Goal: Information Seeking & Learning: Compare options

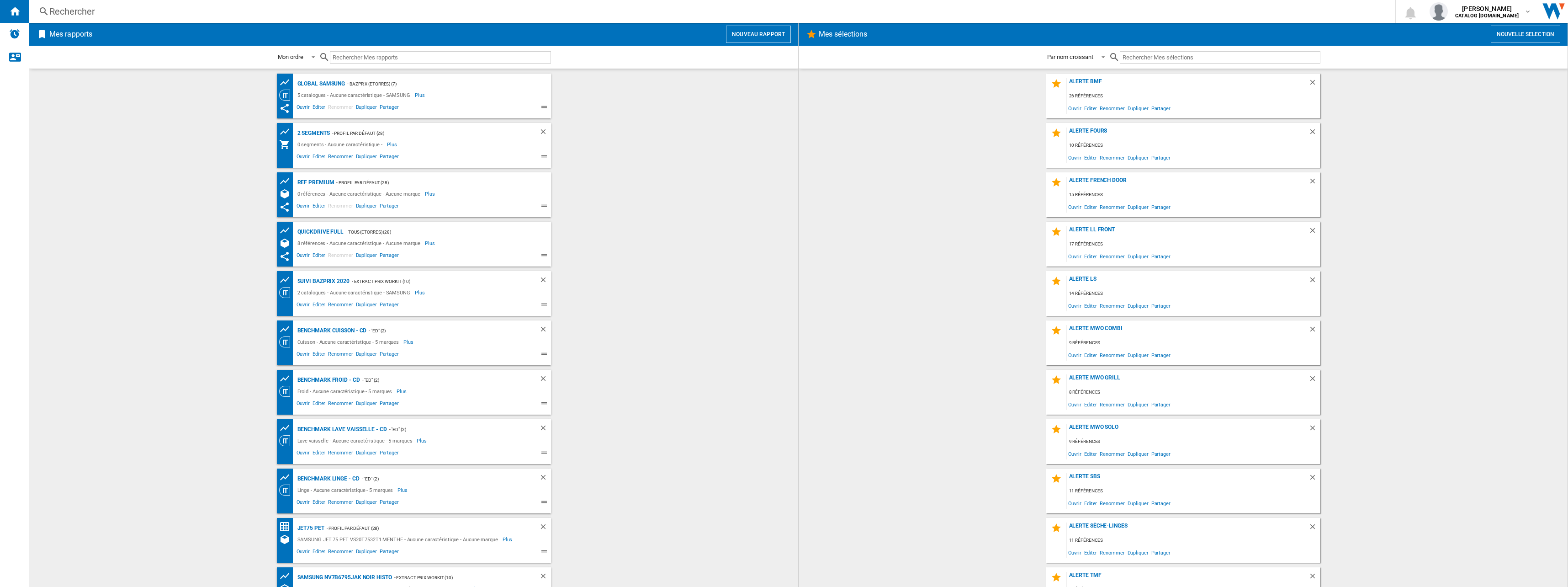
click at [101, 10] on div "Rechercher" at bounding box center [710, 11] width 1322 height 13
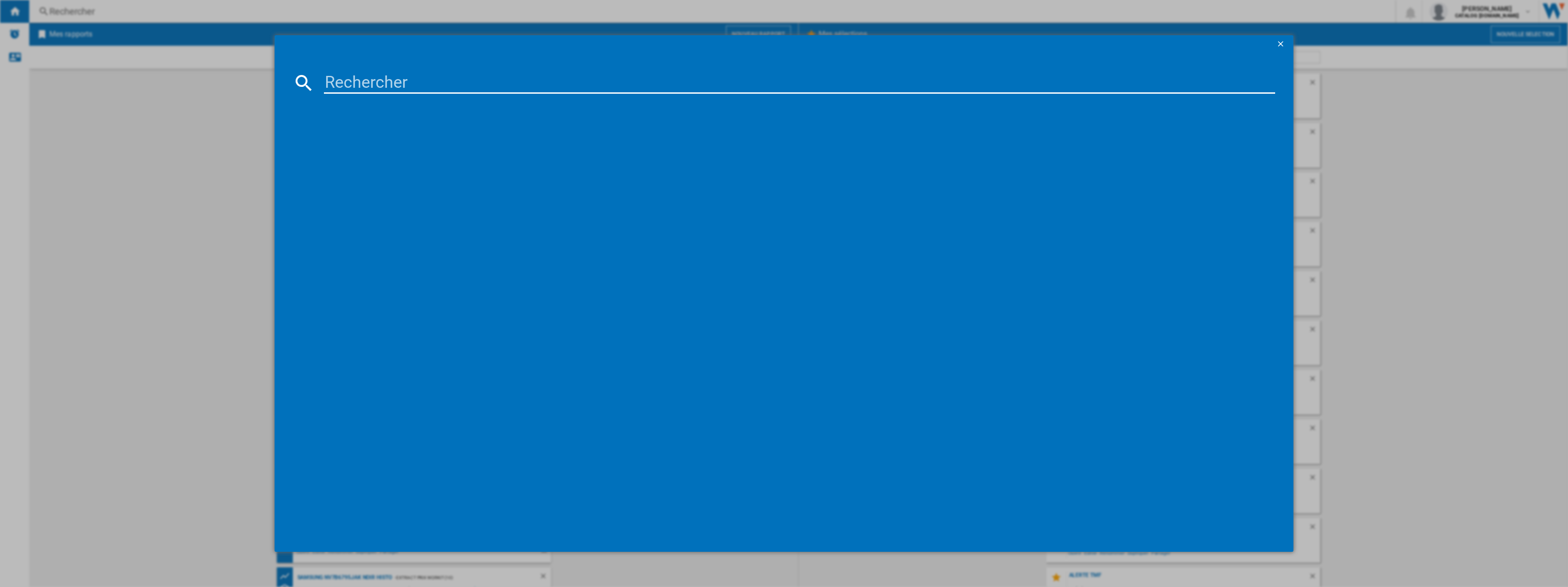
click at [404, 76] on input at bounding box center [799, 83] width 951 height 22
paste input "RL38C776ASR"
type input "RL38C776ASR"
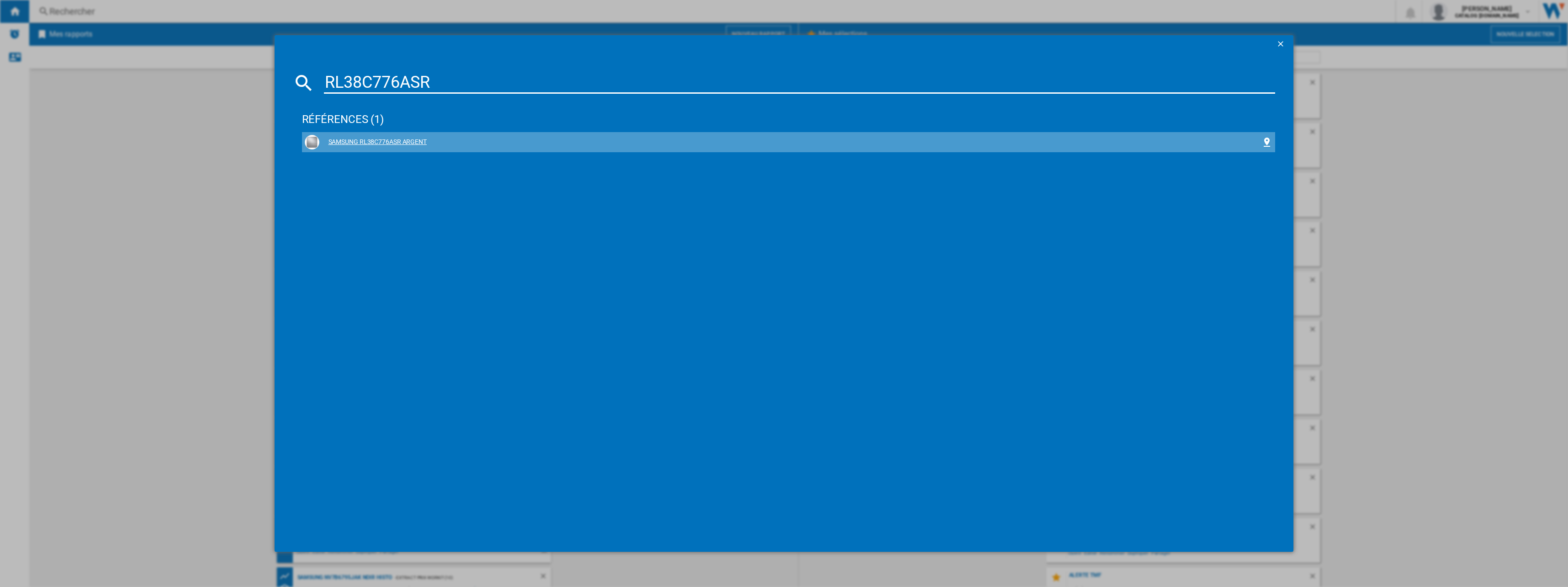
click at [371, 144] on div "SAMSUNG RL38C776ASR ARGENT" at bounding box center [791, 142] width 942 height 9
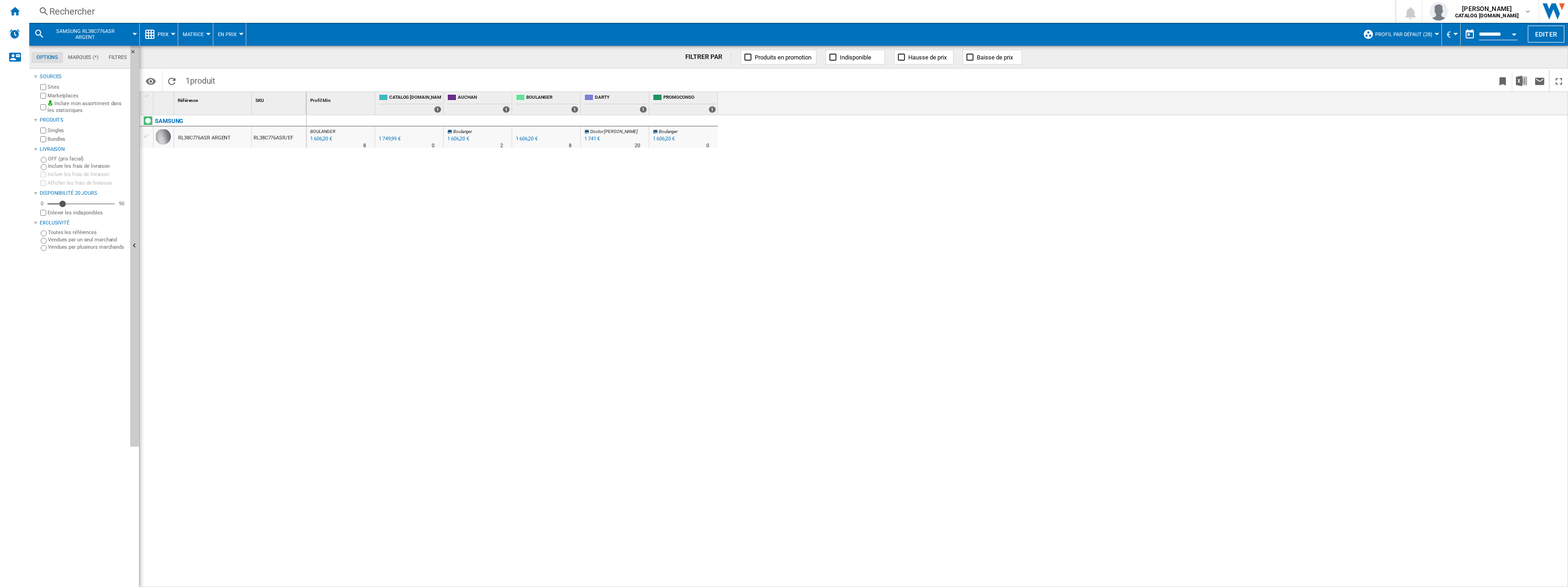
click at [165, 37] on span "Prix" at bounding box center [163, 35] width 11 height 6
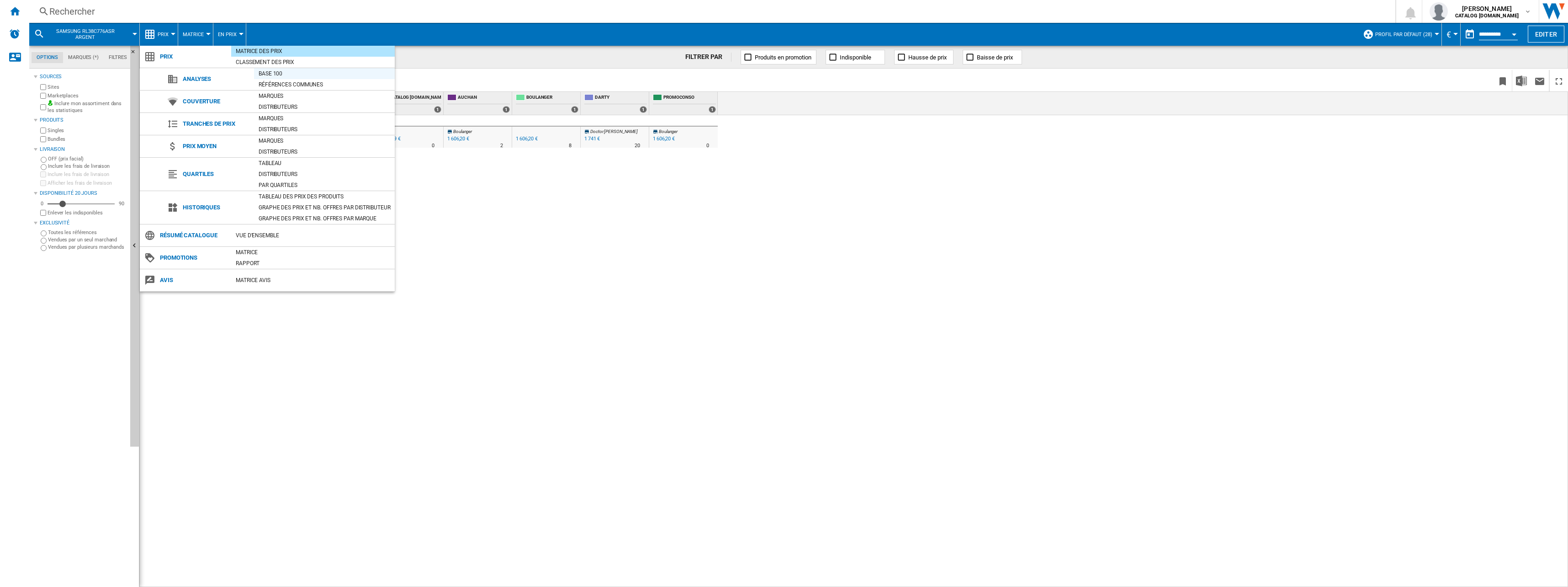
click at [287, 69] on div "Base 100" at bounding box center [324, 74] width 141 height 11
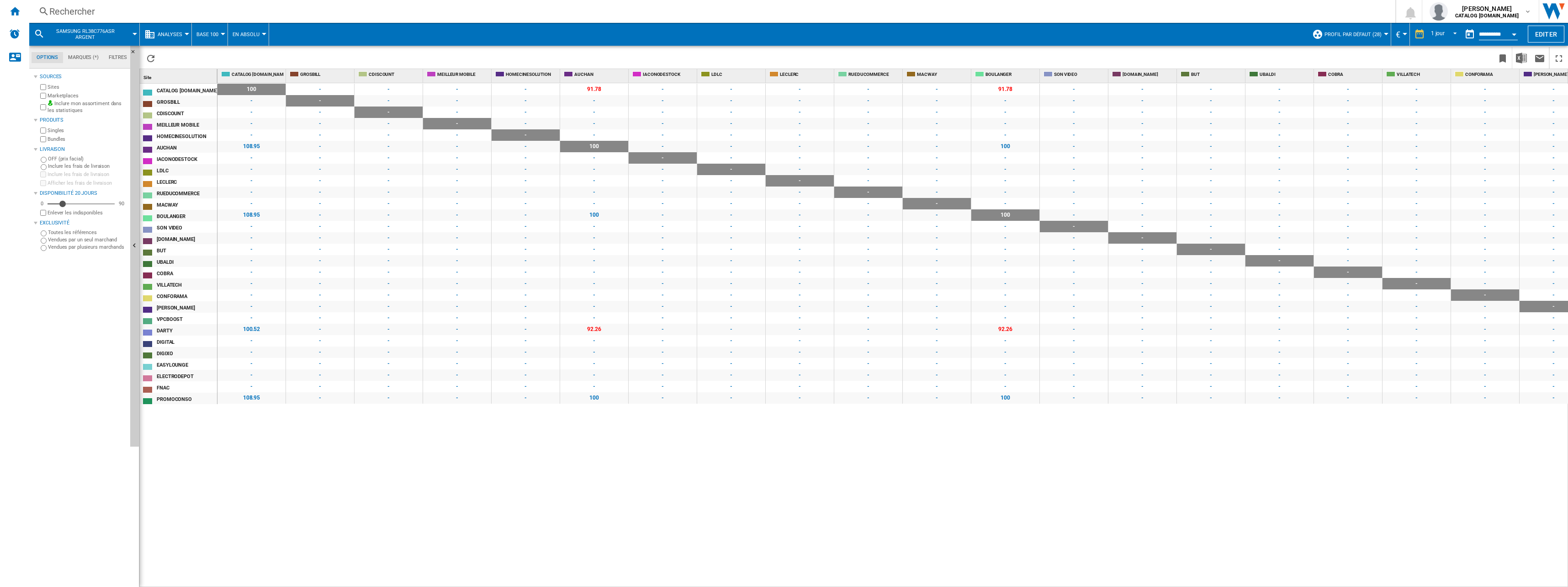
click at [172, 33] on span "Analyses" at bounding box center [170, 35] width 25 height 6
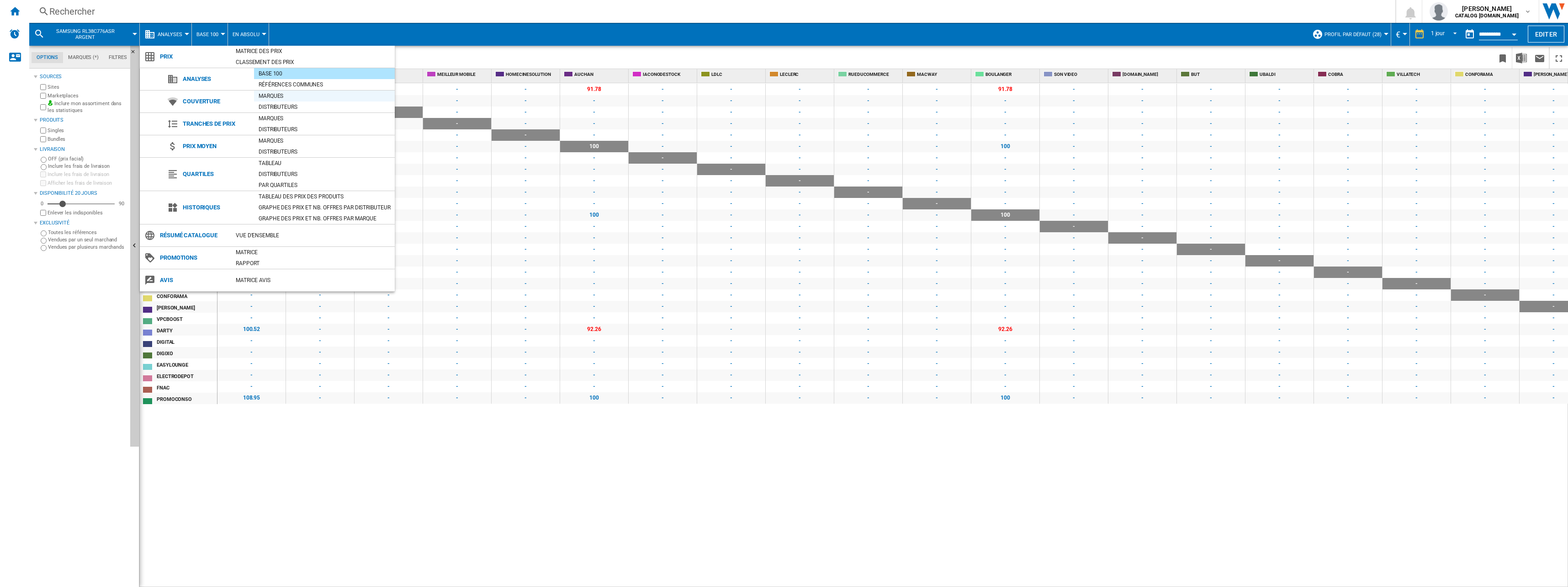
click at [293, 91] on div "Marques" at bounding box center [324, 96] width 141 height 9
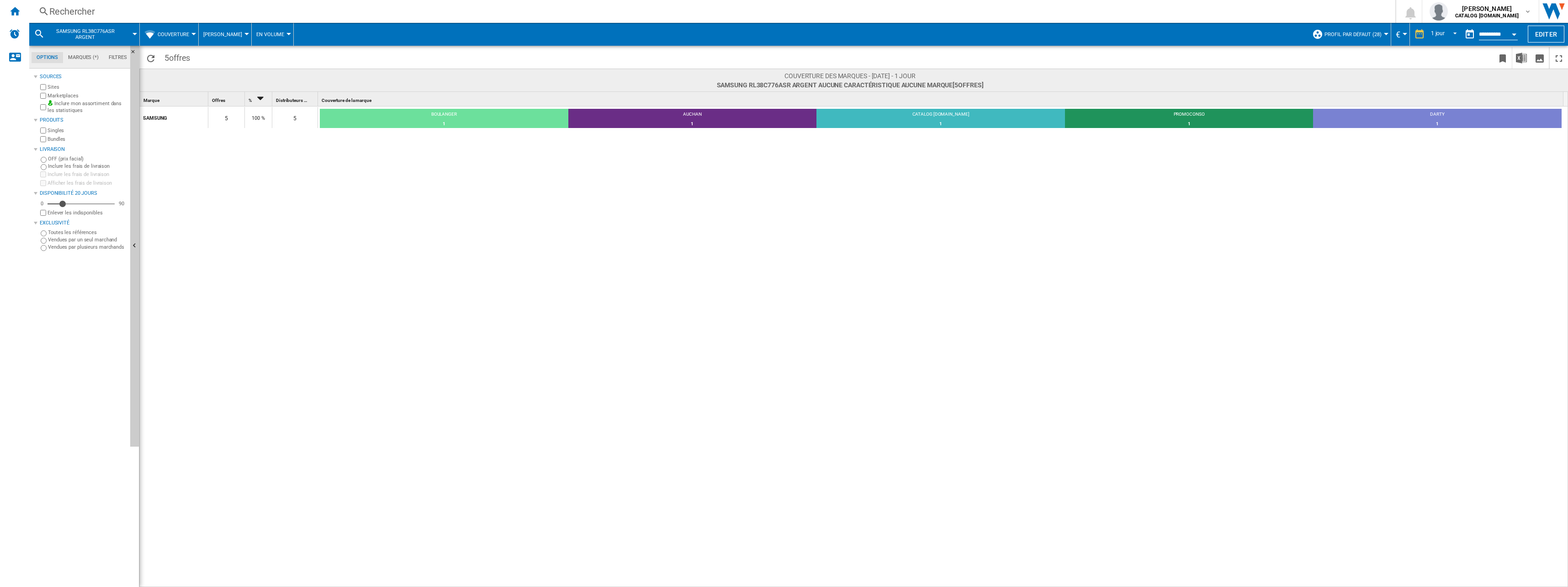
click at [173, 45] on button "Couverture" at bounding box center [175, 35] width 36 height 23
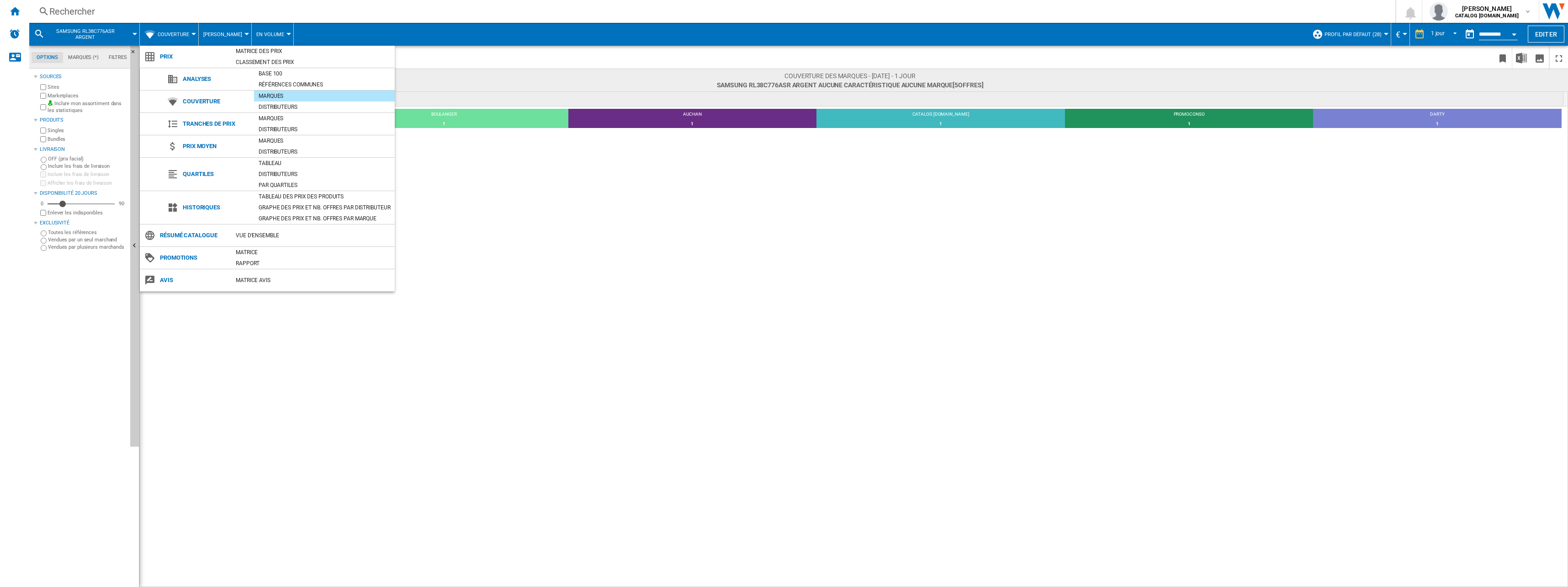
click at [173, 41] on md-backdrop at bounding box center [784, 294] width 1568 height 587
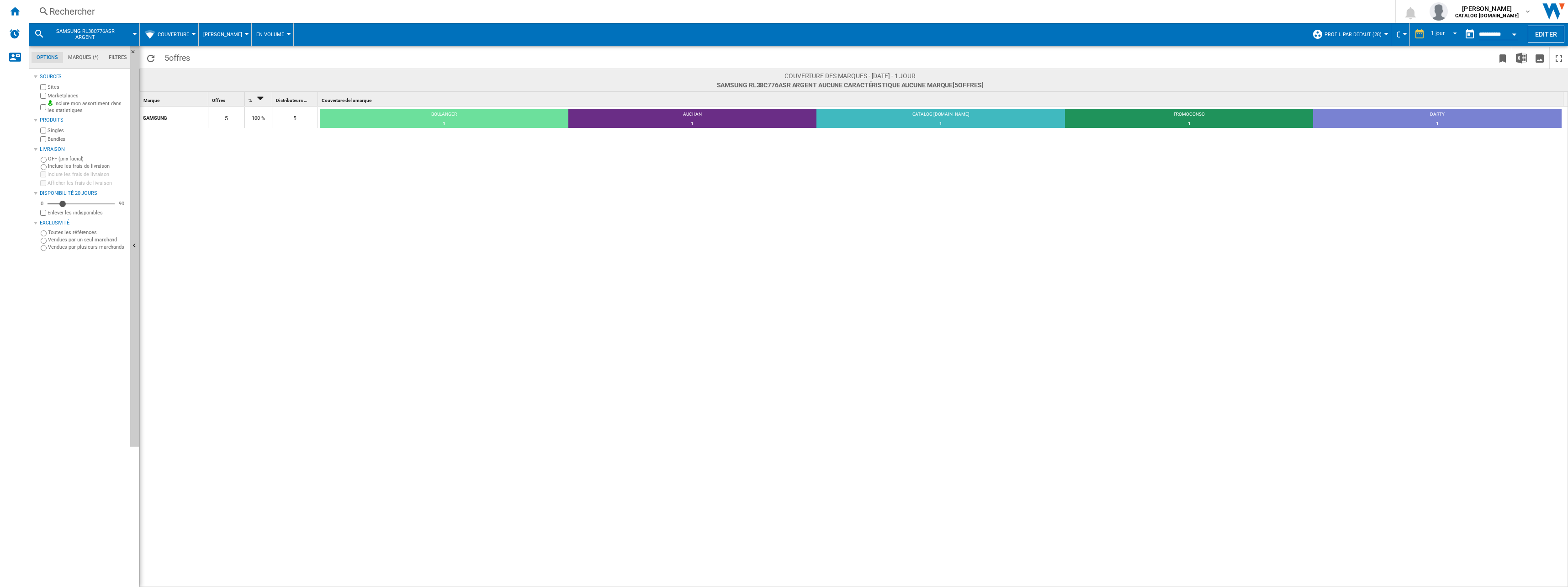
click at [173, 41] on button "Couverture" at bounding box center [175, 35] width 36 height 23
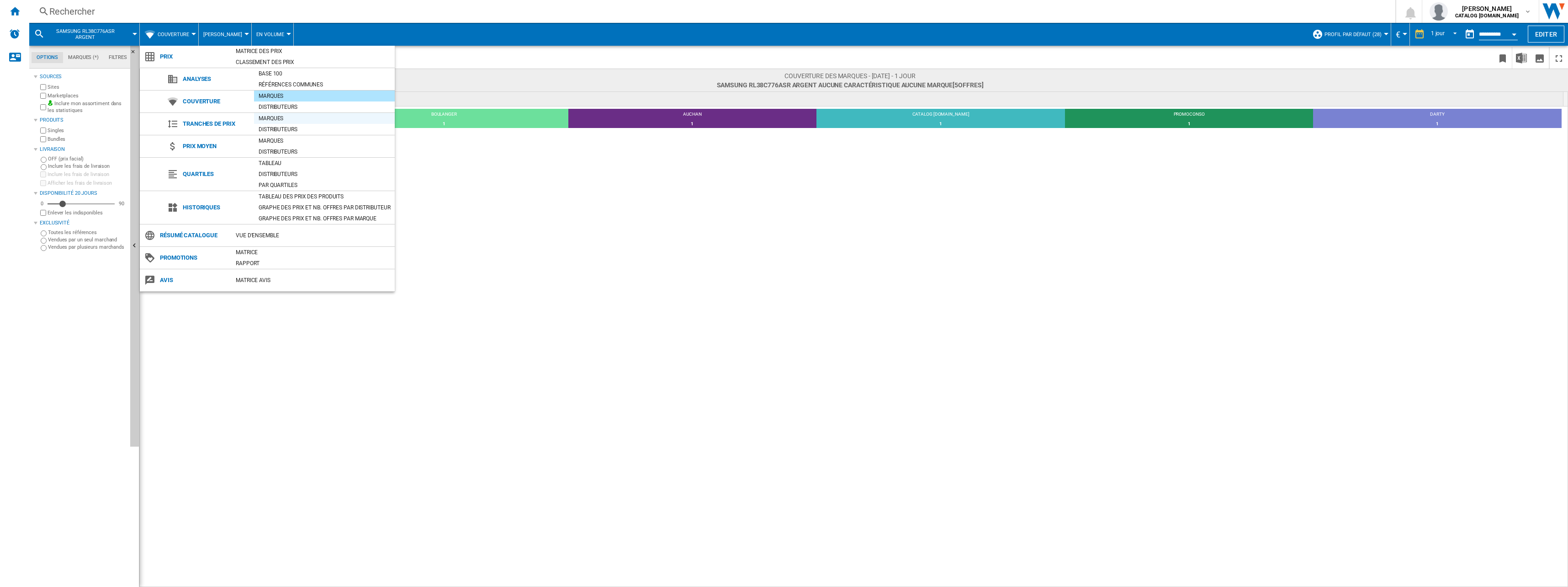
click at [285, 113] on div "Marques" at bounding box center [324, 118] width 141 height 11
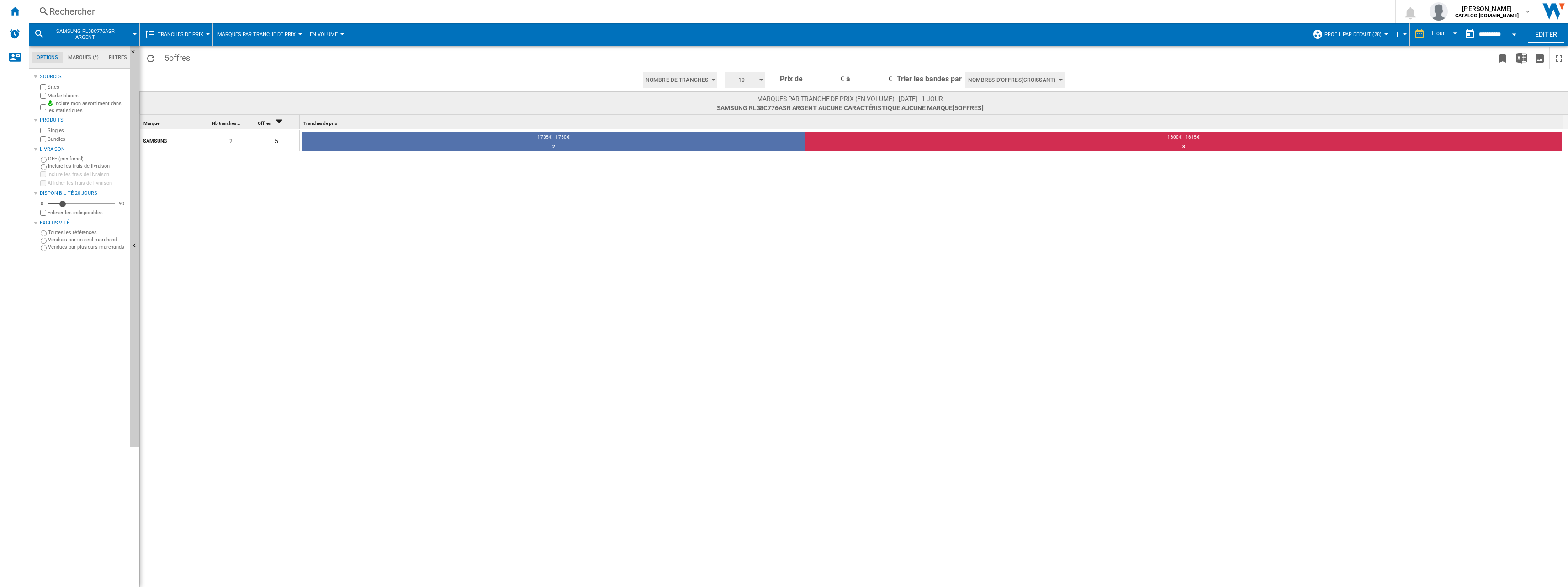
click at [180, 32] on span "Tranches de prix" at bounding box center [180, 35] width 46 height 6
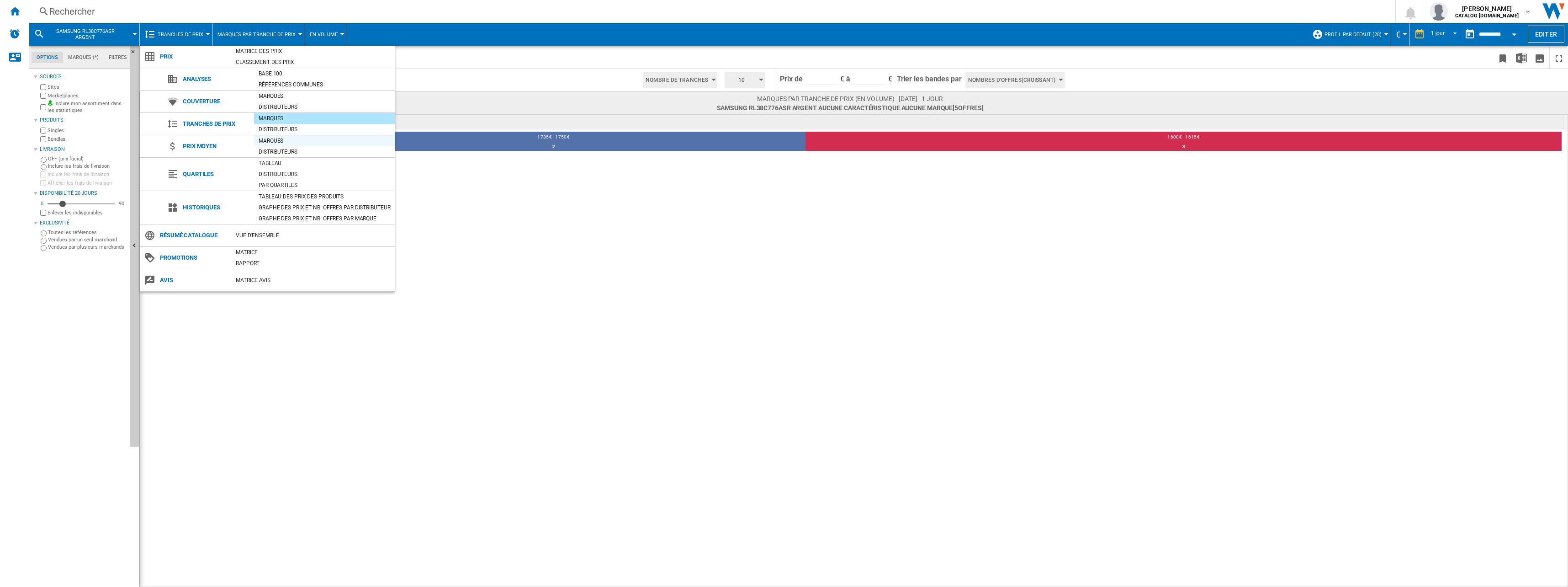
click at [280, 140] on div "Marques" at bounding box center [324, 141] width 141 height 9
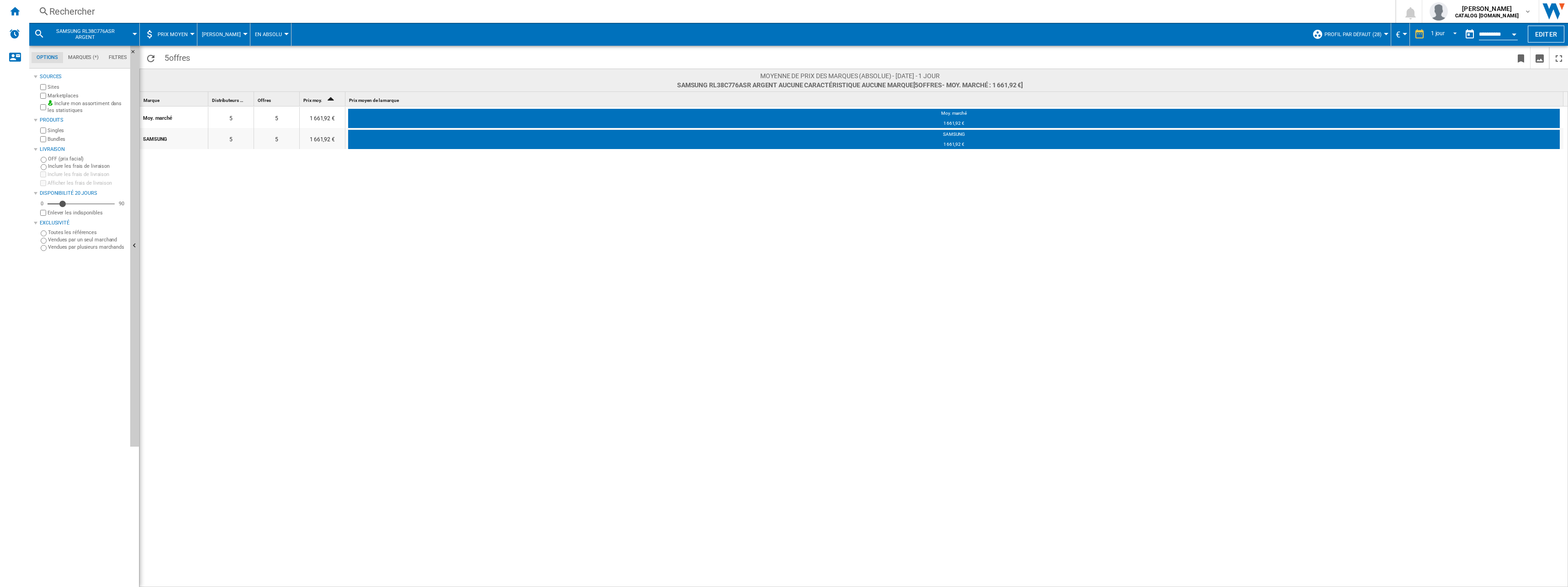
click at [178, 32] on span "Prix moyen" at bounding box center [173, 35] width 30 height 6
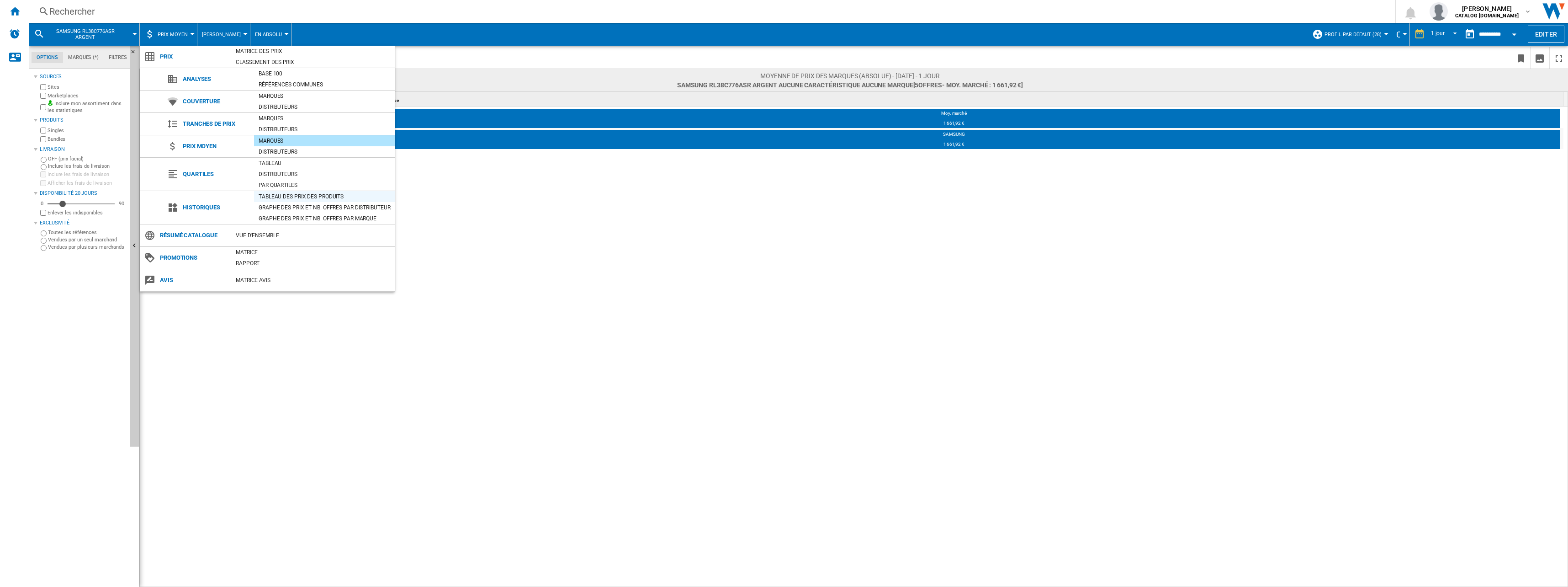
click at [292, 195] on div "Tableau des prix des produits" at bounding box center [324, 196] width 141 height 9
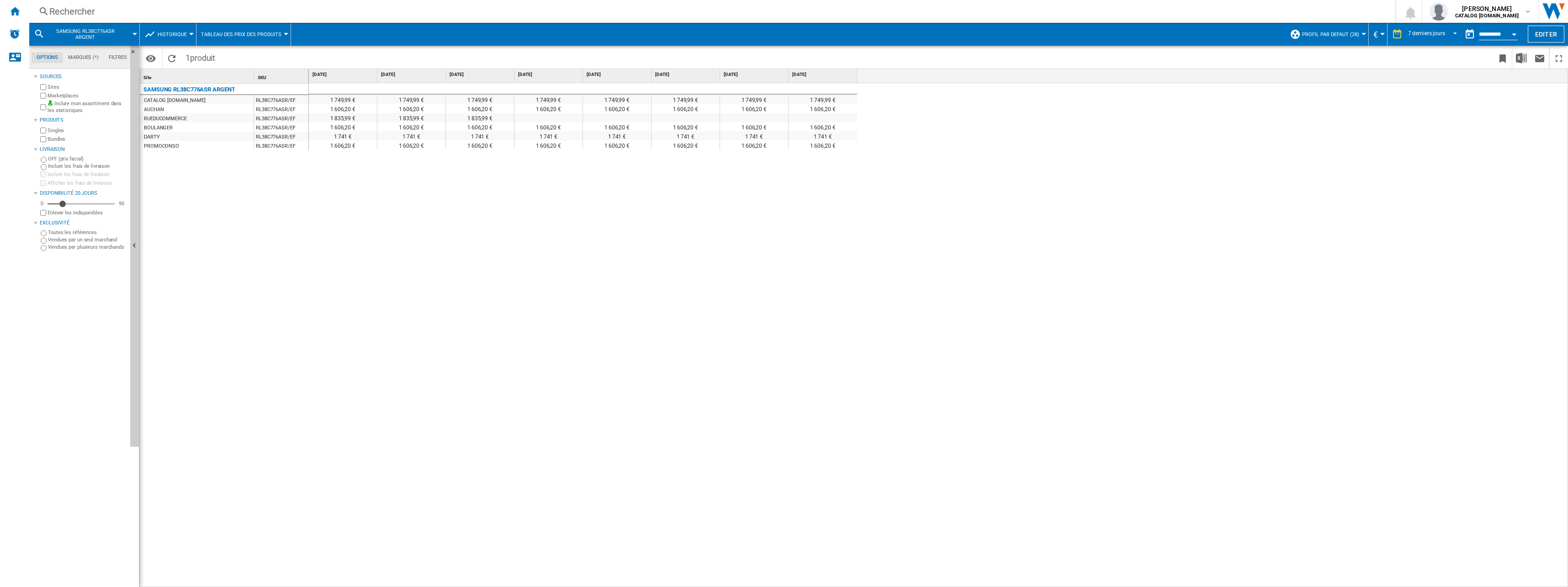
click at [149, 37] on ng-md-icon at bounding box center [150, 34] width 11 height 11
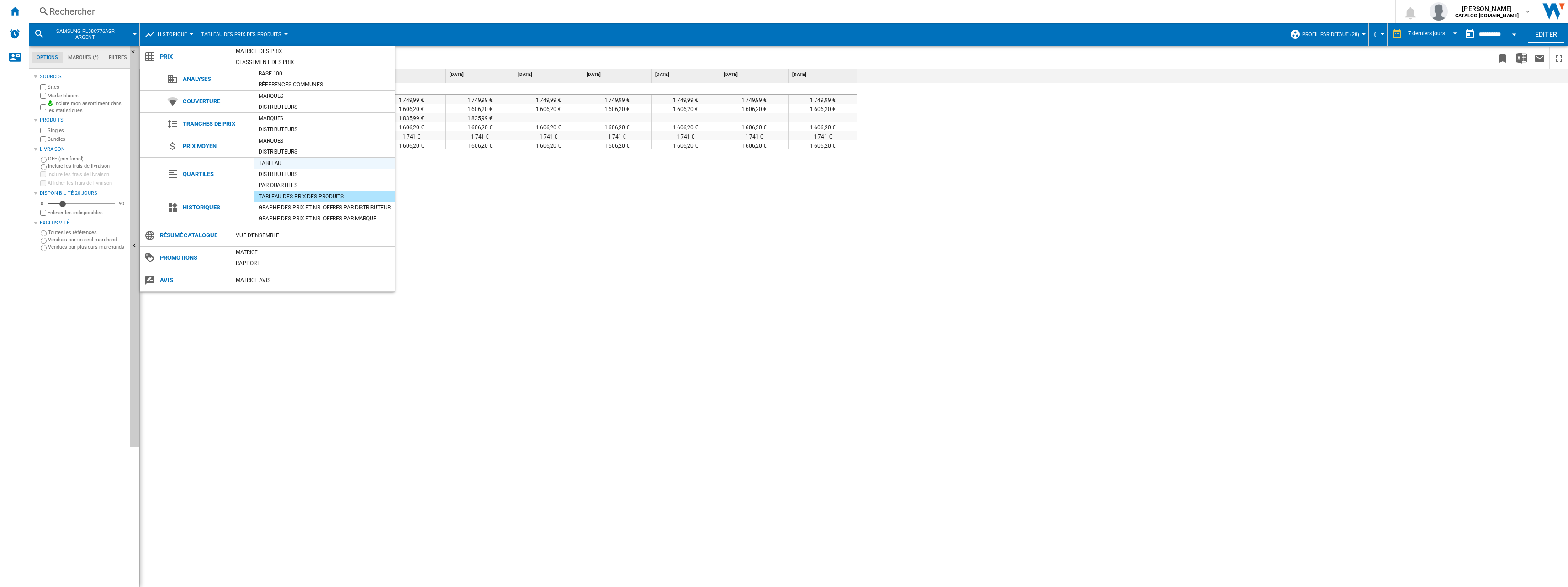
click at [287, 166] on div "Tableau" at bounding box center [324, 163] width 141 height 9
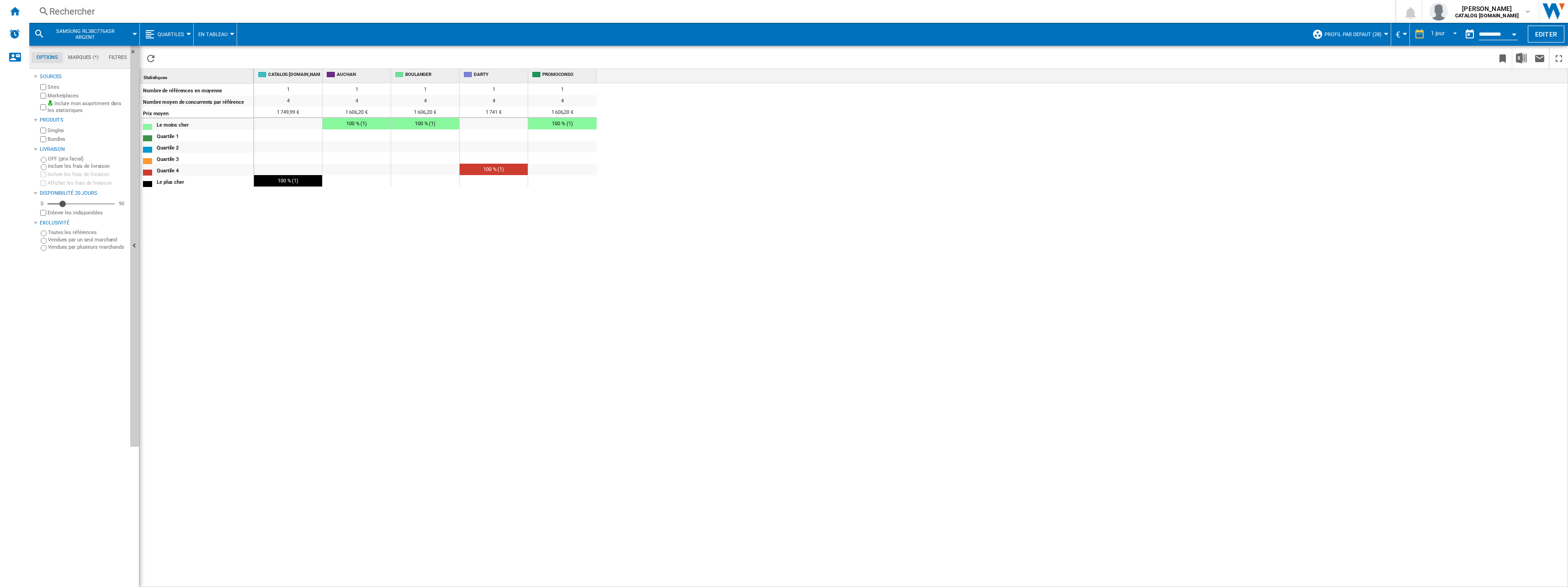
click at [173, 37] on span "Quartiles" at bounding box center [171, 35] width 27 height 6
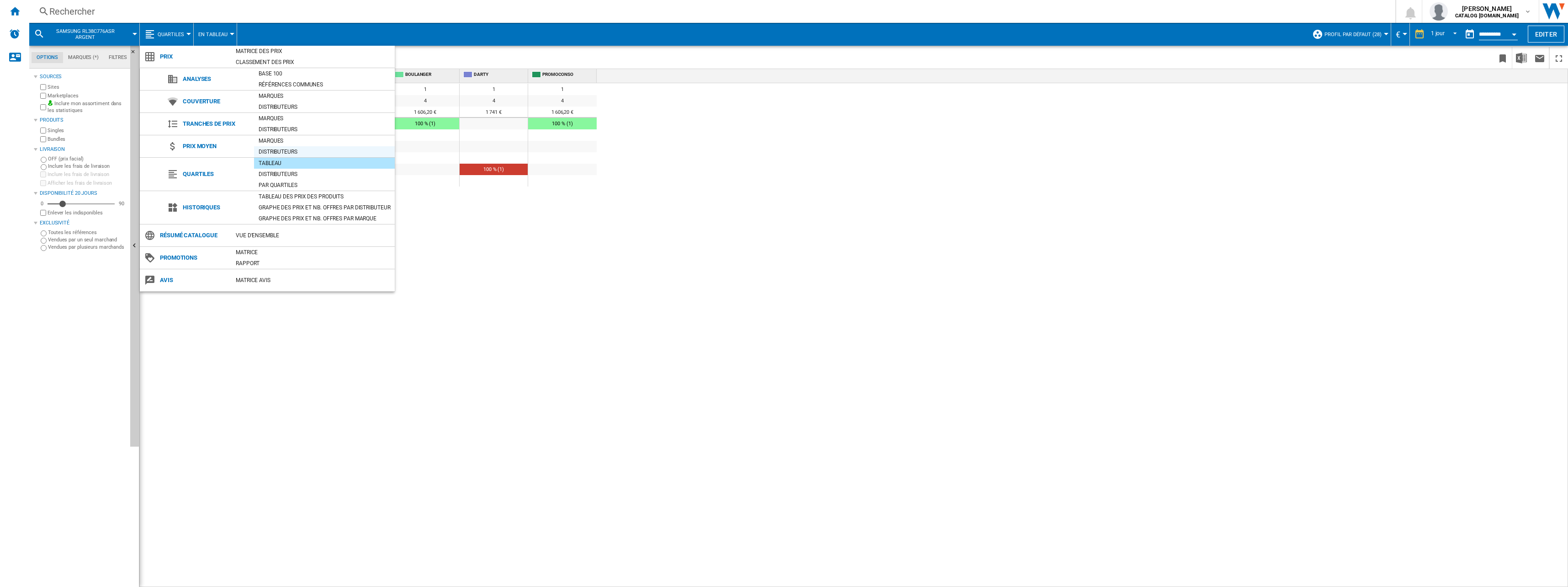
click at [274, 149] on div "Distributeurs" at bounding box center [324, 152] width 141 height 9
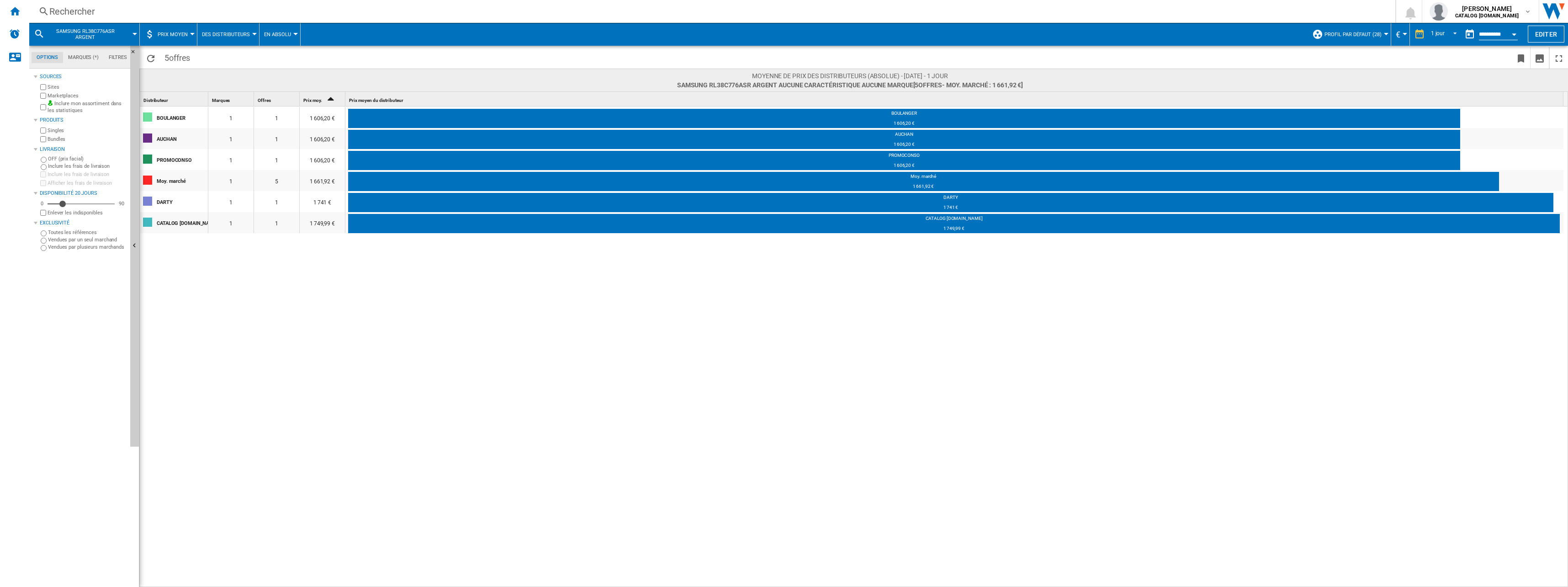
click at [227, 40] on button "Des Distributeurs" at bounding box center [228, 35] width 52 height 23
click at [290, 31] on md-backdrop at bounding box center [784, 294] width 1568 height 587
click at [1371, 32] on span "Profil par défaut (28)" at bounding box center [1353, 35] width 57 height 6
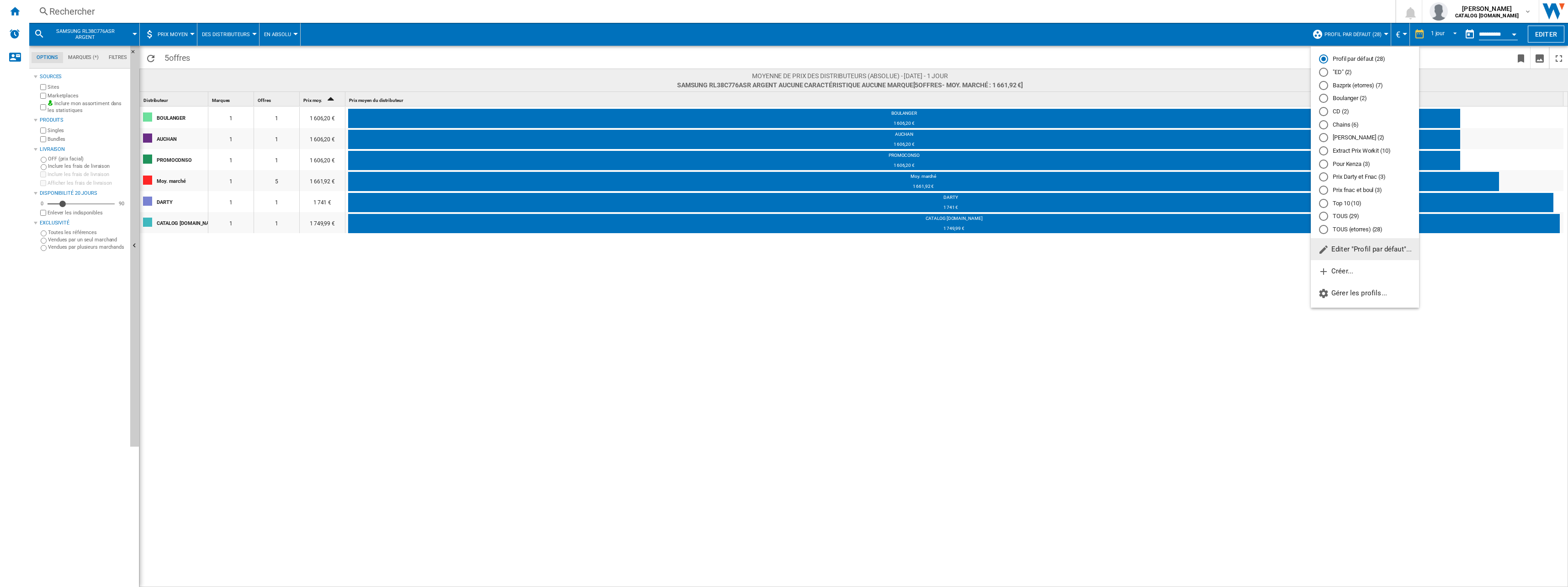
click at [908, 360] on md-backdrop at bounding box center [784, 294] width 1568 height 587
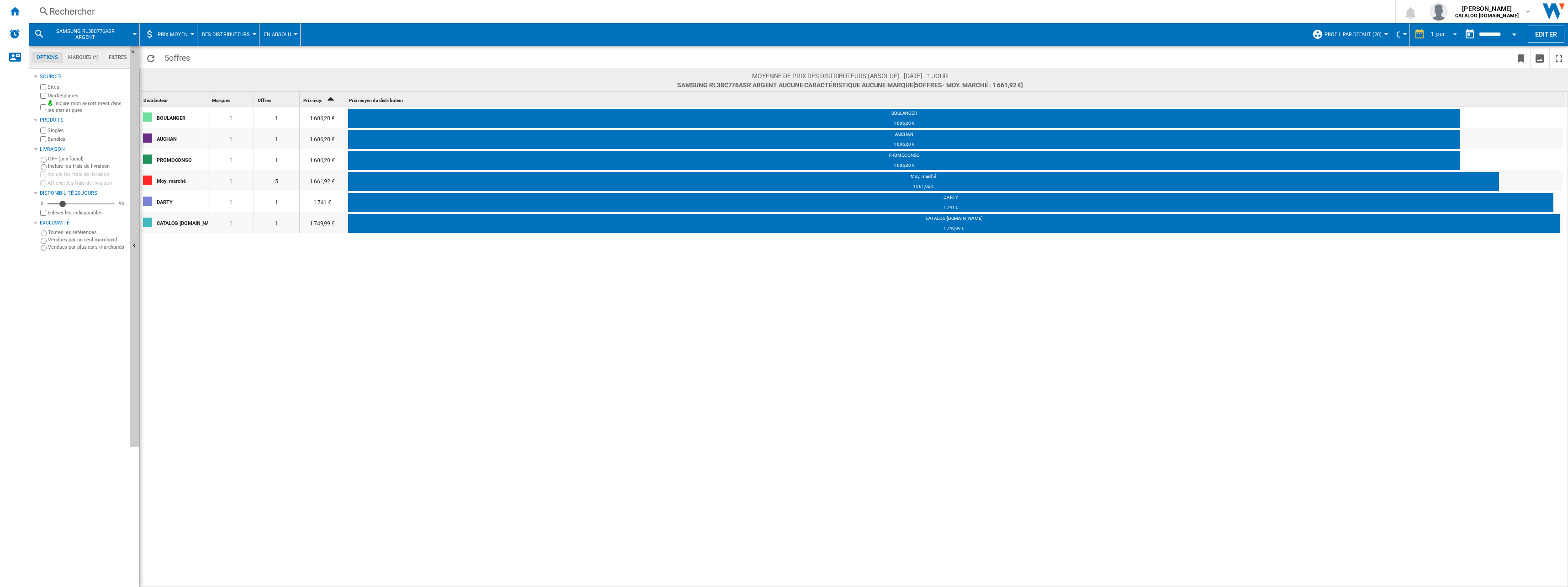
click at [1441, 33] on div "1 jour" at bounding box center [1438, 34] width 14 height 7
click at [1458, 45] on div "7 derniers jours" at bounding box center [1447, 49] width 37 height 8
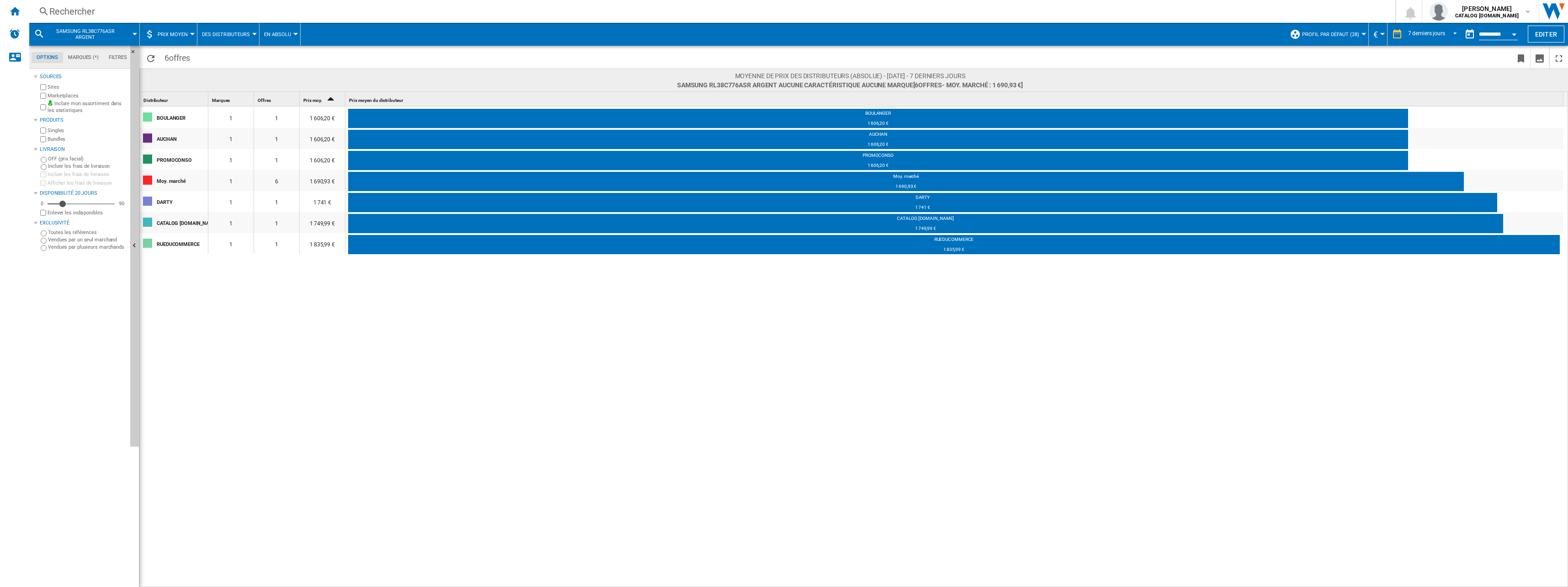
click at [174, 39] on button "Prix moyen" at bounding box center [175, 35] width 35 height 23
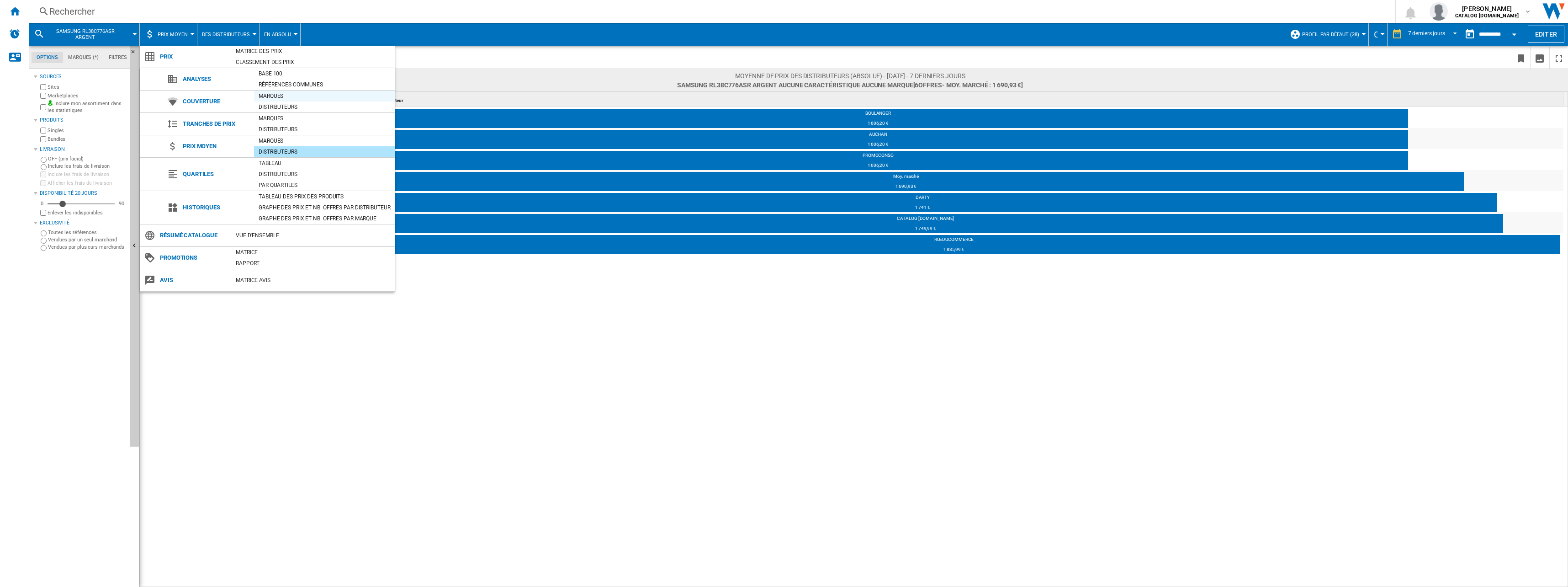
click at [299, 94] on div "Marques" at bounding box center [324, 96] width 141 height 9
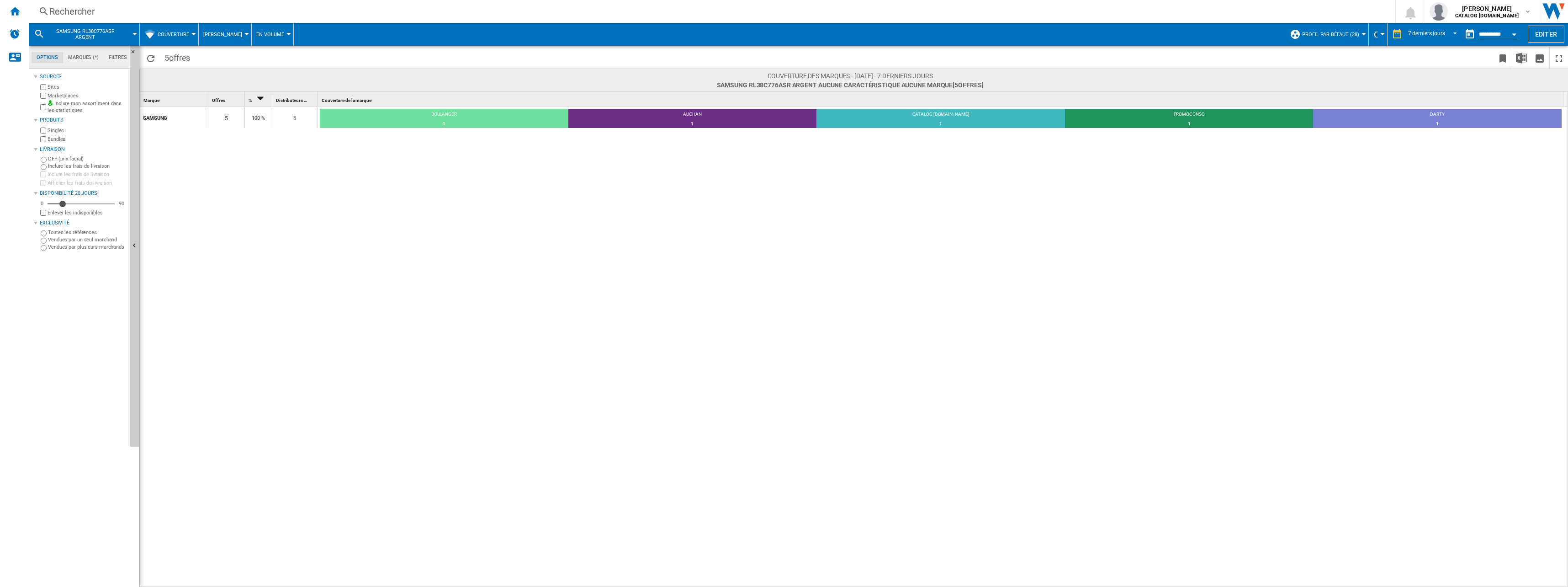
click at [167, 35] on span "Couverture" at bounding box center [173, 35] width 32 height 6
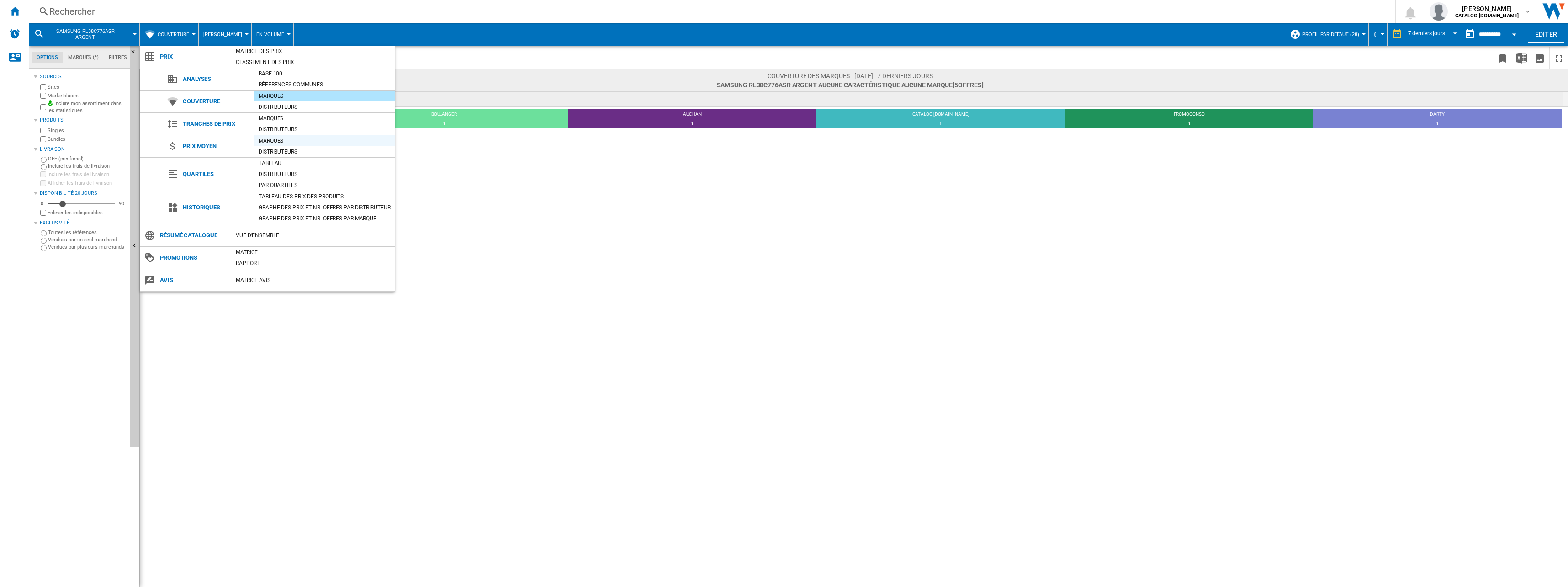
click at [305, 145] on div "Marques" at bounding box center [324, 141] width 141 height 9
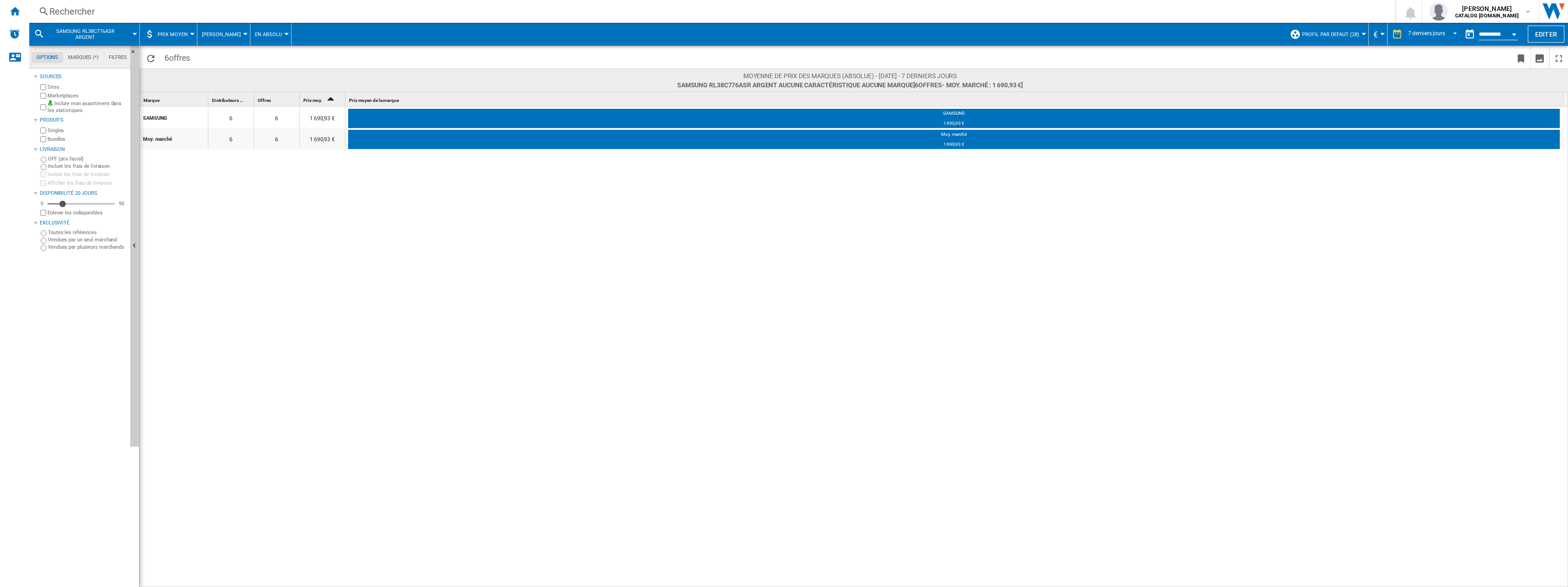
click at [175, 34] on span "Prix moyen" at bounding box center [173, 35] width 30 height 6
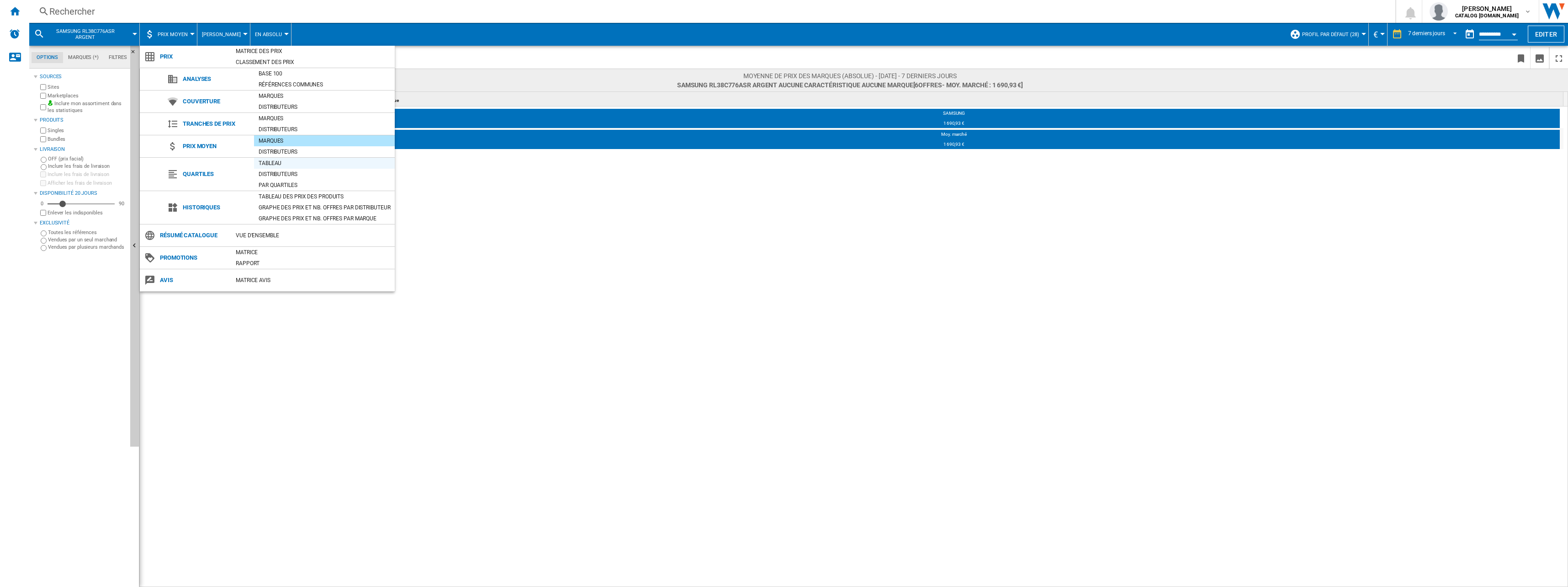
click at [298, 165] on div "Tableau" at bounding box center [324, 163] width 141 height 9
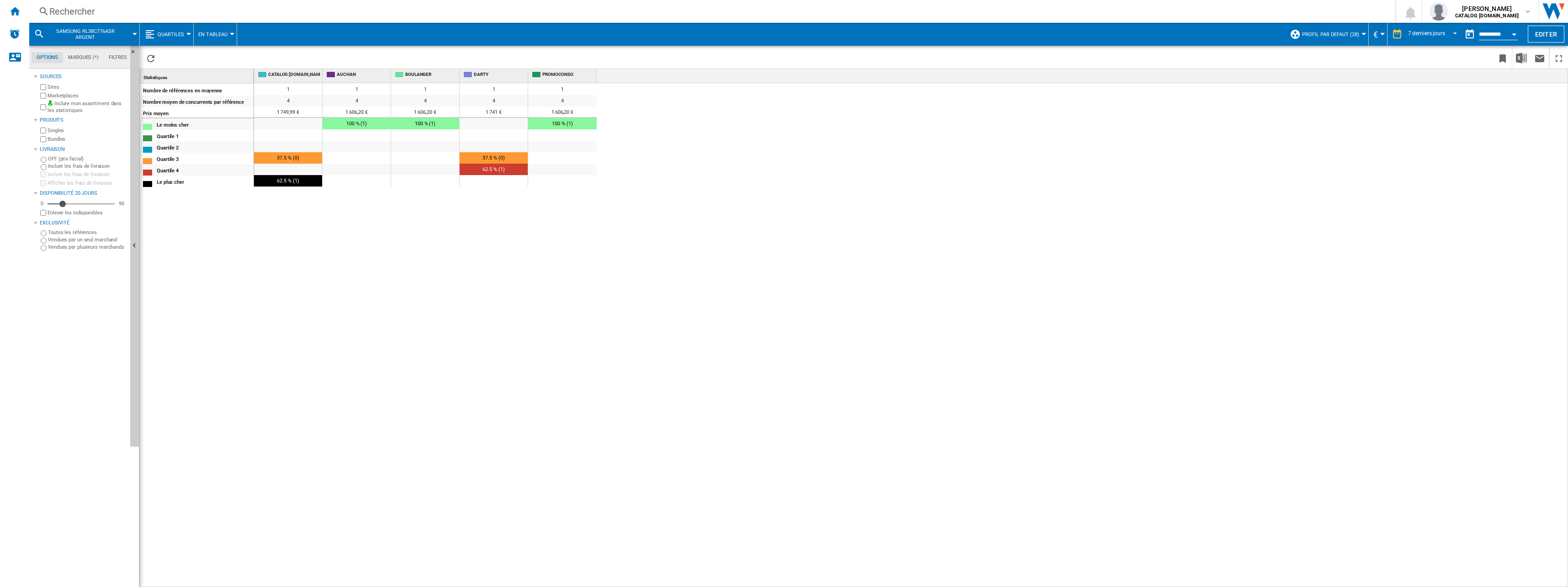
click at [226, 30] on button "En Tableau" at bounding box center [215, 35] width 34 height 23
click at [234, 79] on span "Des Distributeurs" at bounding box center [227, 79] width 54 height 9
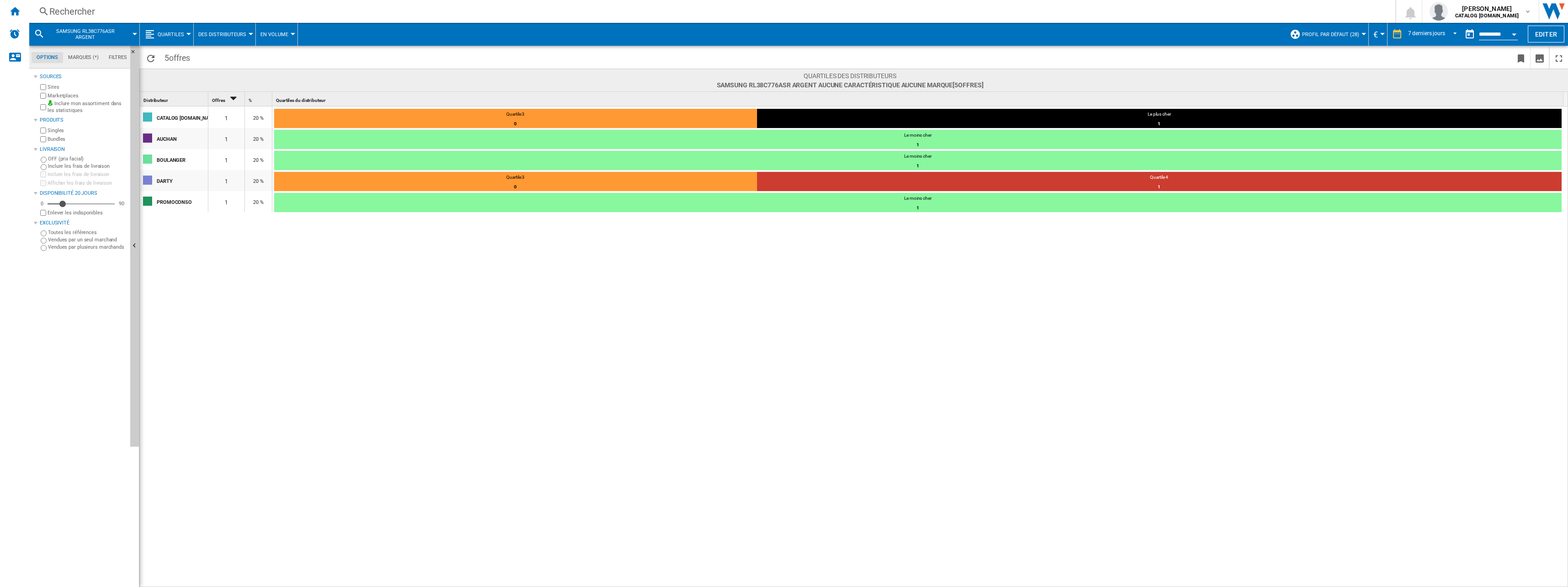
click at [175, 33] on span "Quartiles" at bounding box center [171, 35] width 27 height 6
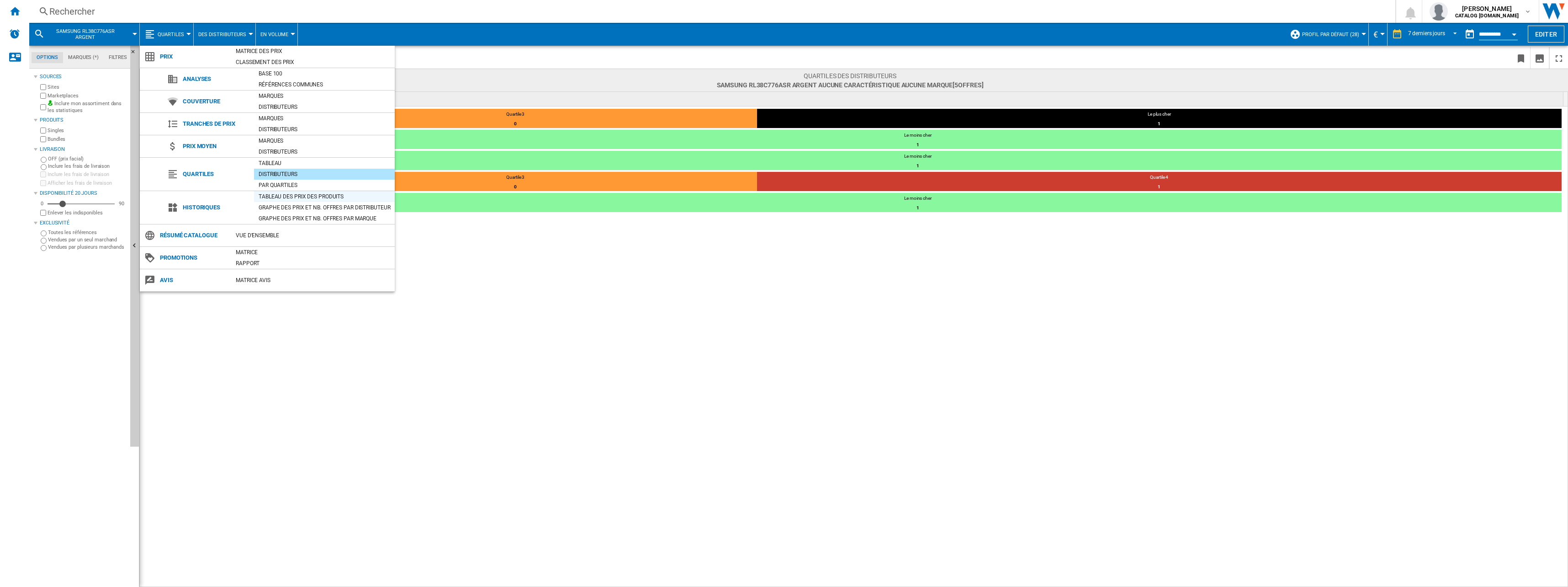
click at [287, 193] on div "Tableau des prix des produits" at bounding box center [324, 196] width 141 height 9
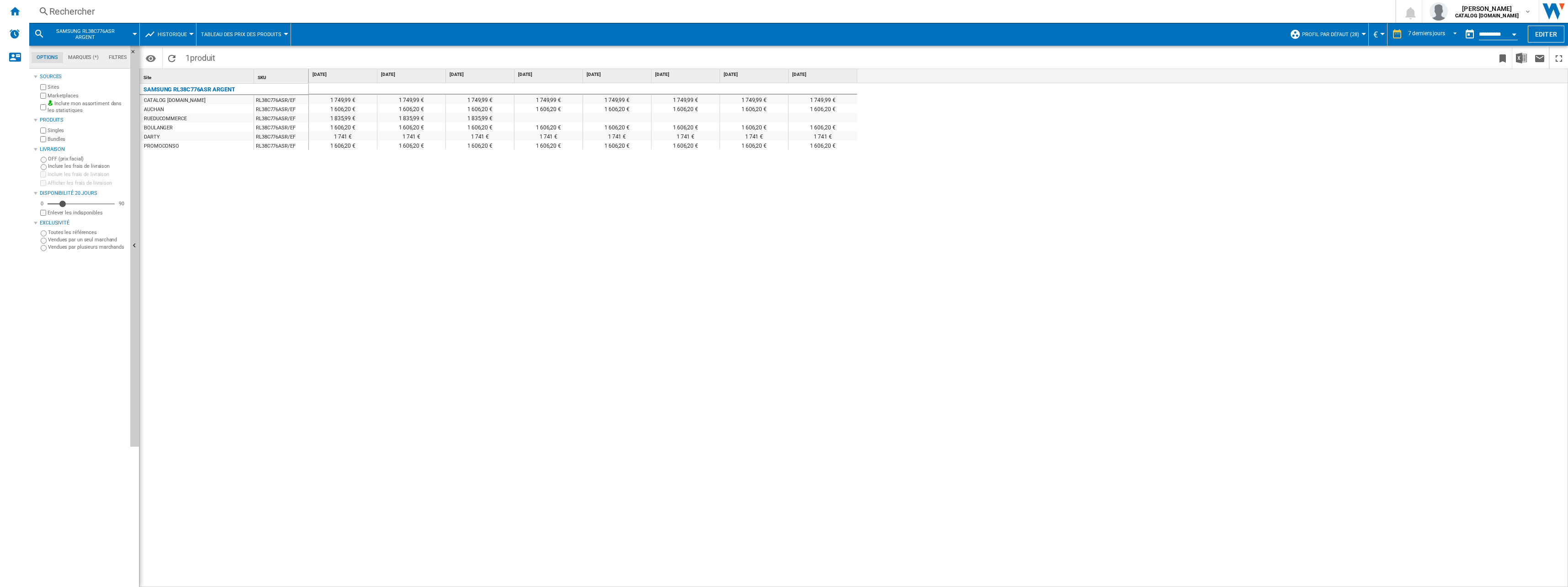
click at [172, 38] on button "Historique" at bounding box center [175, 35] width 34 height 23
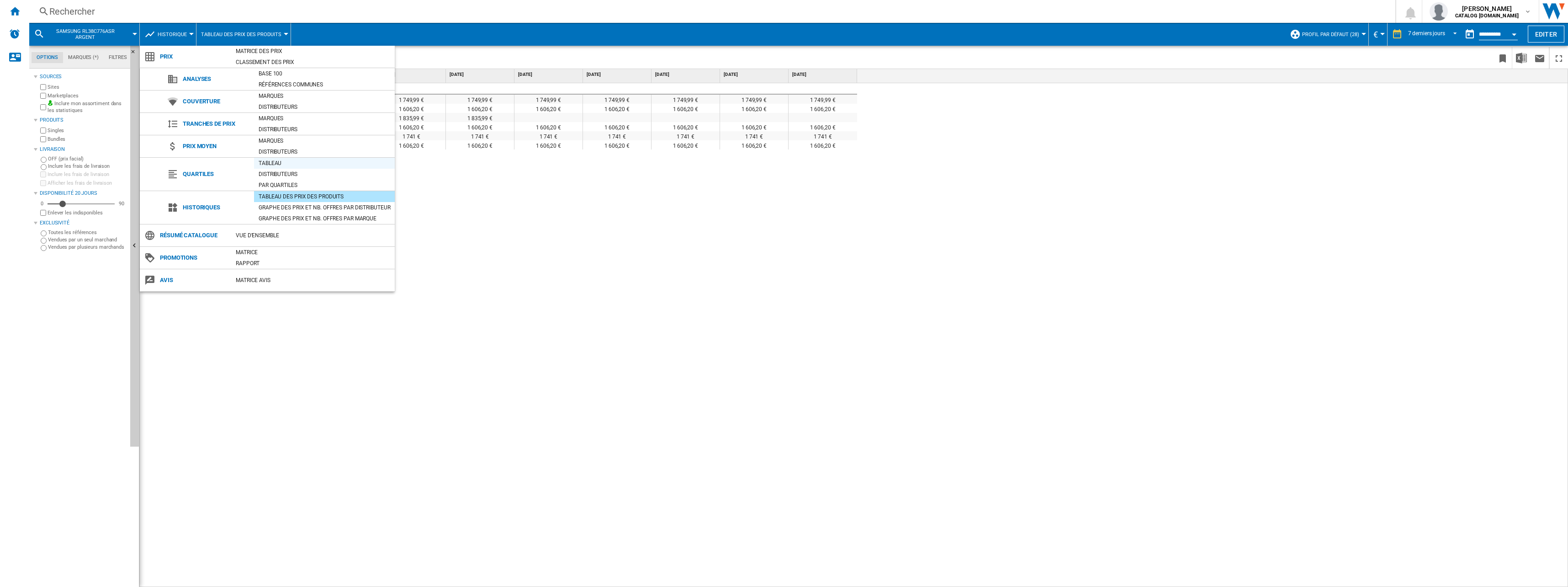
click at [278, 163] on div "Tableau" at bounding box center [324, 163] width 141 height 9
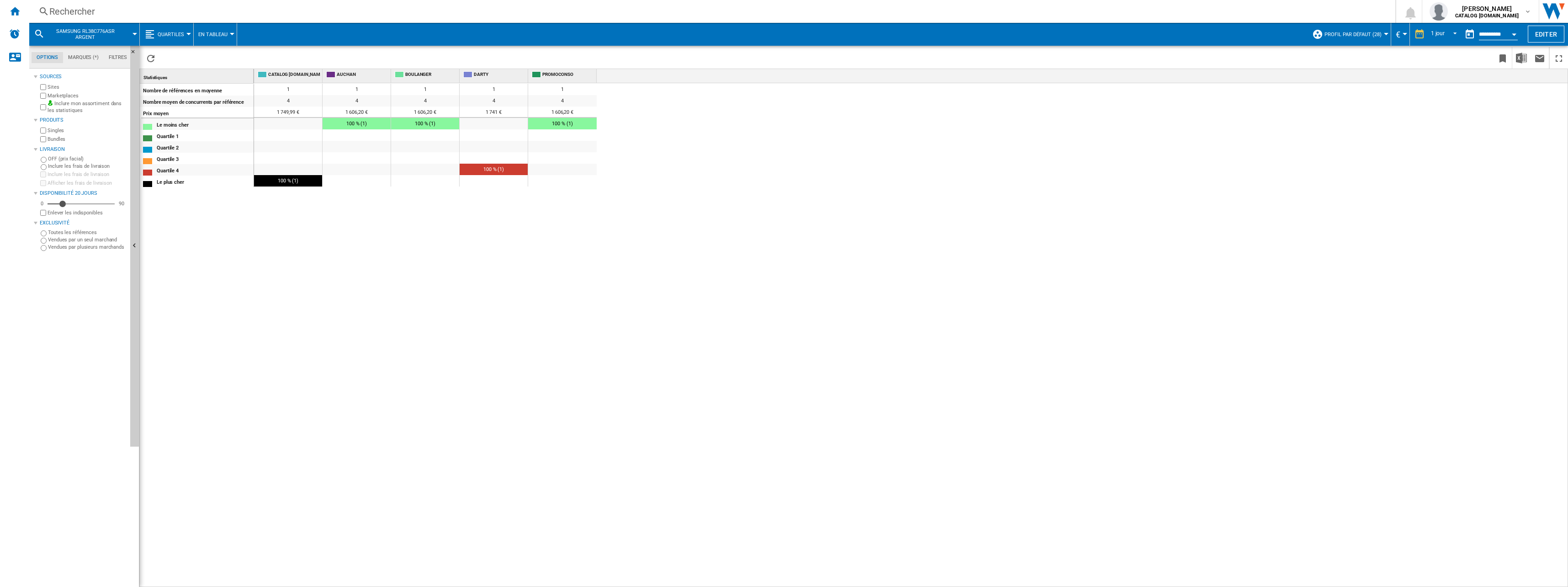
click at [178, 33] on span "Quartiles" at bounding box center [171, 35] width 27 height 6
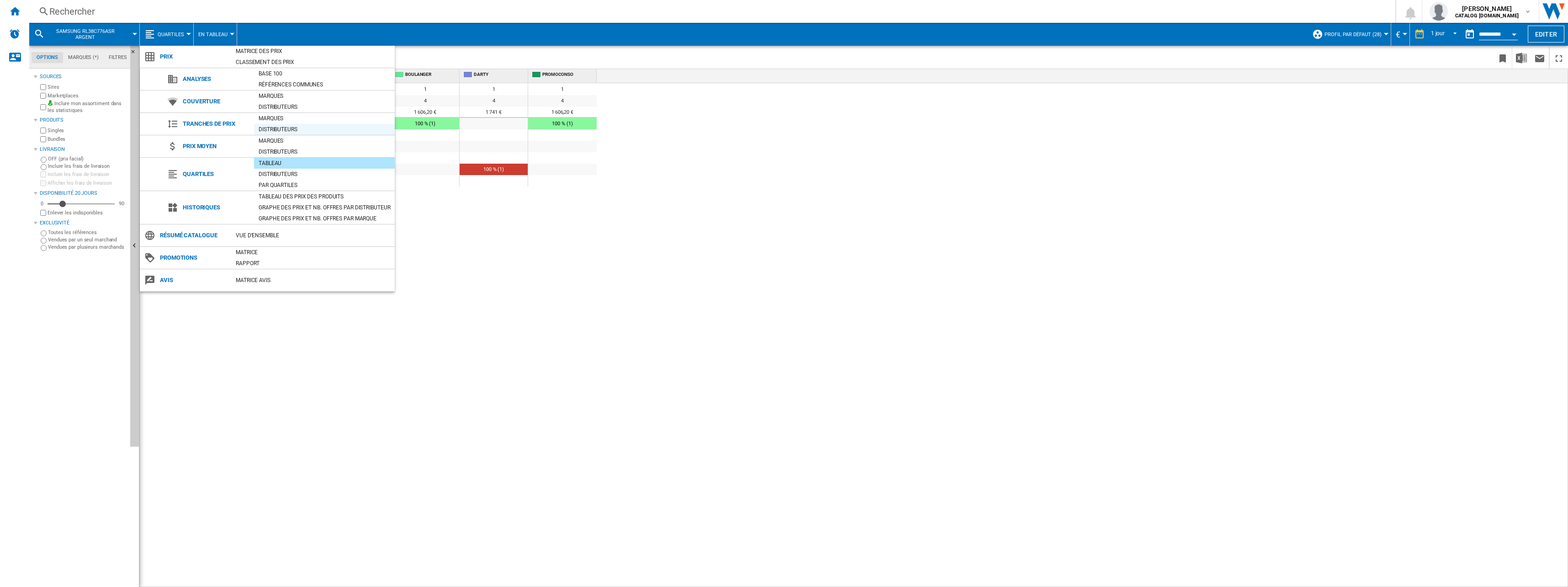
click at [306, 128] on div "Distributeurs" at bounding box center [324, 129] width 141 height 9
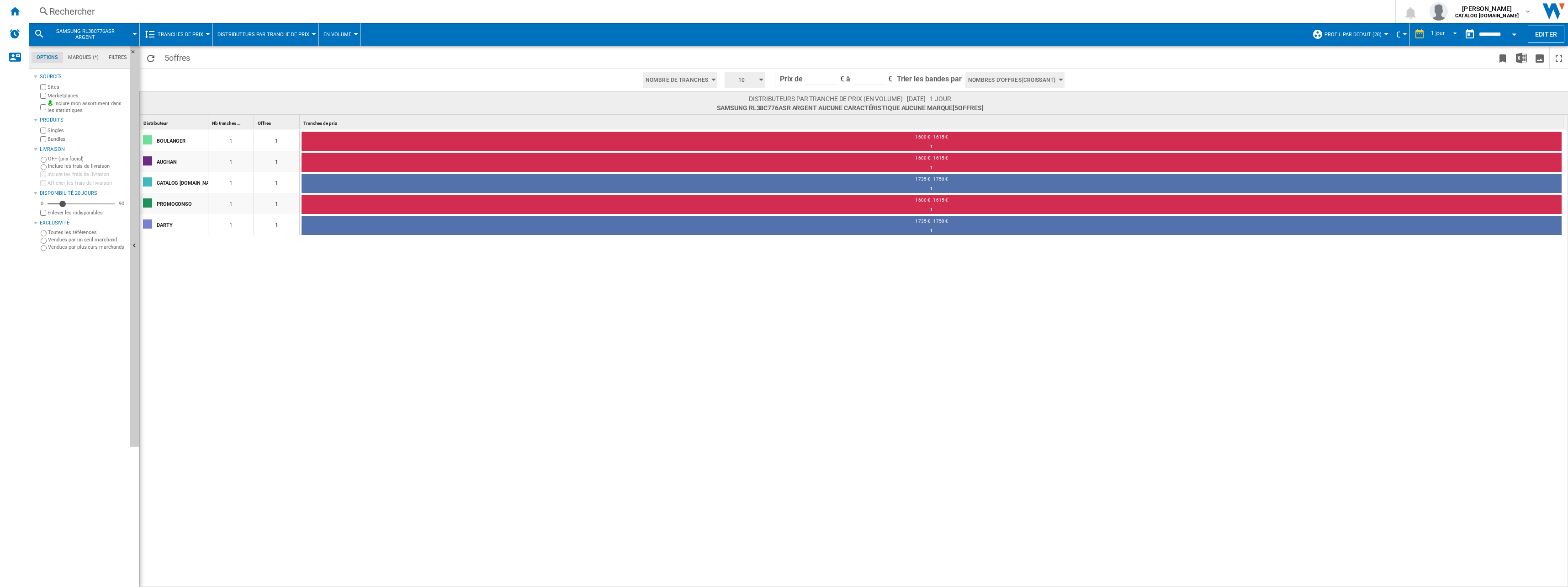
click at [705, 80] on span "Nombre de Tranches" at bounding box center [677, 80] width 63 height 16
click at [1003, 82] on md-backdrop at bounding box center [784, 294] width 1568 height 587
click at [1359, 37] on span "Profil par défaut (28)" at bounding box center [1353, 35] width 57 height 6
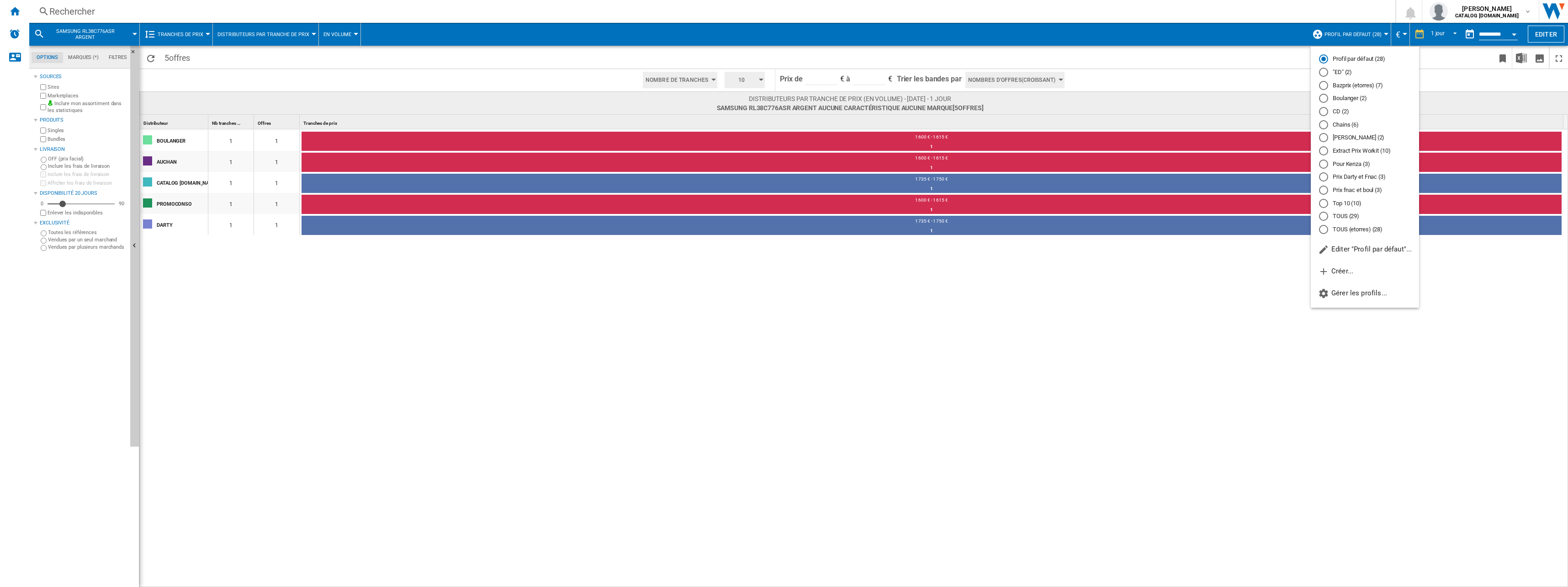
click at [1359, 37] on md-backdrop at bounding box center [784, 294] width 1568 height 587
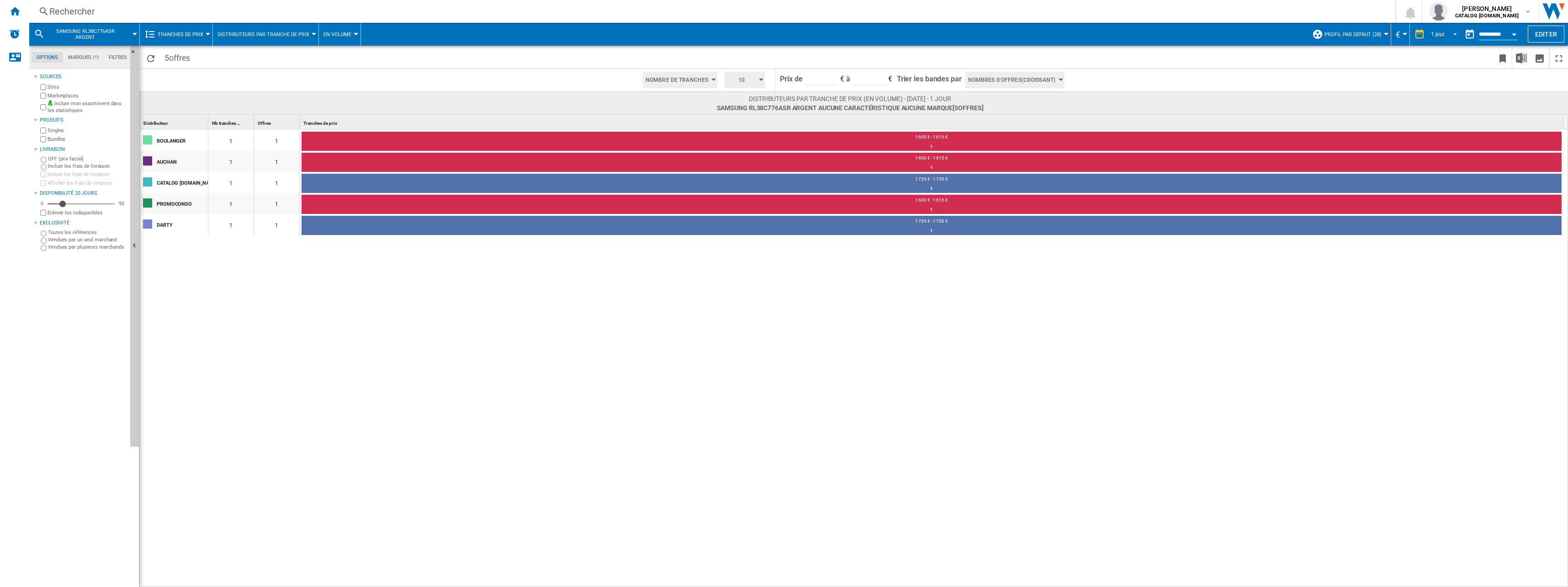
click at [1441, 36] on div "1 jour" at bounding box center [1438, 34] width 14 height 7
click at [1443, 49] on div "7 derniers jours" at bounding box center [1447, 49] width 37 height 8
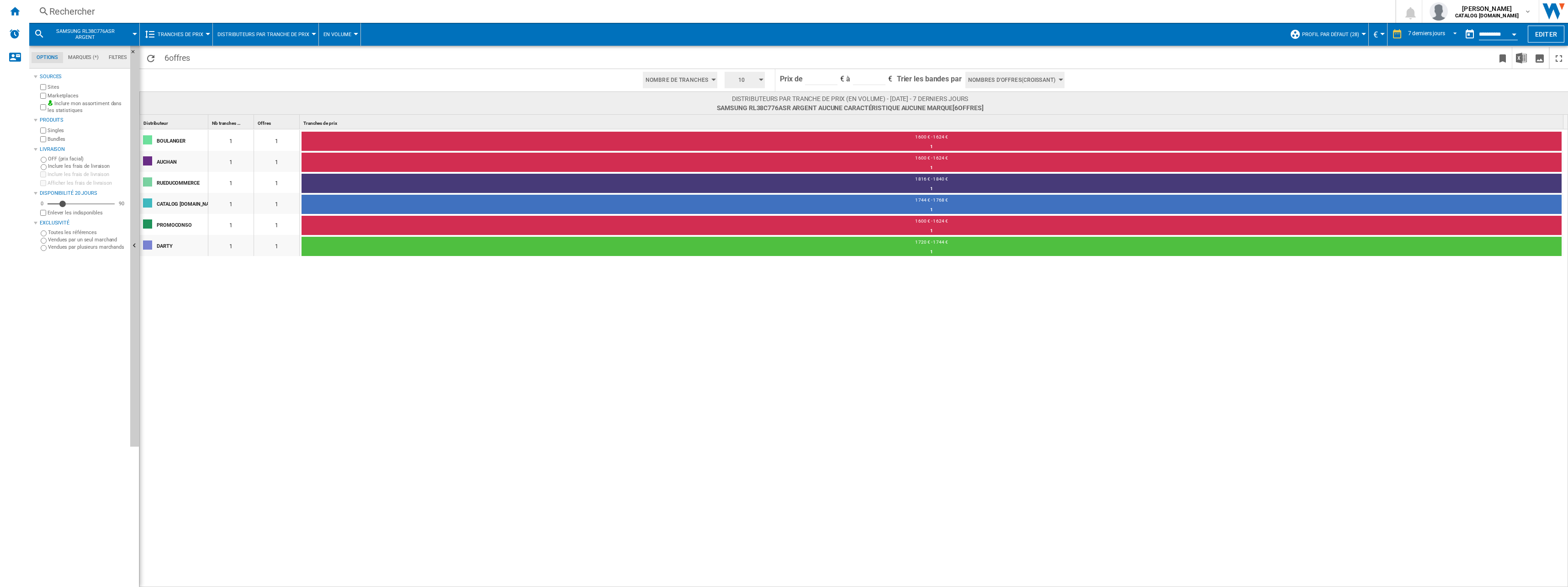
click at [550, 261] on div "BOULANGER 1 1 1 600 € - 1 624 € 1 100% [GEOGRAPHIC_DATA] 1 1 1 600 € - 1 624 € …" at bounding box center [854, 358] width 1429 height 459
click at [336, 40] on button "En volume" at bounding box center [339, 35] width 32 height 23
click at [290, 38] on md-backdrop at bounding box center [784, 294] width 1568 height 587
click at [290, 38] on button "Distributeurs par tranche de prix" at bounding box center [265, 35] width 96 height 23
click at [303, 99] on span "Tranches de prix par Marque" at bounding box center [264, 100] width 88 height 9
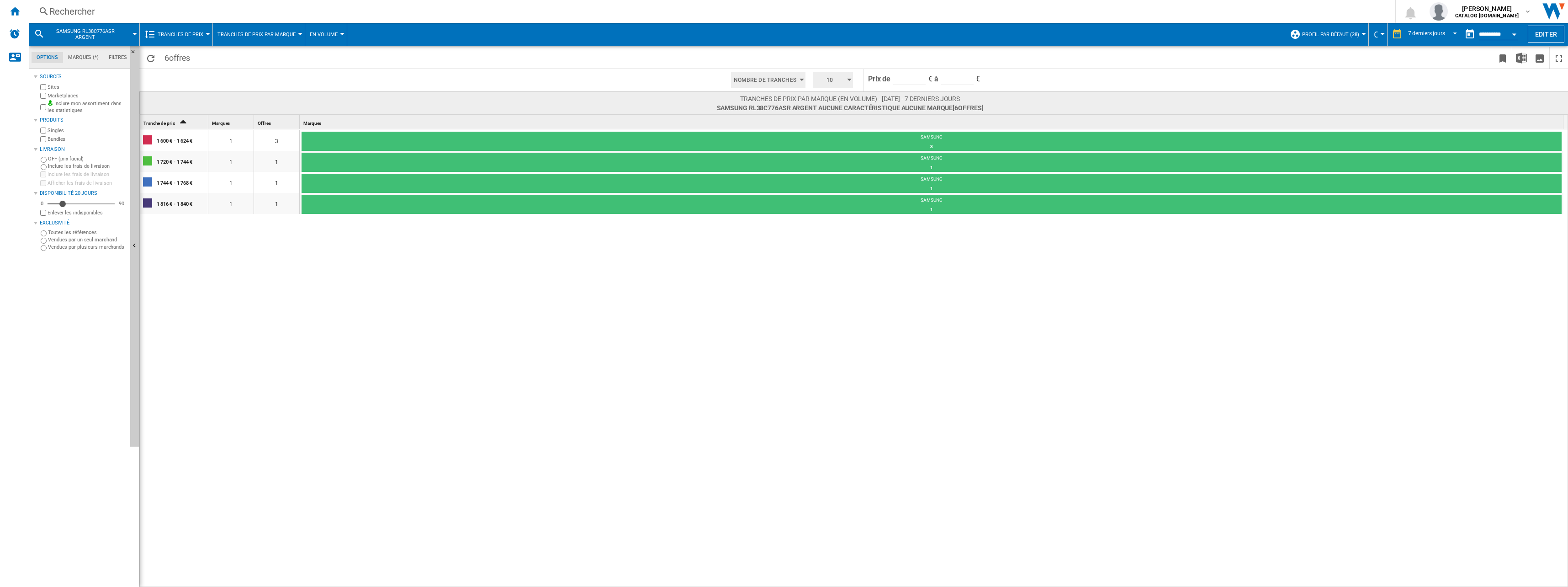
click at [283, 33] on span "Tranches de prix par Marque" at bounding box center [256, 35] width 78 height 6
click at [276, 62] on button "Marques par tranche de prix" at bounding box center [270, 57] width 116 height 22
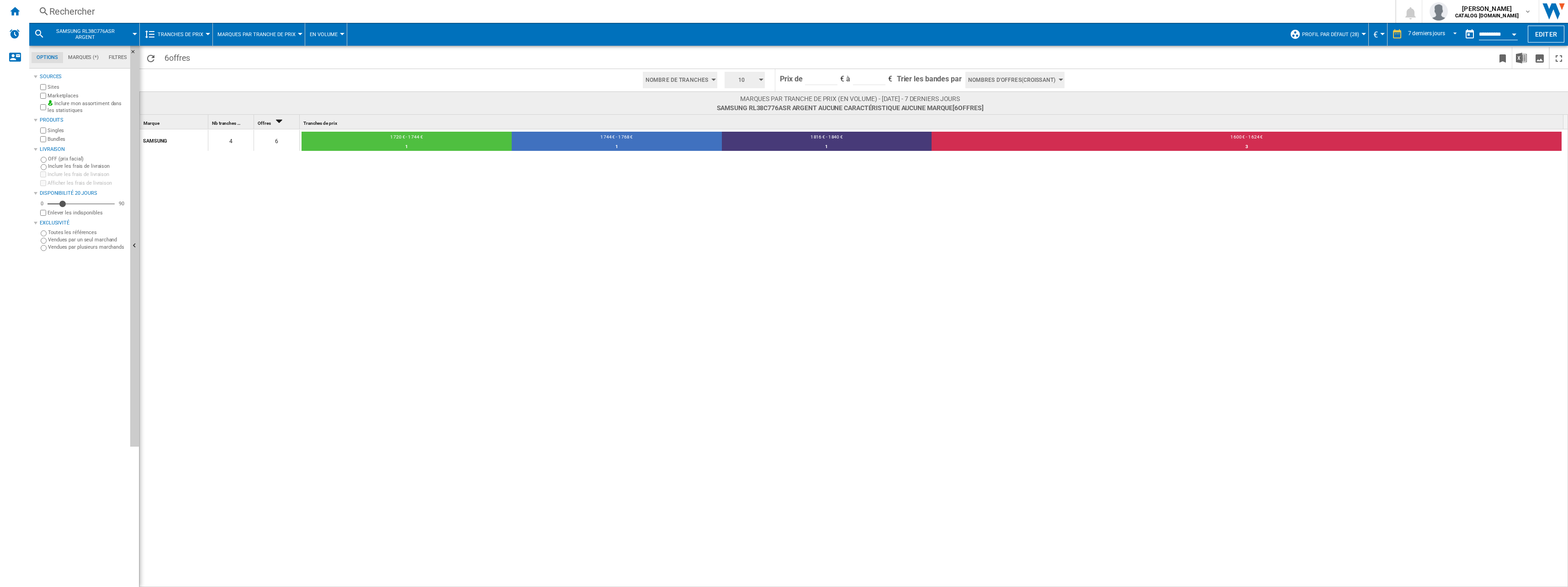
click at [153, 33] on ng-md-icon at bounding box center [150, 34] width 11 height 11
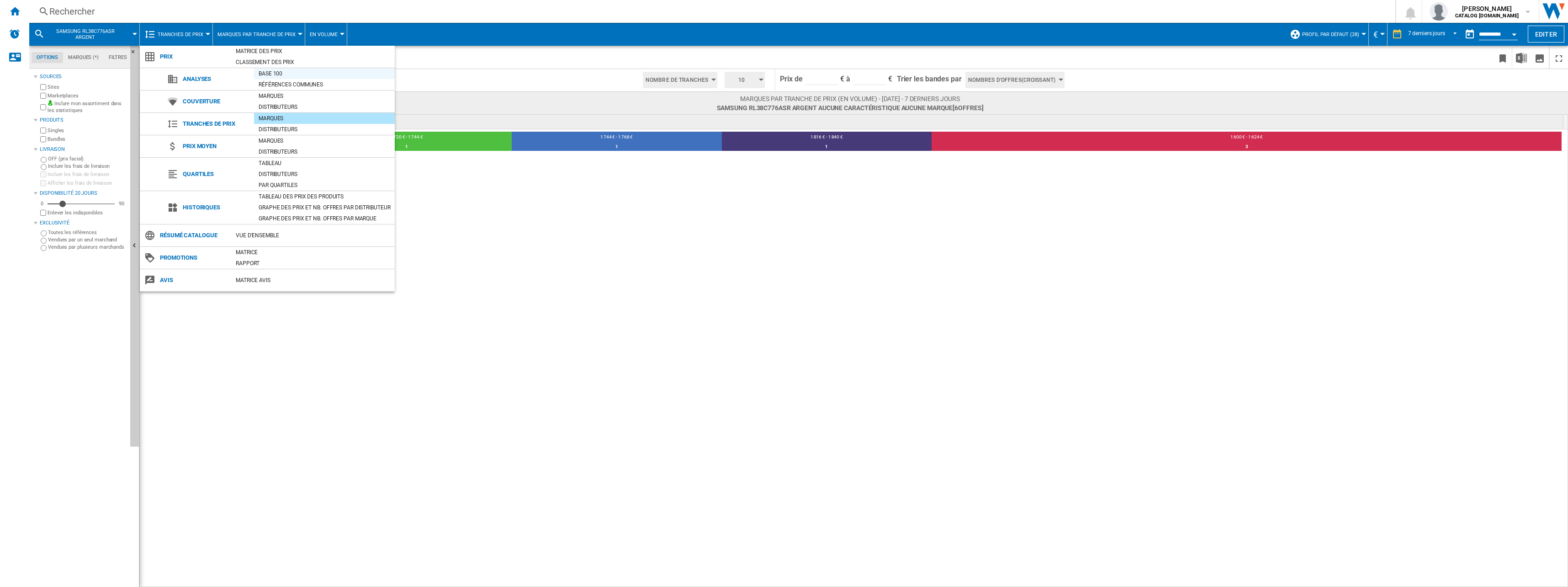
click at [293, 72] on div "Base 100" at bounding box center [324, 73] width 141 height 9
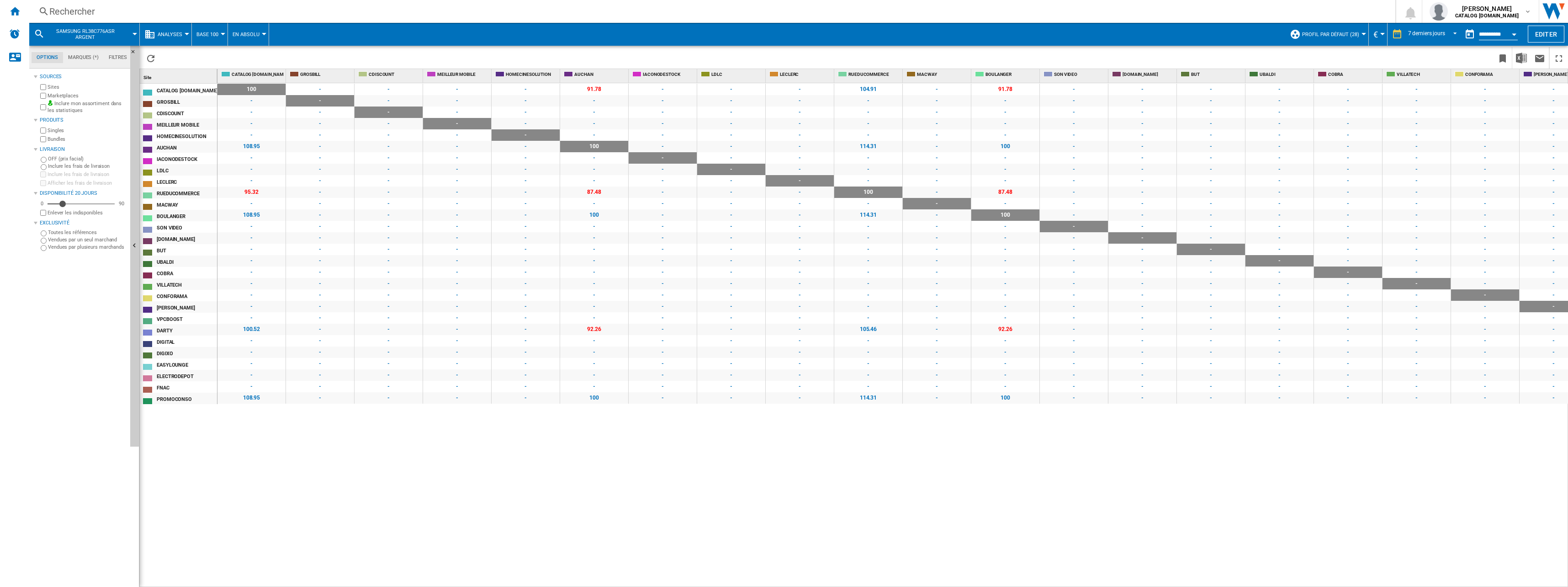
click at [156, 27] on div "Analyses" at bounding box center [166, 35] width 43 height 23
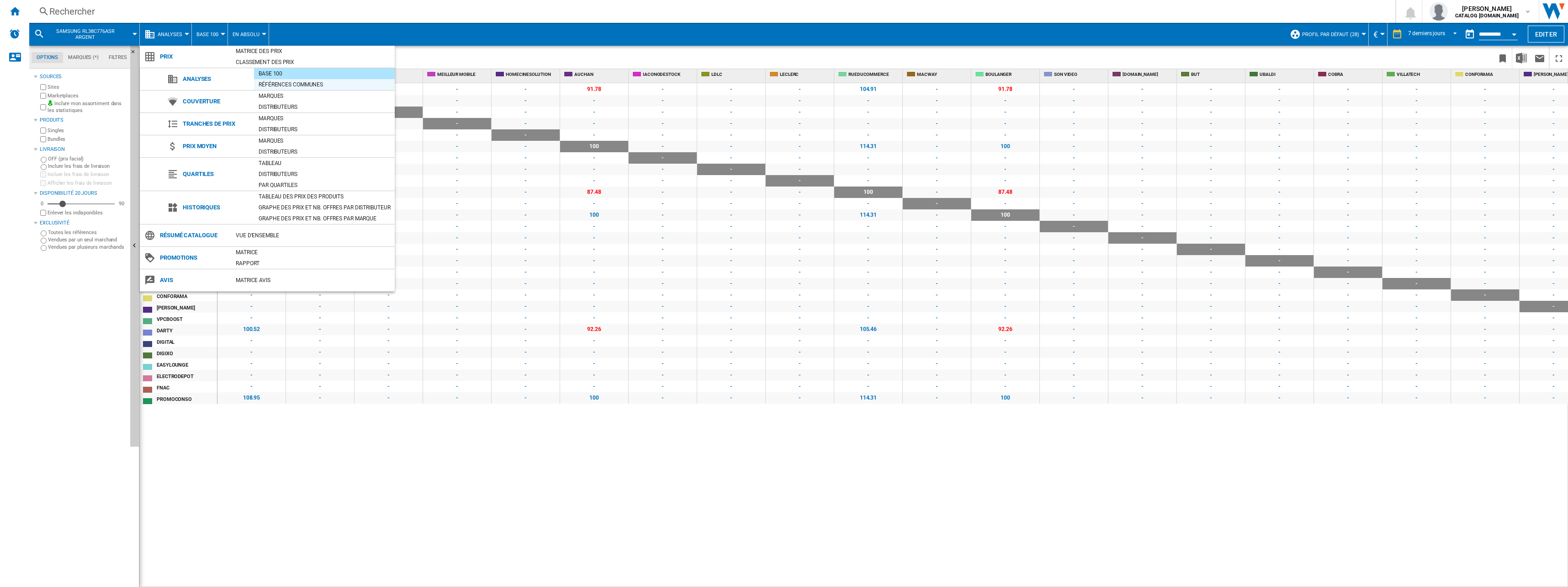
click at [277, 85] on div "Références communes" at bounding box center [324, 84] width 141 height 9
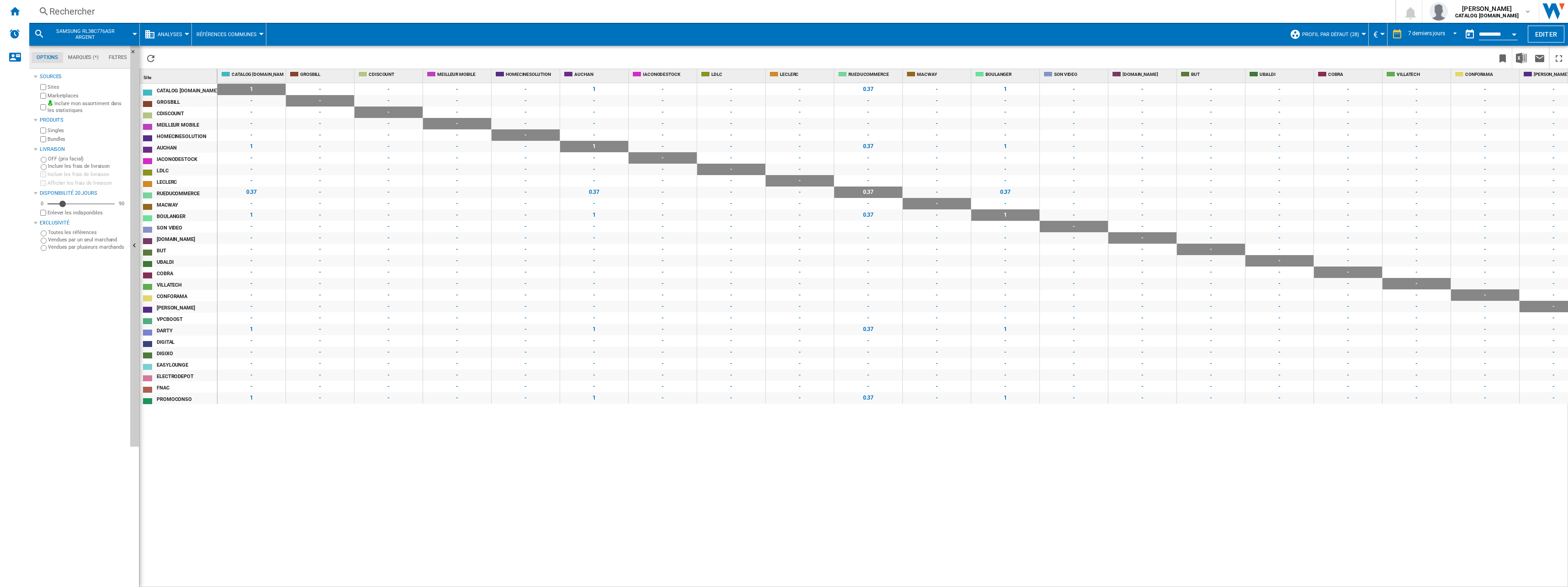
click at [180, 35] on span "Analyses" at bounding box center [170, 35] width 25 height 6
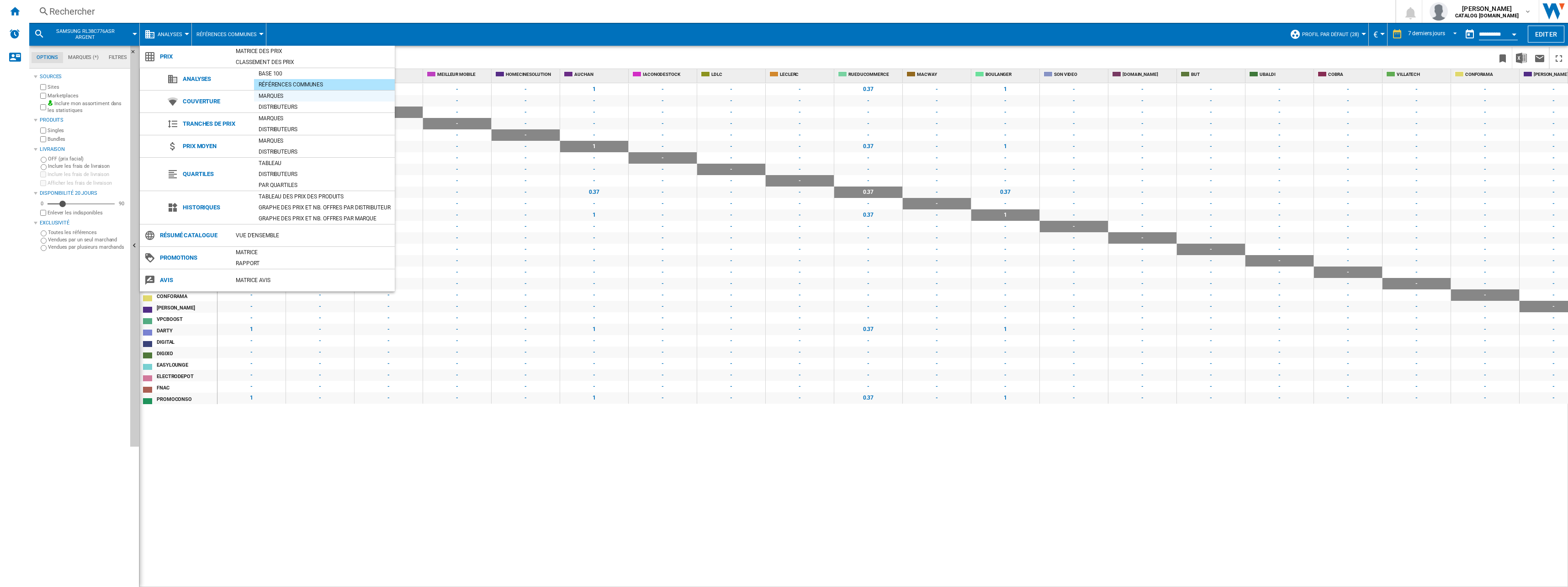
click at [266, 93] on div "Marques" at bounding box center [324, 96] width 141 height 9
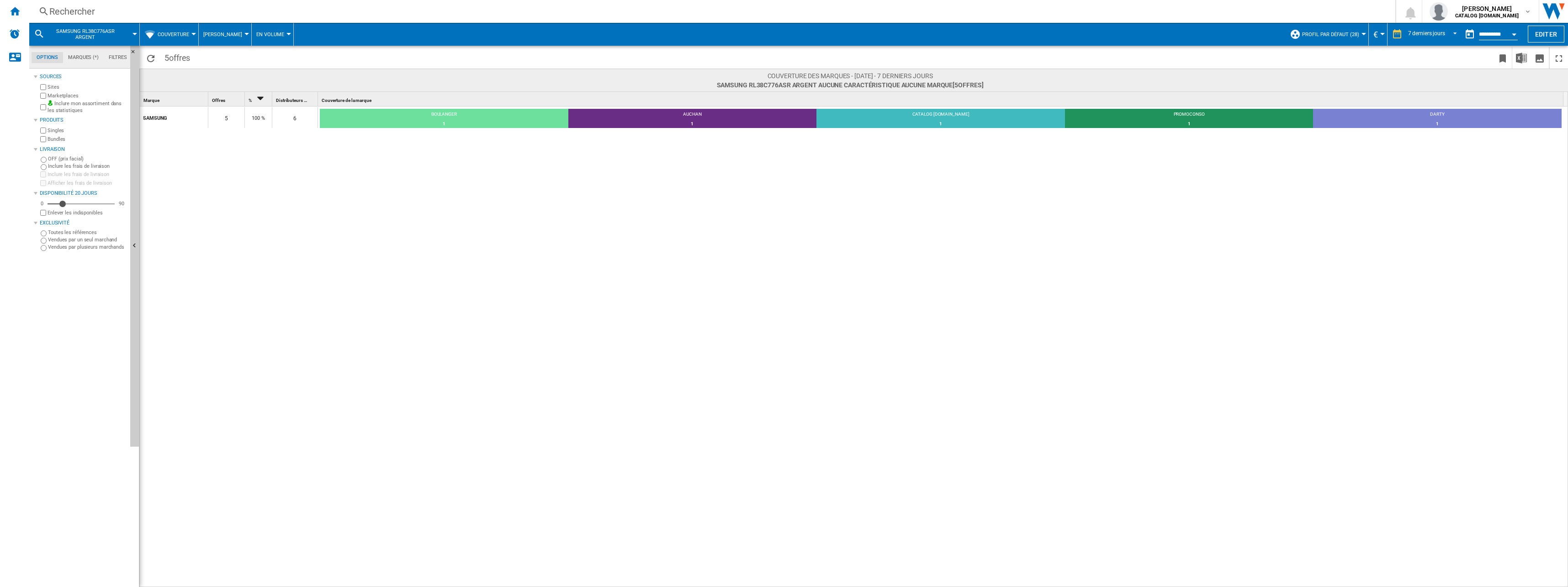
click at [175, 29] on button "Couverture" at bounding box center [175, 35] width 36 height 23
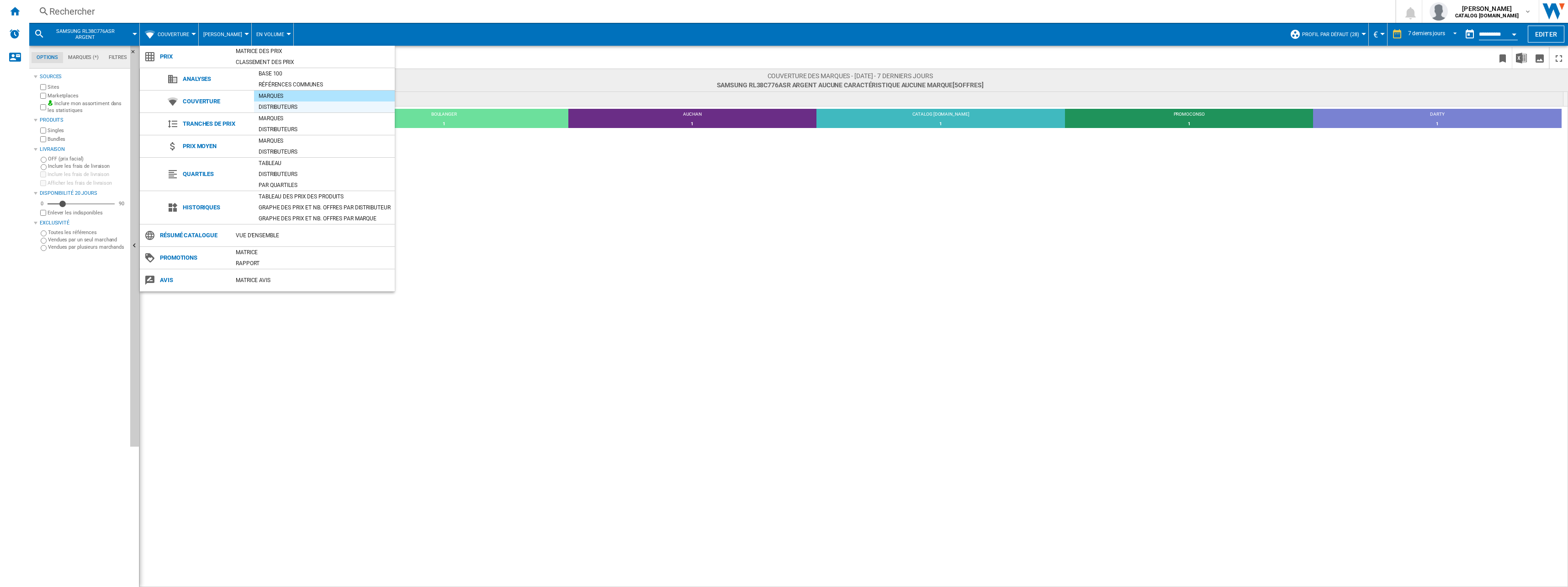
click at [287, 105] on div "Distributeurs" at bounding box center [324, 107] width 141 height 9
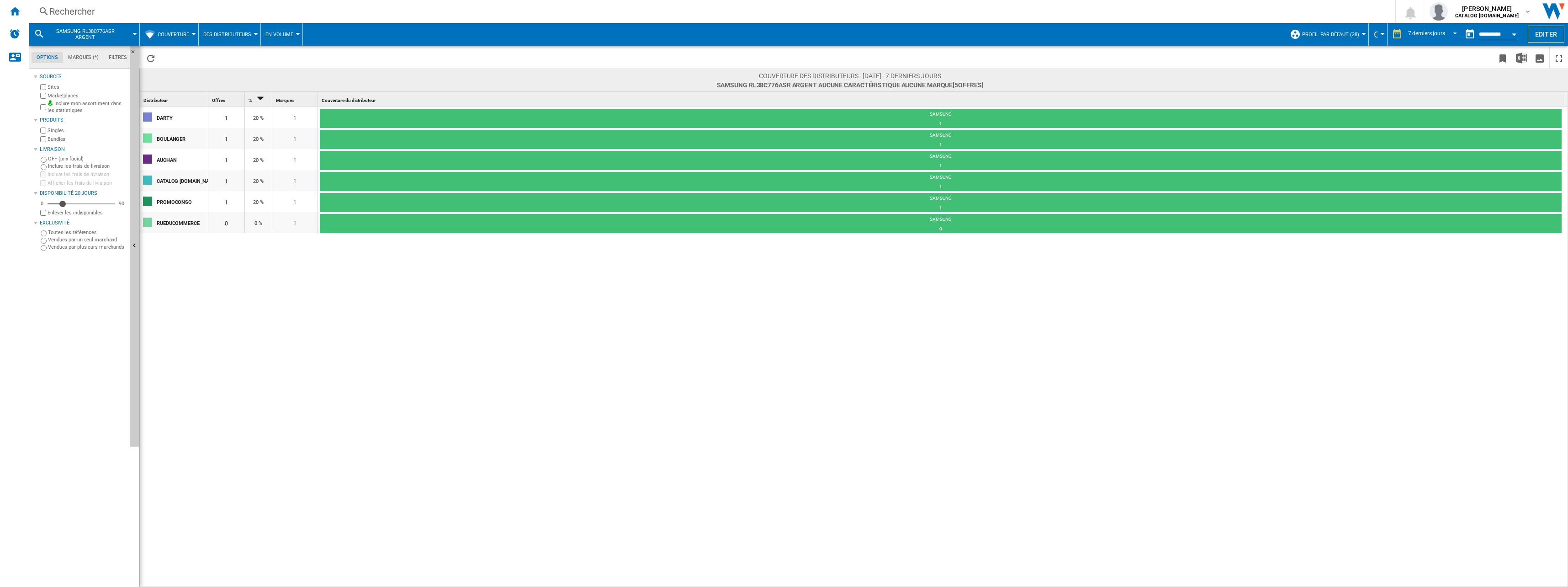
click at [247, 33] on span "Des Distributeurs" at bounding box center [227, 35] width 48 height 6
click at [272, 36] on md-backdrop at bounding box center [784, 294] width 1568 height 587
click at [280, 35] on span "En volume" at bounding box center [279, 35] width 28 height 6
click at [280, 35] on md-backdrop at bounding box center [784, 294] width 1568 height 587
click at [1338, 32] on span "Profil par défaut (28)" at bounding box center [1331, 35] width 57 height 6
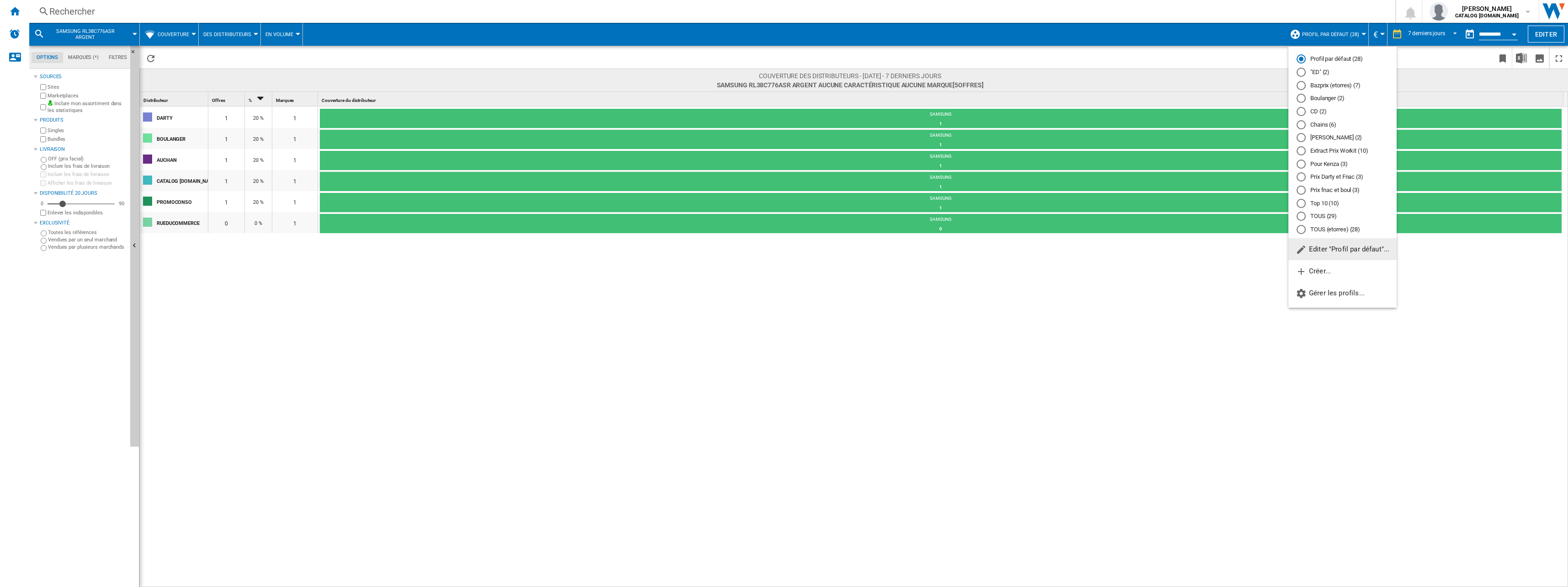
click at [1336, 30] on md-backdrop at bounding box center [784, 294] width 1568 height 587
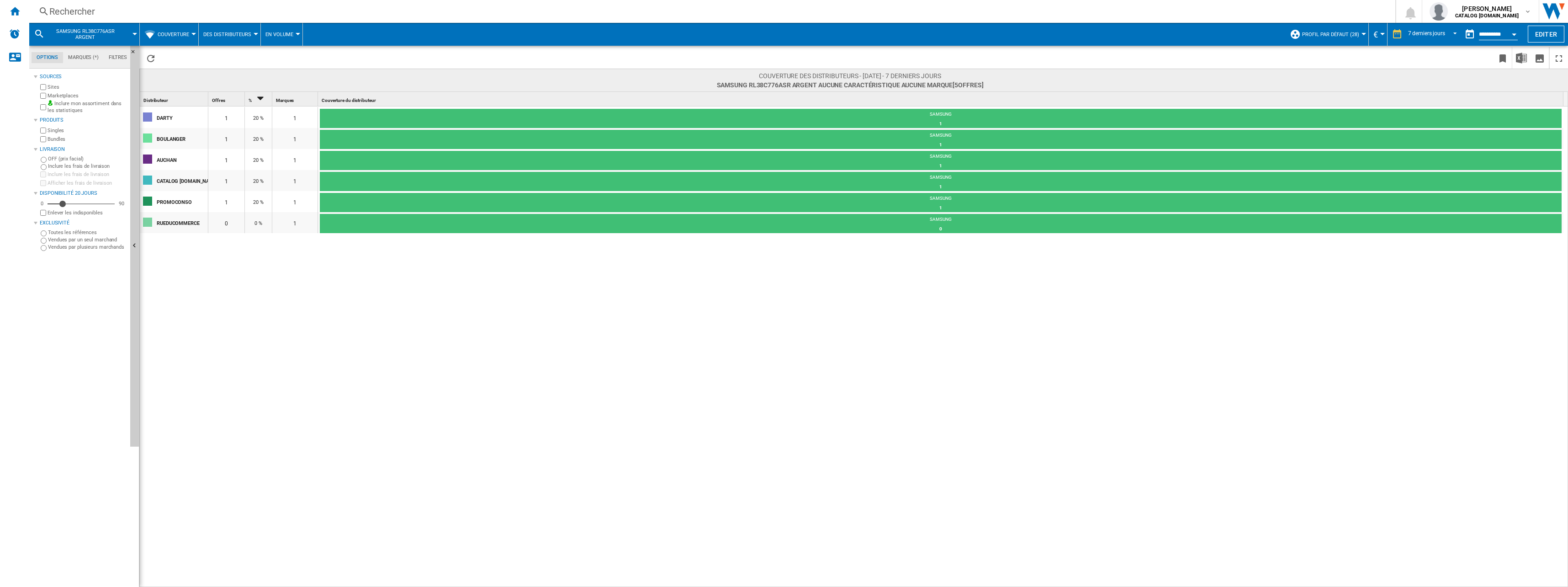
click at [170, 34] on span "Couverture" at bounding box center [173, 35] width 32 height 6
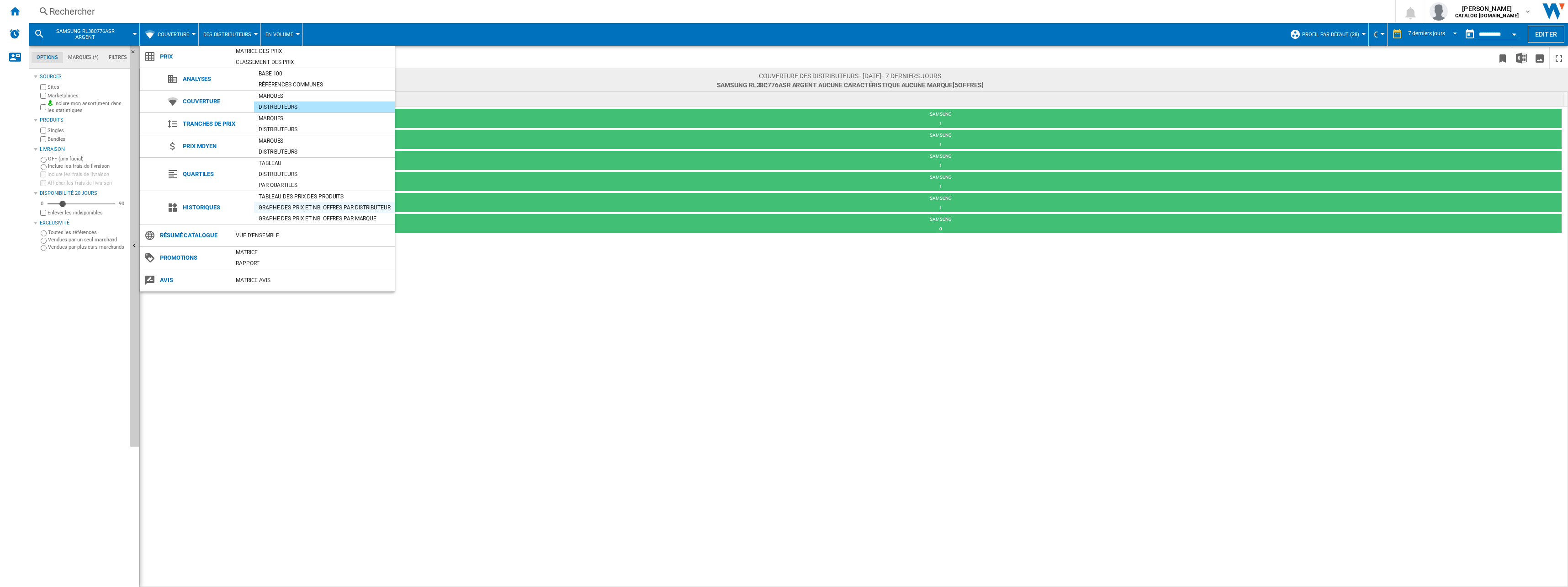
click at [310, 203] on div "Graphe des prix et nb. offres par distributeur" at bounding box center [324, 207] width 141 height 9
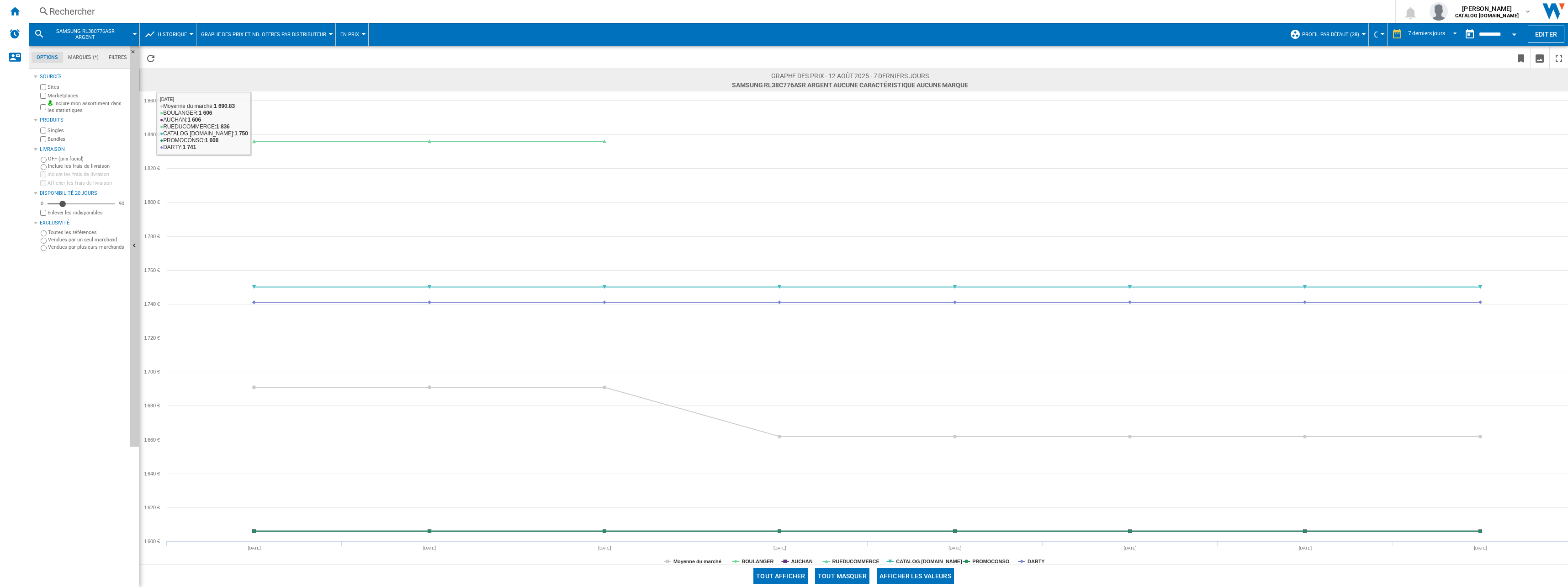
click at [159, 34] on span "Historique" at bounding box center [172, 35] width 29 height 6
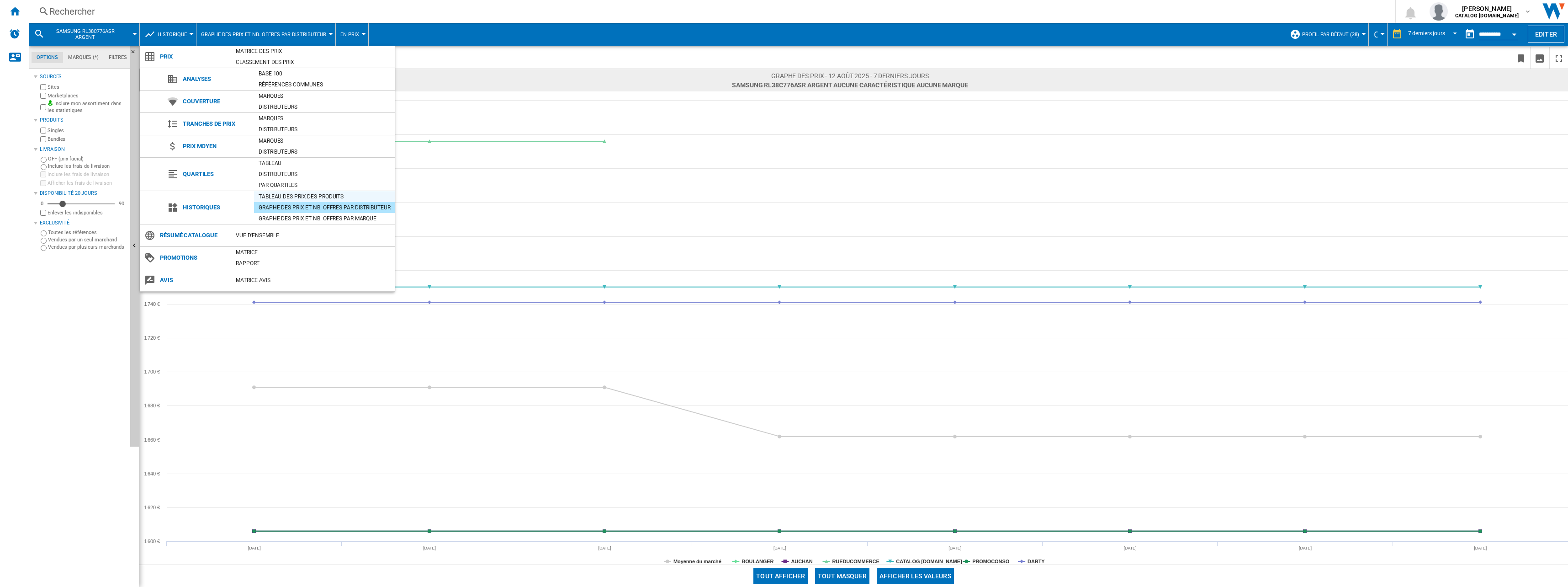
click at [295, 198] on div "Tableau des prix des produits" at bounding box center [324, 196] width 141 height 9
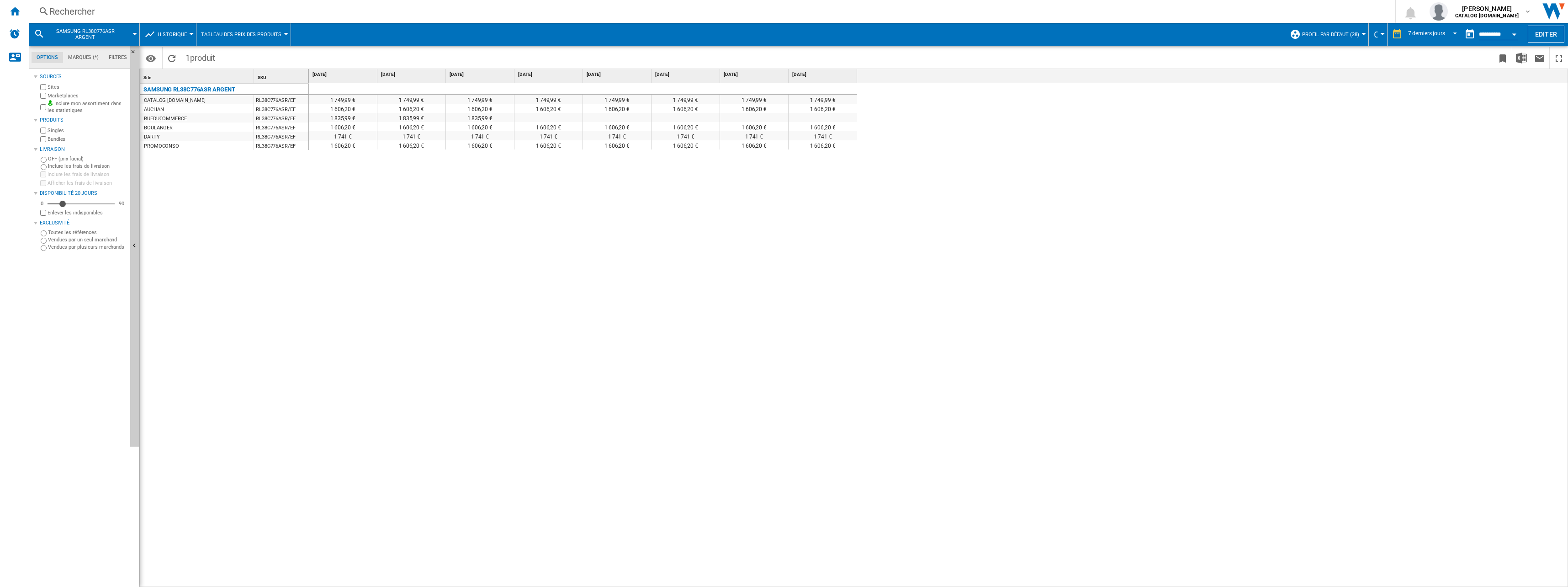
click at [177, 33] on span "Historique" at bounding box center [172, 35] width 29 height 6
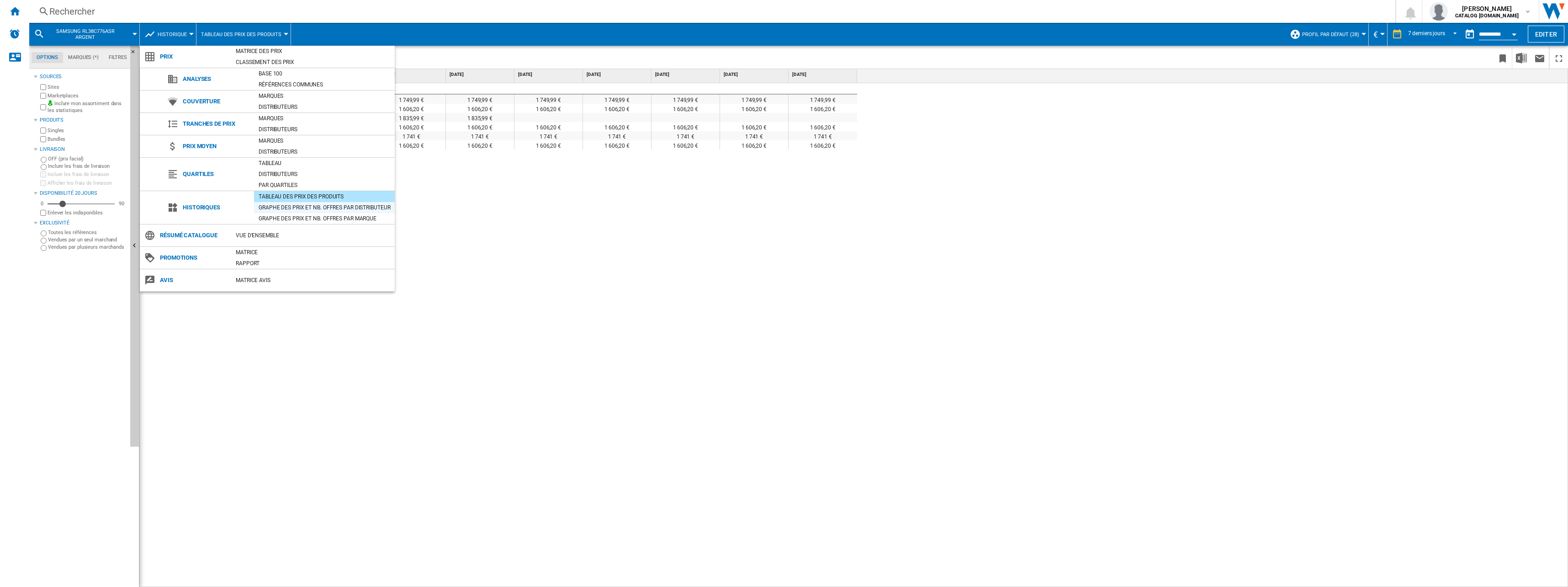
click at [270, 208] on div "Graphe des prix et nb. offres par distributeur" at bounding box center [324, 207] width 141 height 9
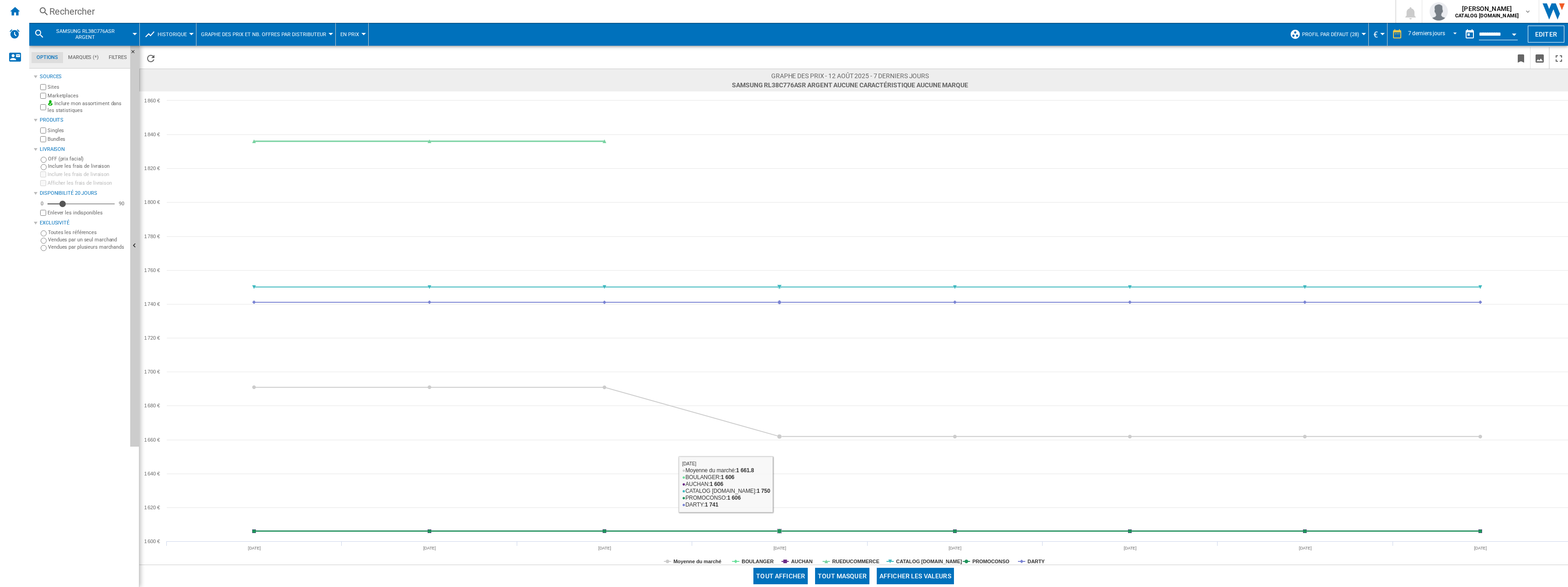
click at [840, 575] on button "Tout masquer" at bounding box center [842, 575] width 54 height 16
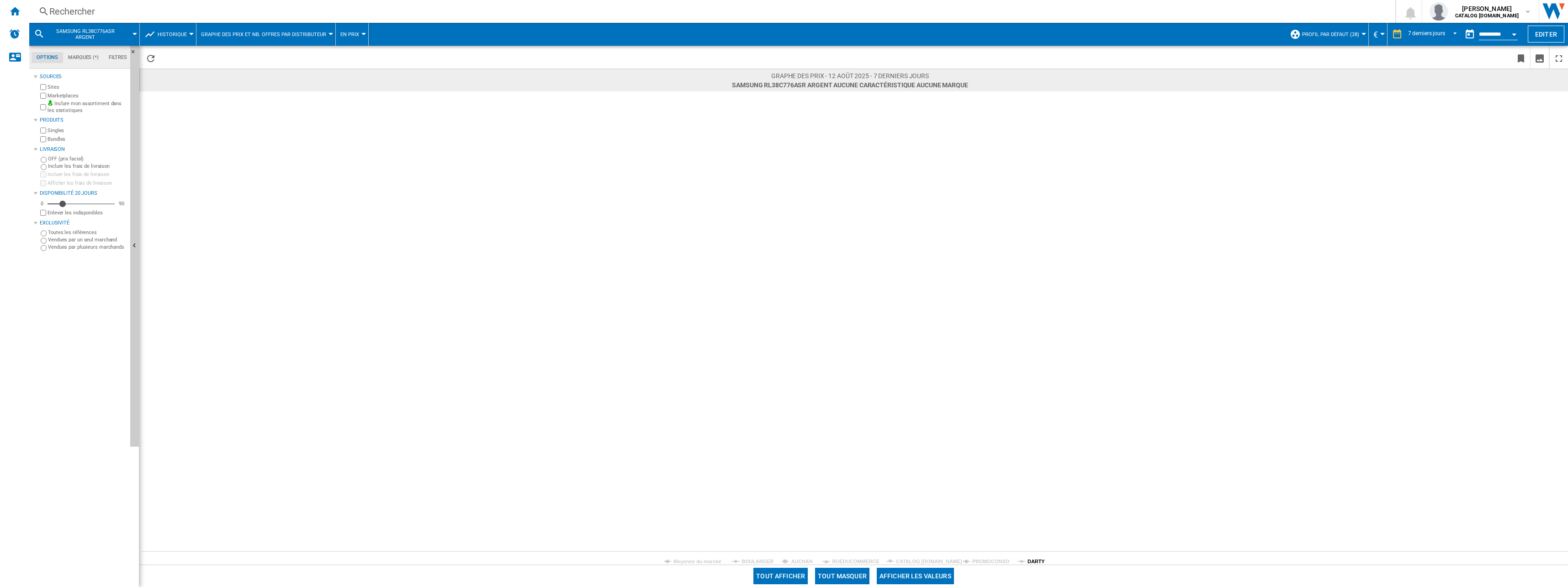
click at [1037, 563] on tspan "DARTY" at bounding box center [1036, 561] width 18 height 5
click at [107, 6] on div "Rechercher" at bounding box center [710, 11] width 1322 height 13
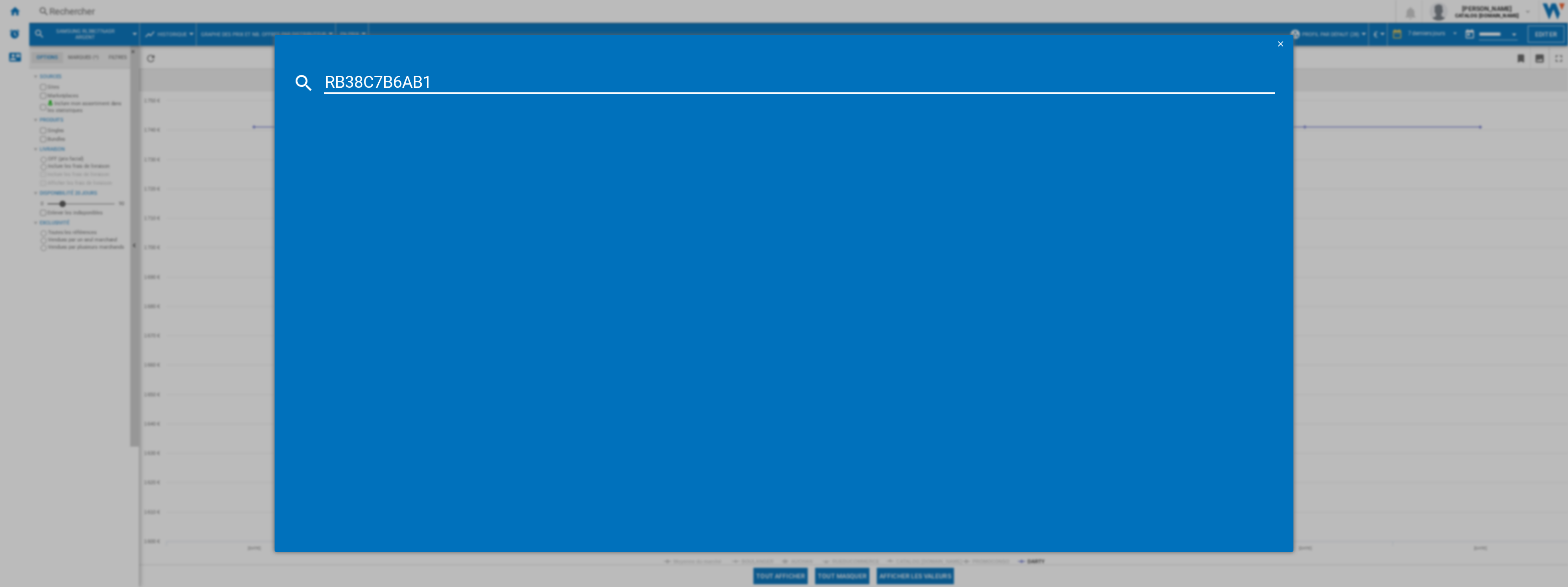
type input "RB38C7B6AB1"
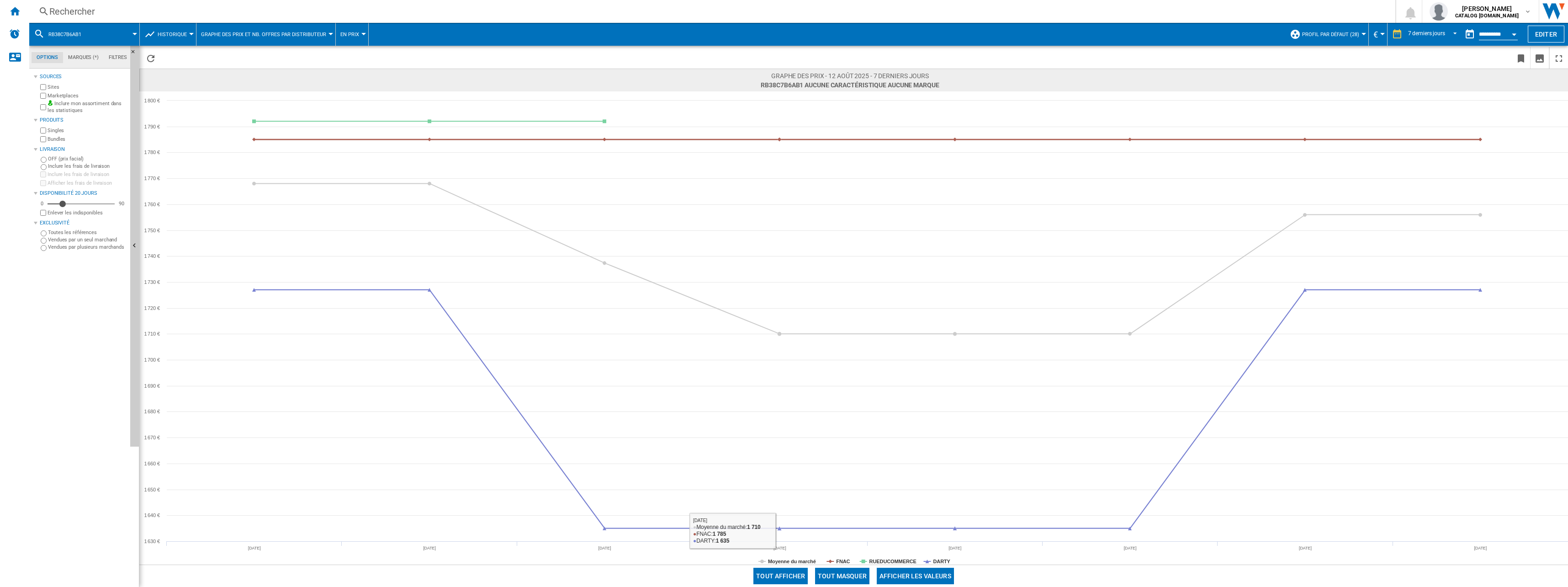
click at [847, 575] on button "Tout masquer" at bounding box center [842, 575] width 54 height 16
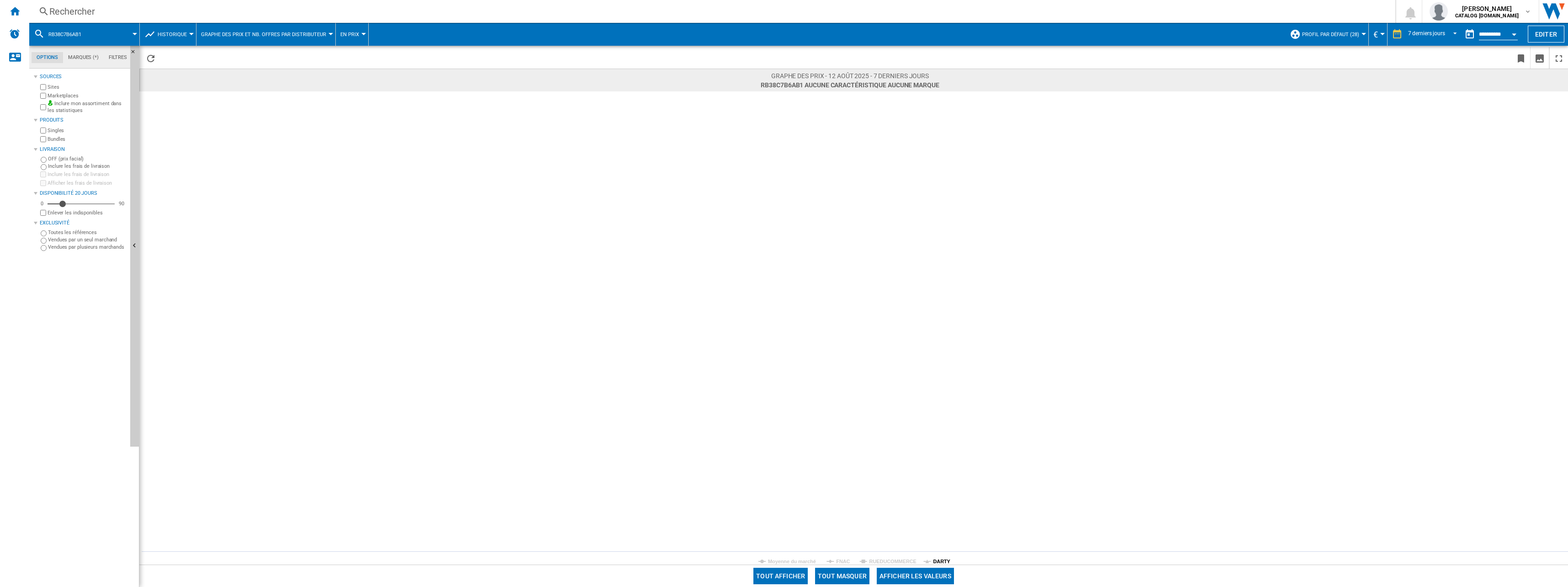
click at [930, 560] on rect at bounding box center [853, 328] width 1429 height 473
click at [945, 561] on tspan "DARTY" at bounding box center [942, 561] width 18 height 5
click at [91, 12] on div "Rechercher" at bounding box center [710, 11] width 1322 height 13
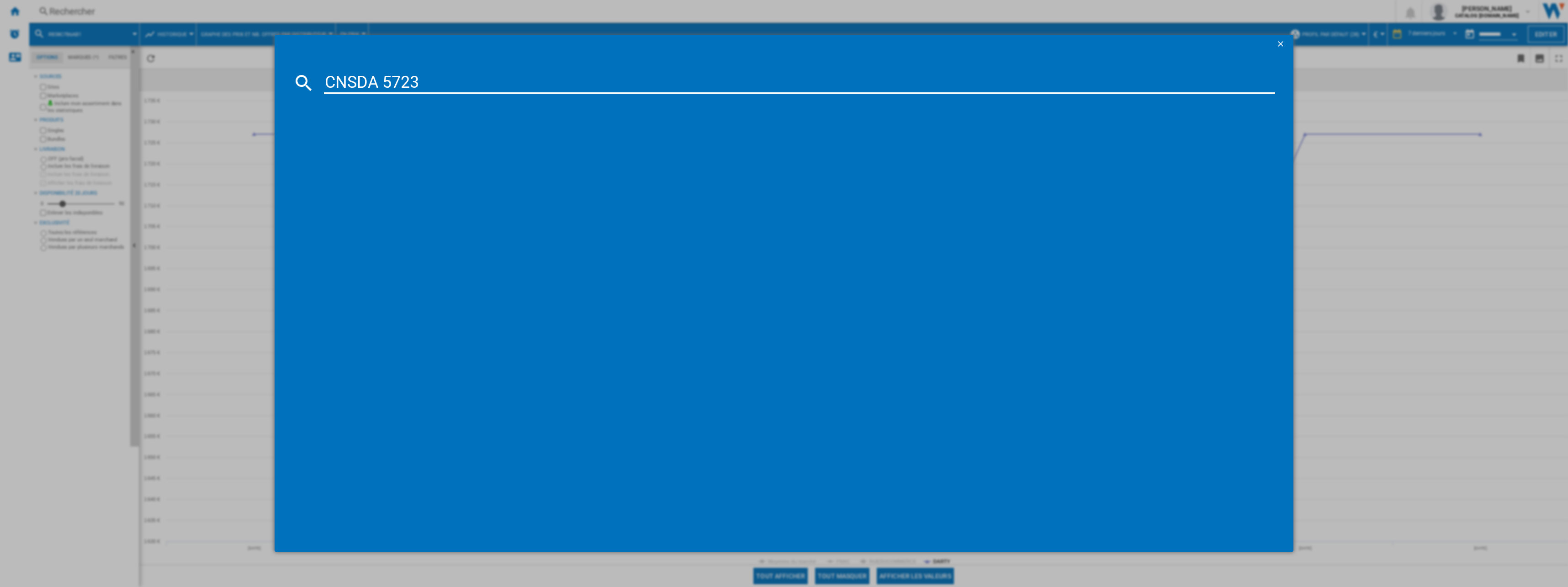
type input "CNSDA 5723"
click at [402, 145] on div "LIEBHERR CNSDA572322 INOX" at bounding box center [791, 142] width 942 height 9
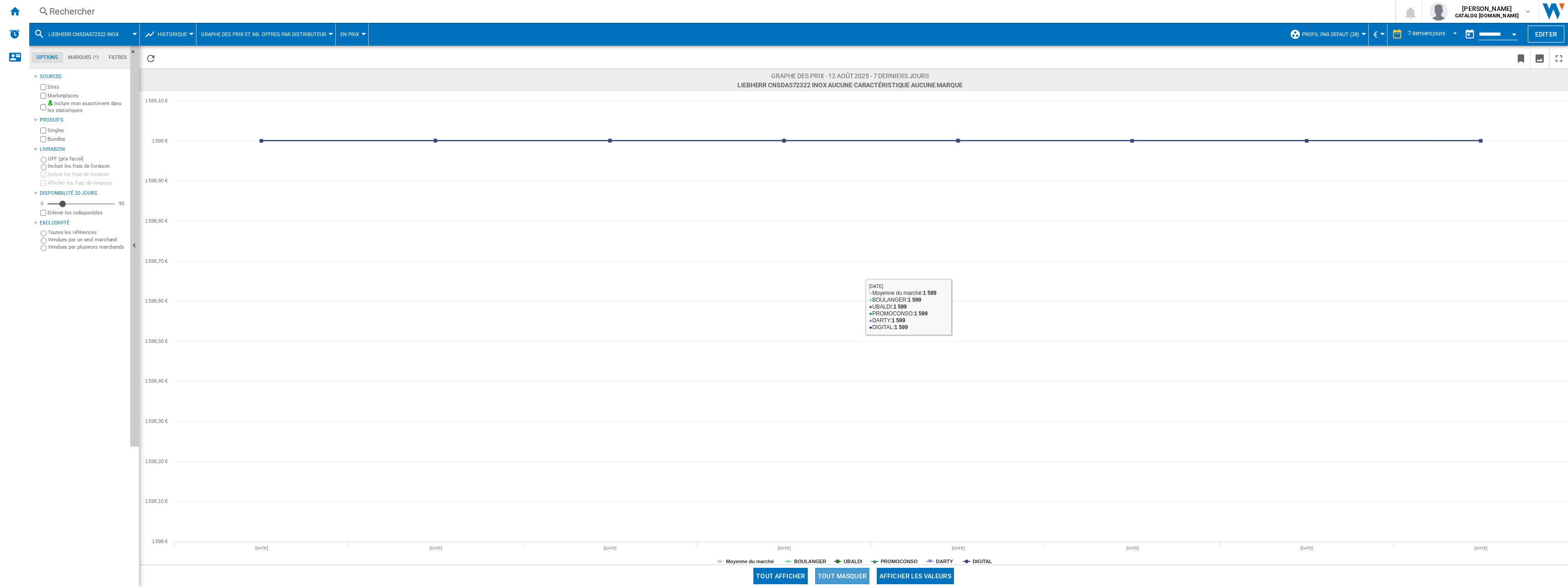
click at [861, 575] on button "Tout masquer" at bounding box center [842, 575] width 54 height 16
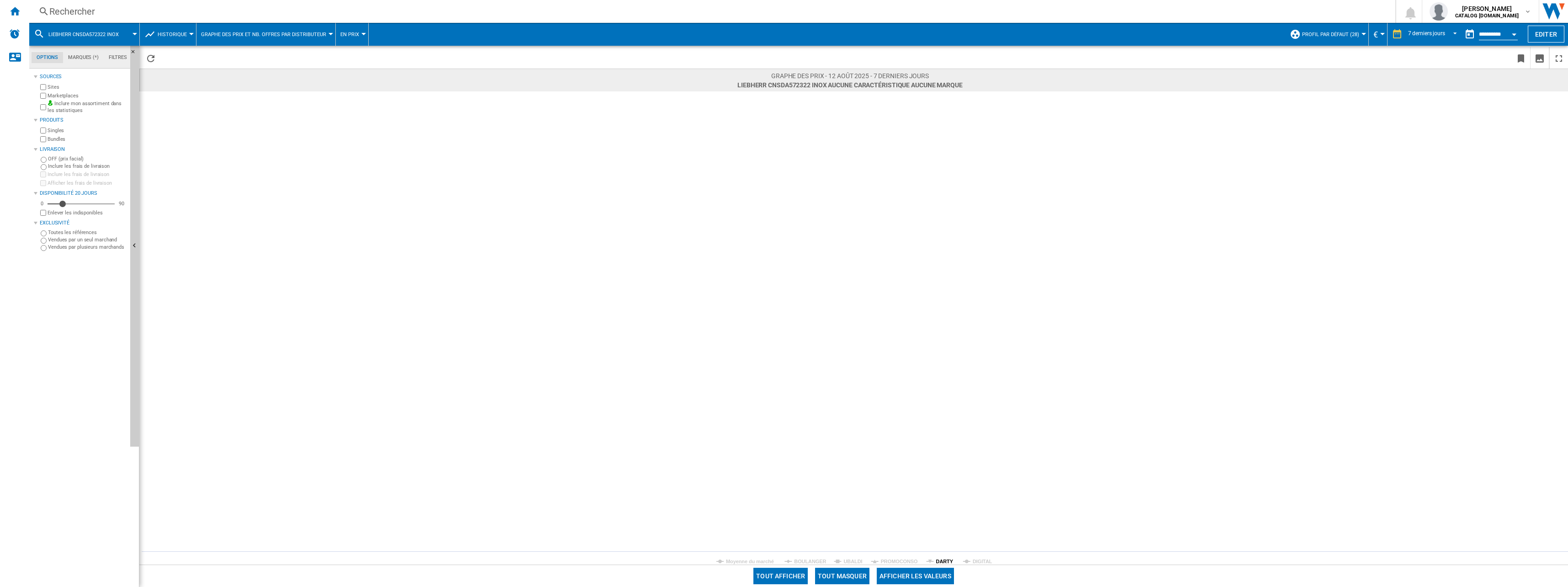
click at [938, 558] on tspan "DARTY" at bounding box center [945, 561] width 18 height 5
click at [120, 9] on div "Rechercher" at bounding box center [710, 11] width 1322 height 13
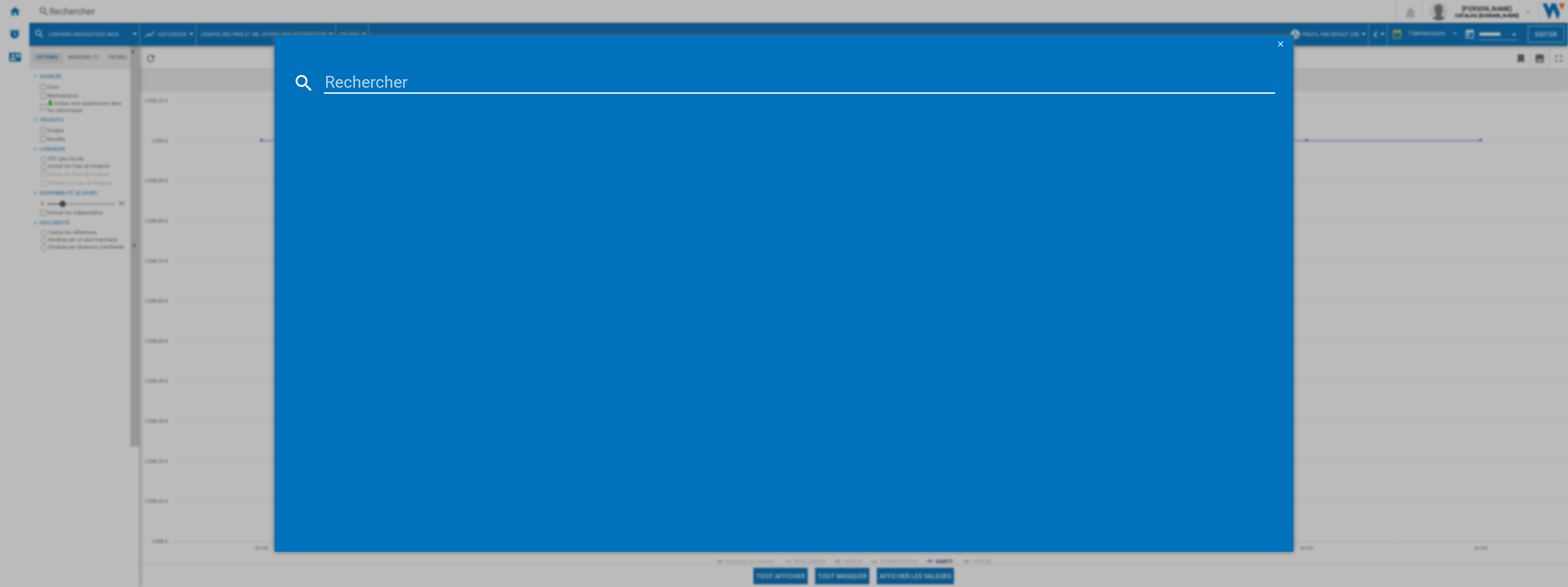
type input "CBNsda572i-22 BioFresh"
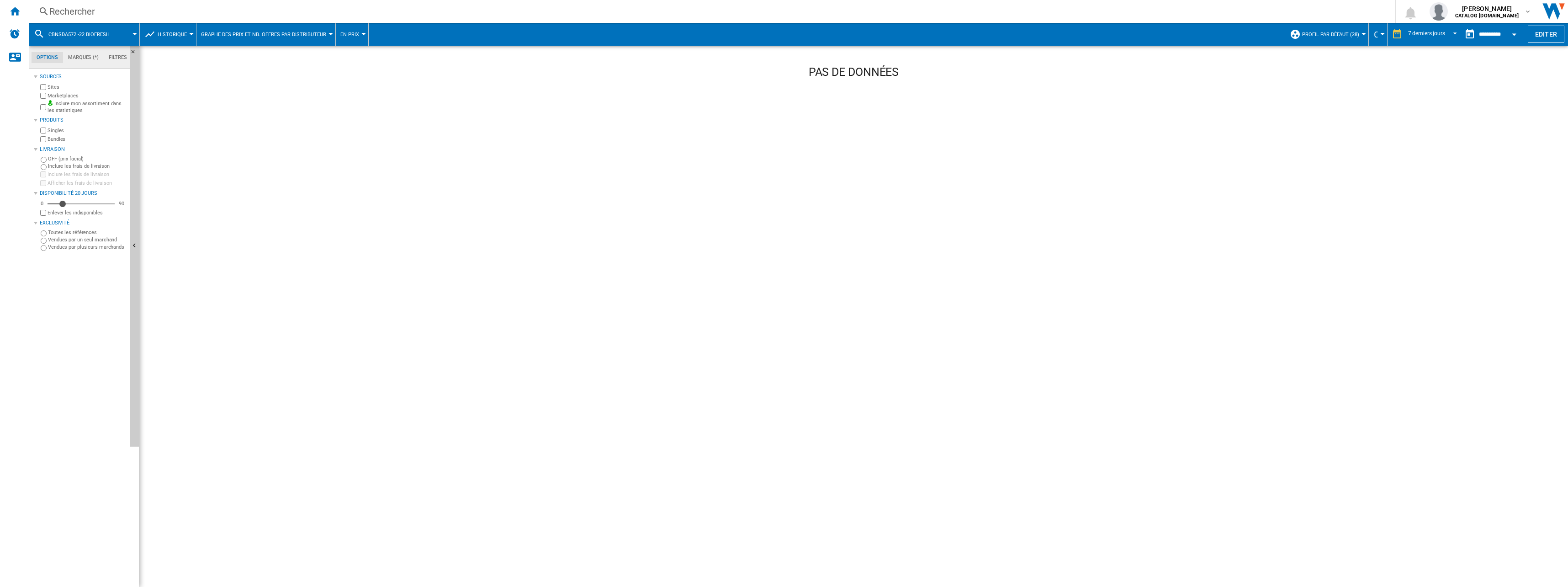
click at [75, 12] on div "Rechercher" at bounding box center [710, 11] width 1322 height 13
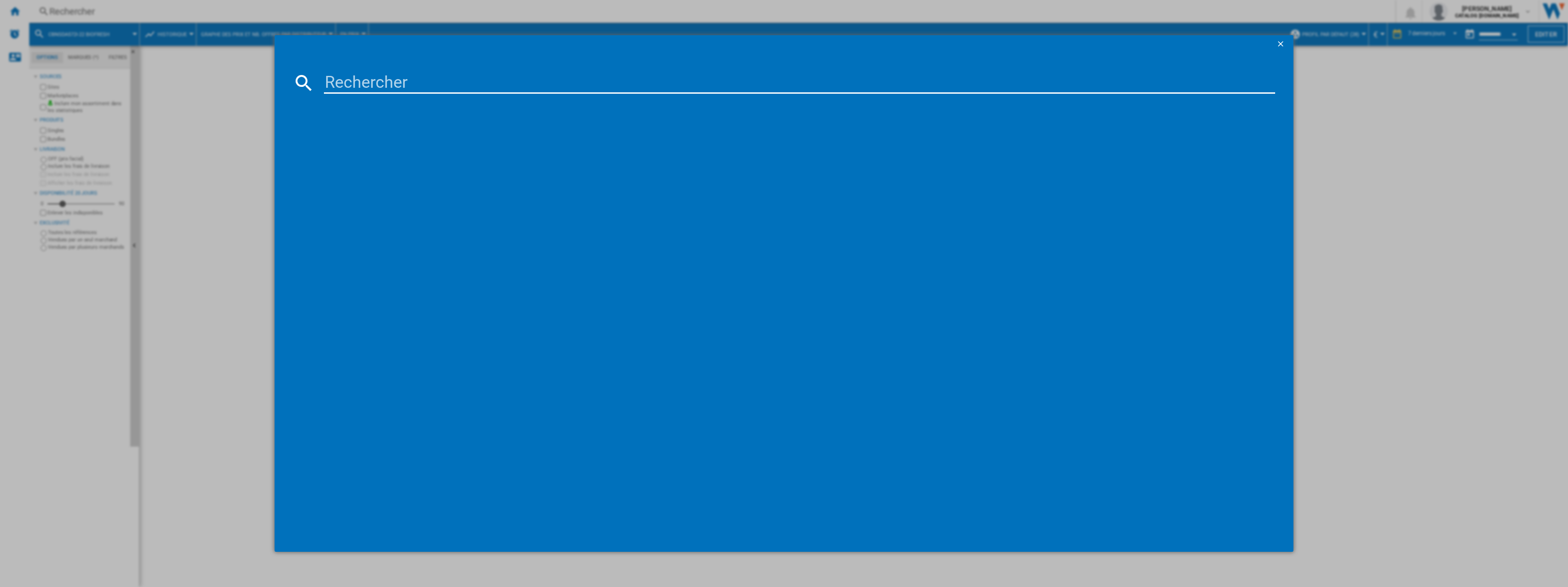
paste input "CBNsda572i-22 BioFresh"
type input "CBNsda572i"
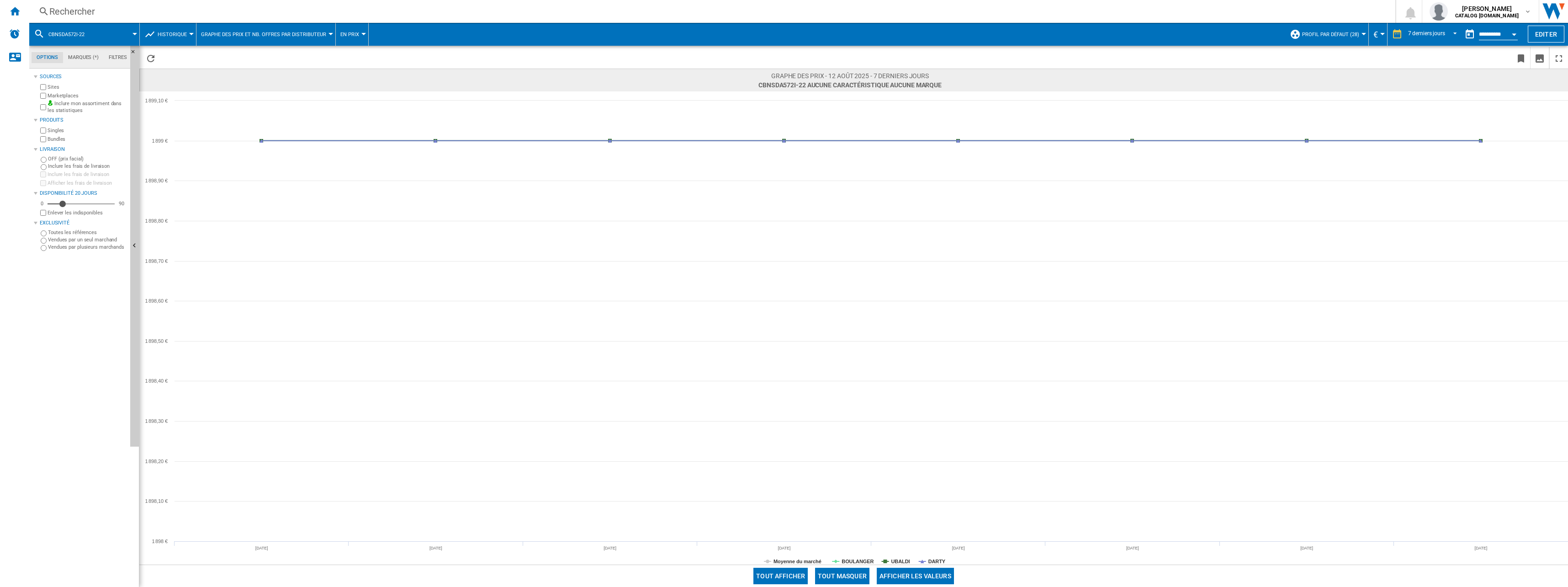
click at [197, 10] on div "Rechercher" at bounding box center [710, 11] width 1322 height 13
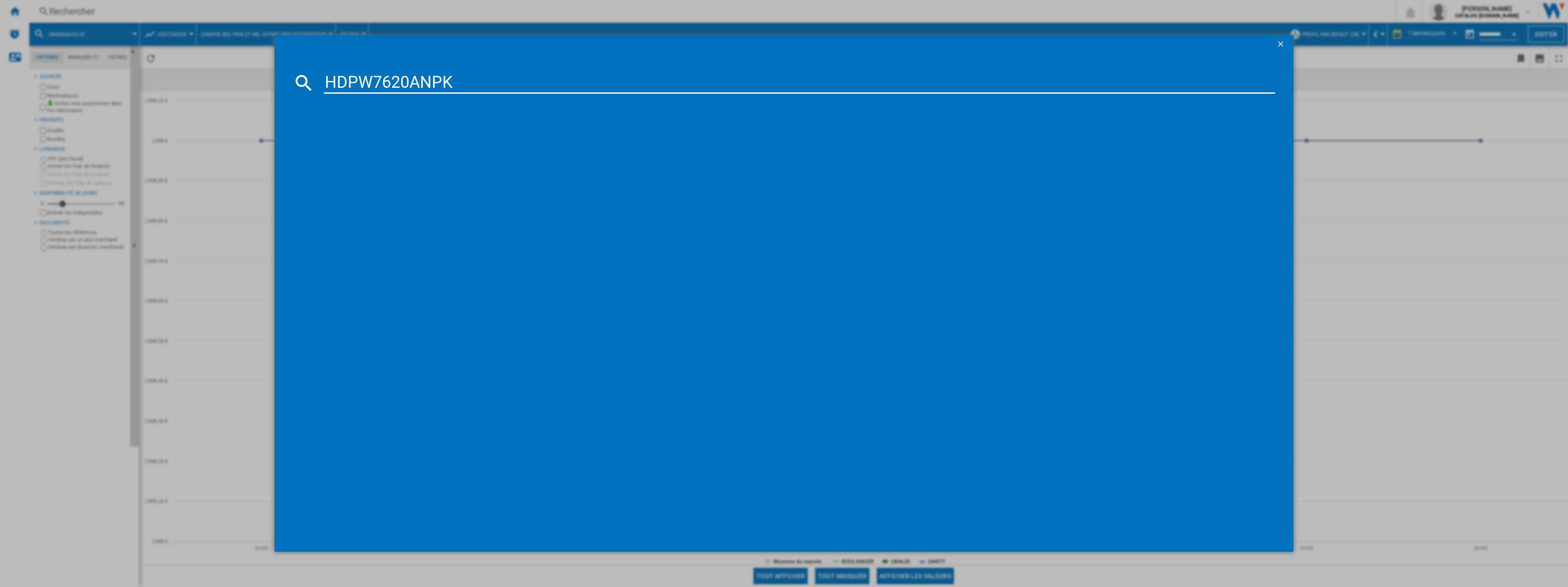
type input "HDPW7620ANPK"
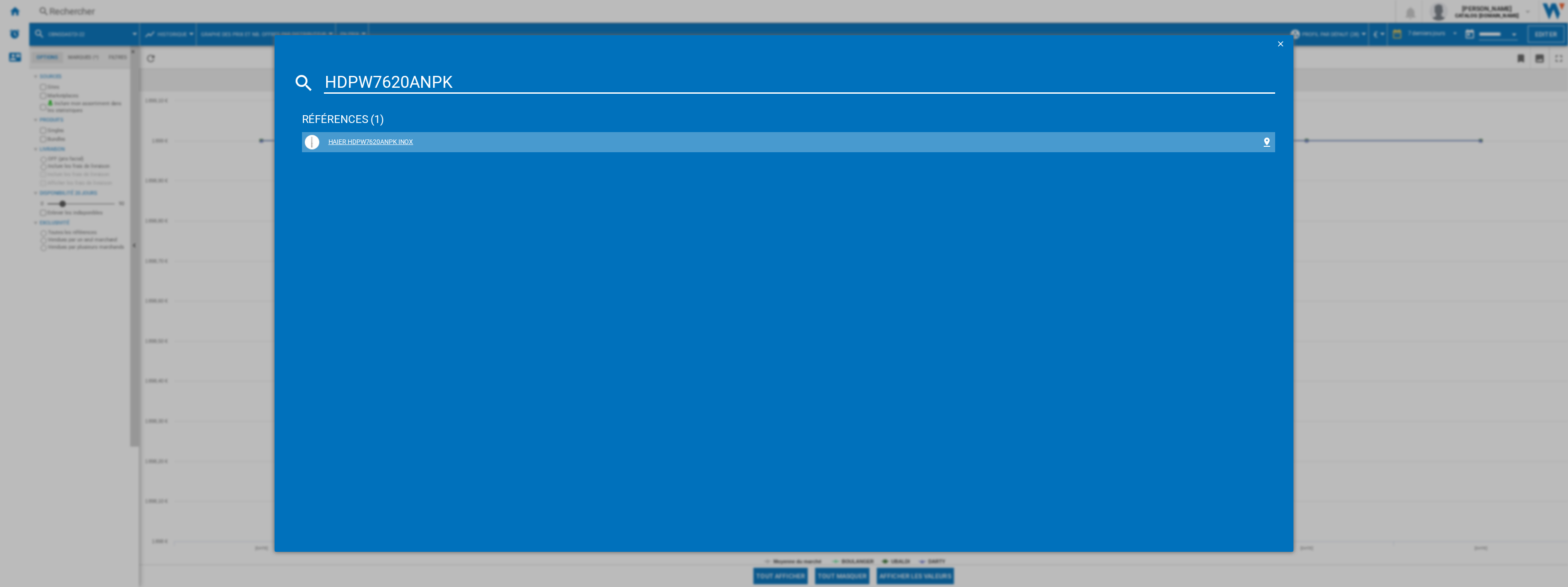
click at [350, 144] on div "HAIER HDPW7620ANPK INOX" at bounding box center [791, 142] width 942 height 9
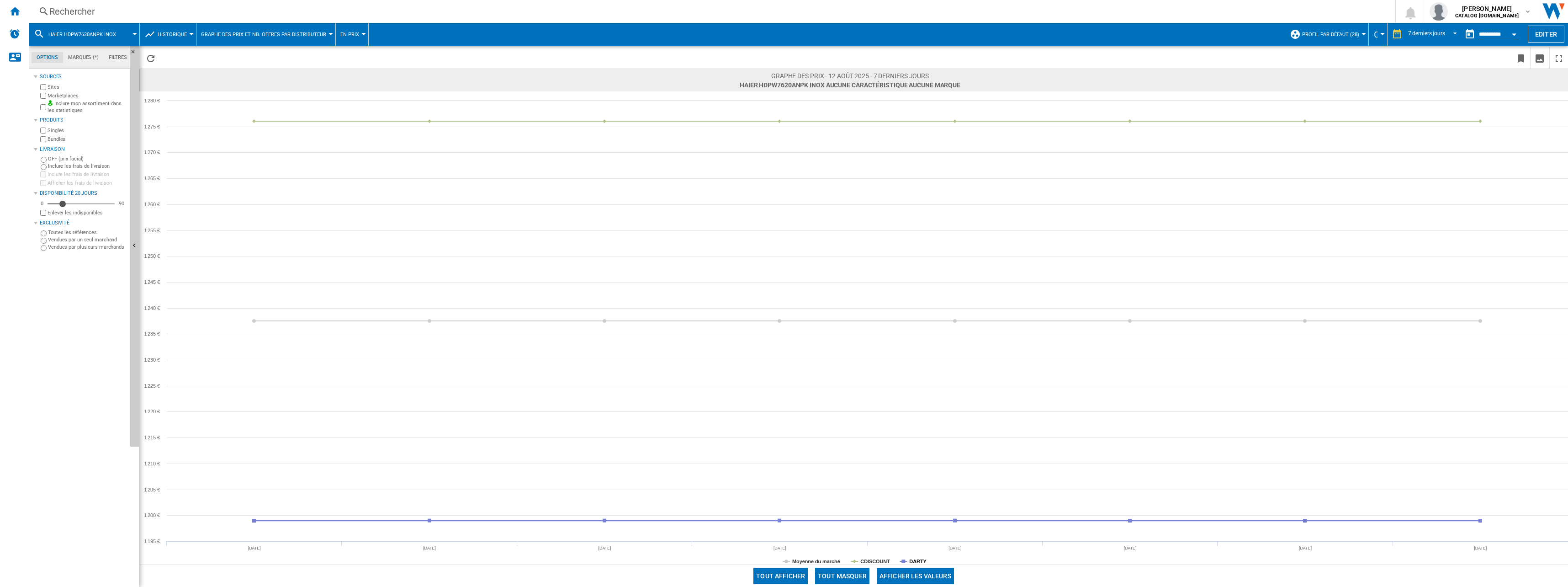
click at [915, 560] on tspan "DARTY" at bounding box center [918, 561] width 18 height 5
click at [855, 572] on button "Tout masquer" at bounding box center [842, 575] width 54 height 16
click at [923, 558] on tspan "DARTY" at bounding box center [918, 561] width 18 height 5
click at [1433, 37] on span "7 derniers jours" at bounding box center [1426, 34] width 37 height 8
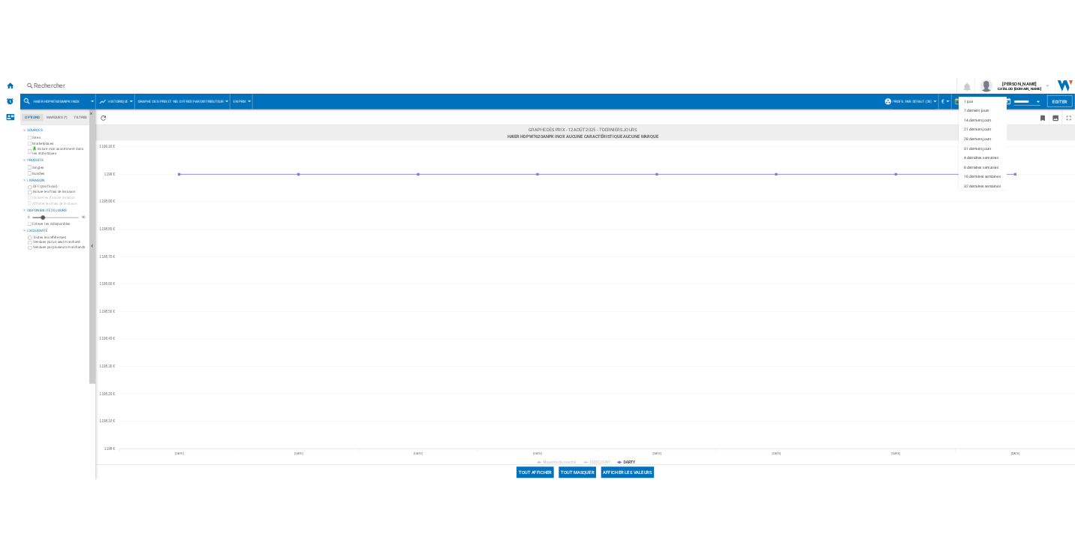
scroll to position [23, 0]
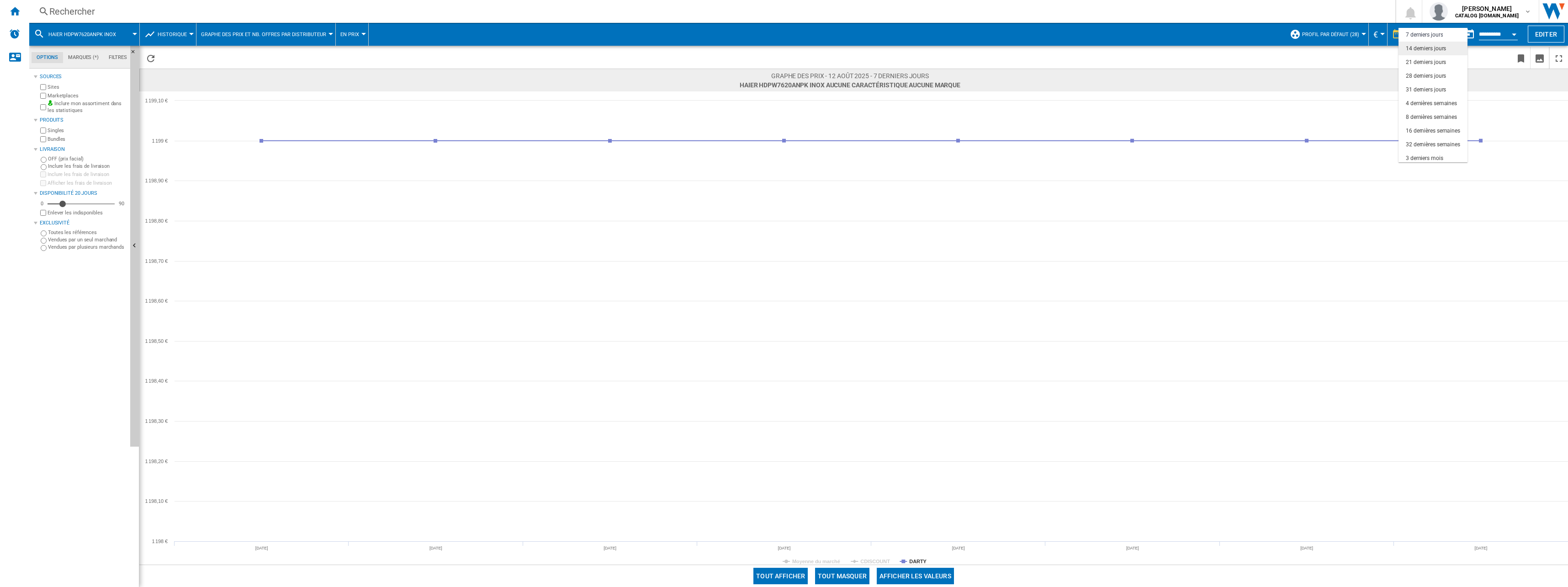
click at [1432, 54] on md-option "14 derniers jours" at bounding box center [1433, 48] width 69 height 14
click at [155, 10] on div "Rechercher" at bounding box center [710, 11] width 1322 height 13
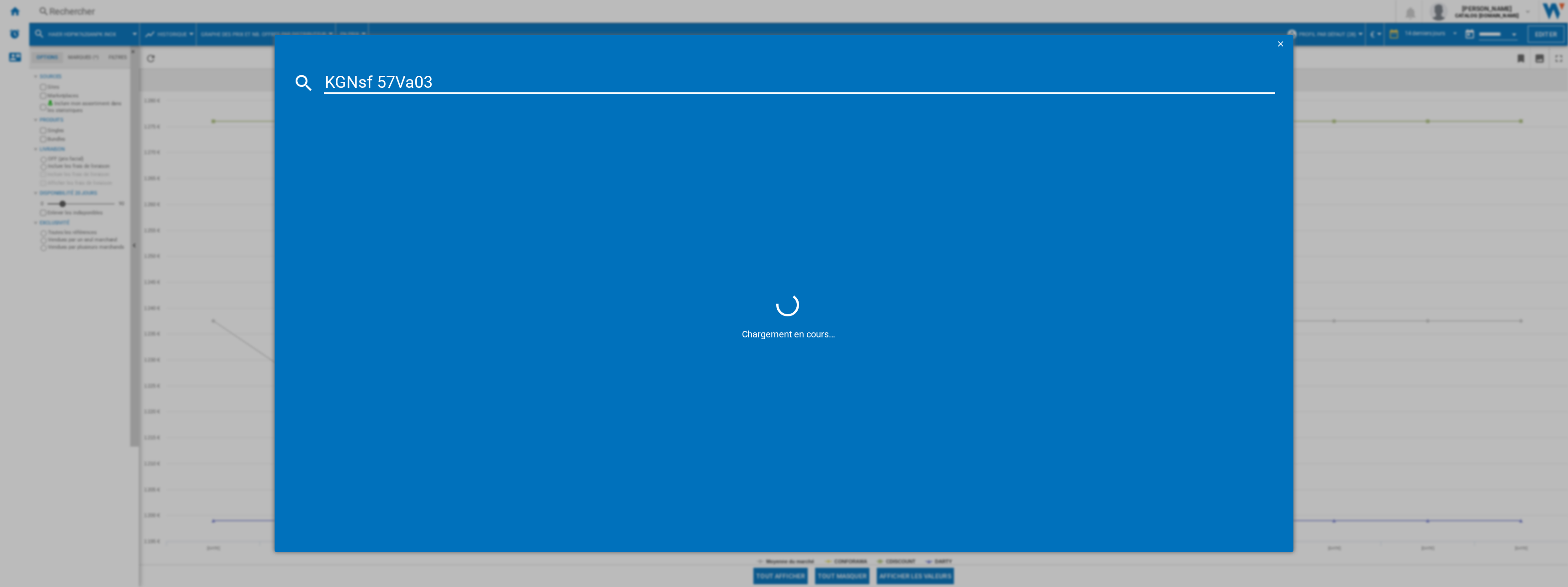
type input "KGNsf 57Va03"
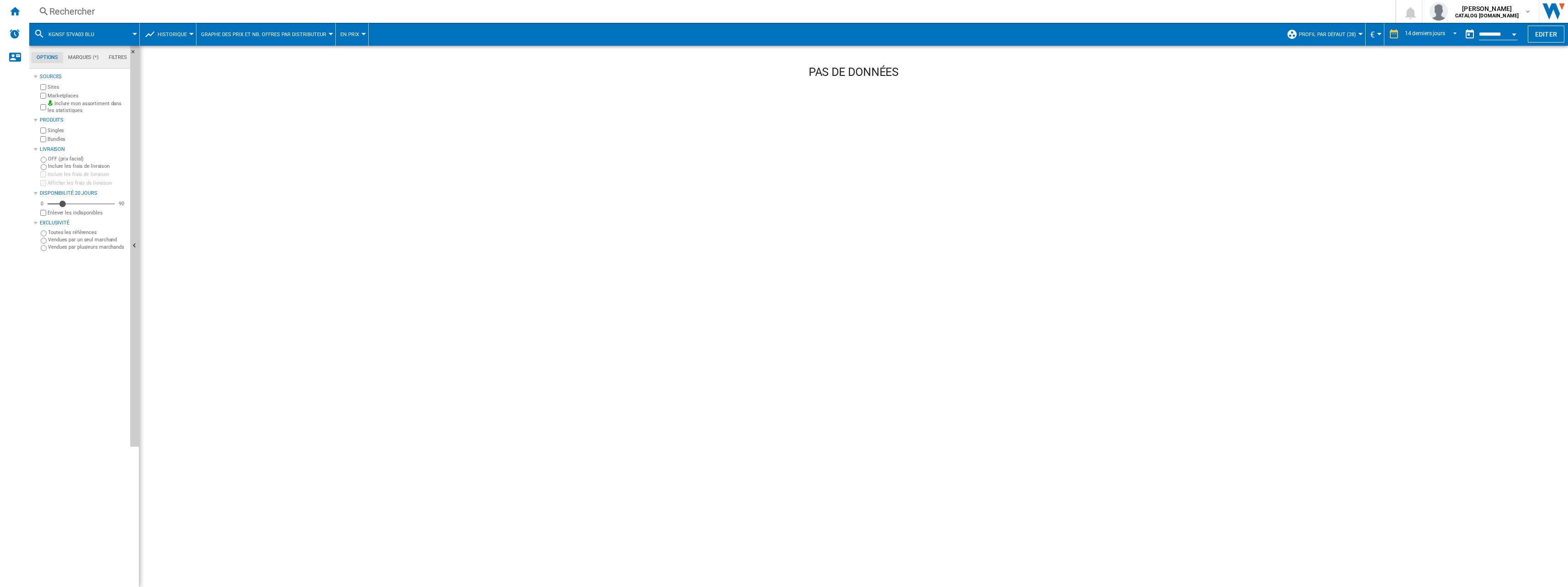
click at [70, 3] on div "Rechercher Rechercher 0 [PERSON_NAME] CATALOG [DOMAIN_NAME] CATALOG [DOMAIN_NAM…" at bounding box center [799, 12] width 1539 height 23
click at [74, 10] on div "Rechercher" at bounding box center [710, 11] width 1322 height 13
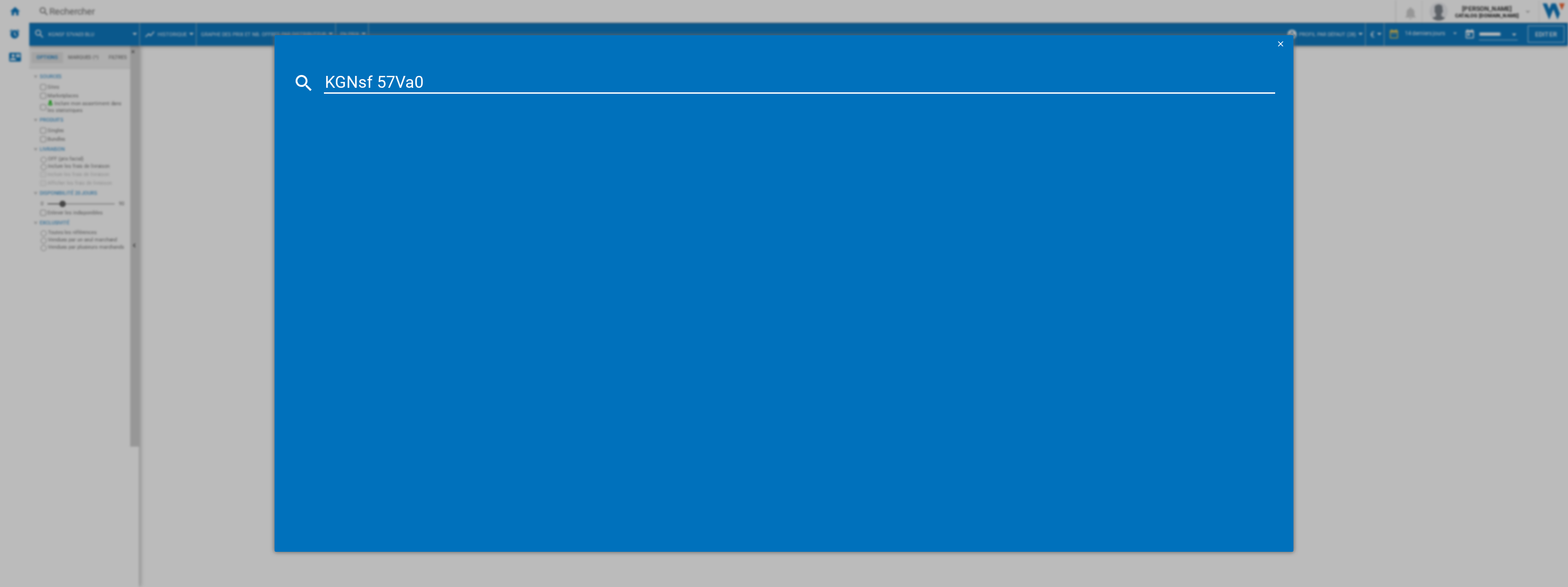
type input "KGNsf 57Va03"
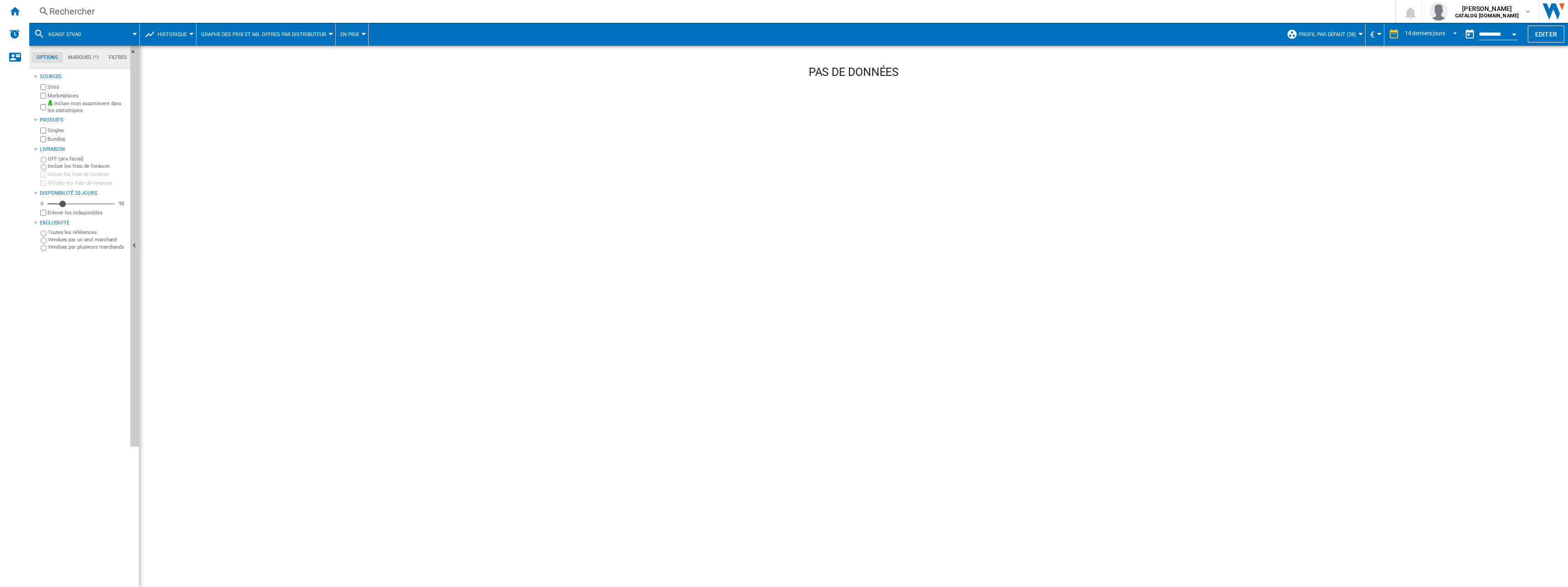
click at [93, 7] on div "Rechercher" at bounding box center [710, 11] width 1322 height 13
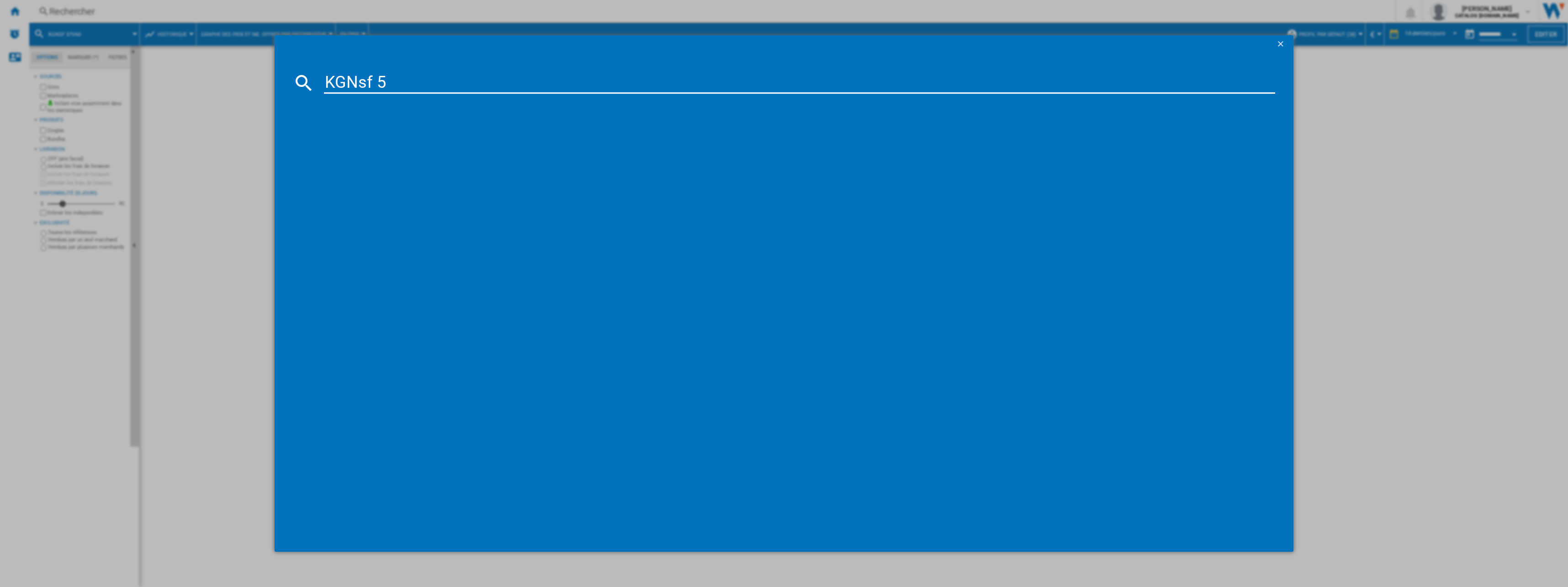
type input "KGNsf 5"
click at [395, 140] on div "LIEBHERR KGNSF52VD03 INOX" at bounding box center [791, 142] width 942 height 9
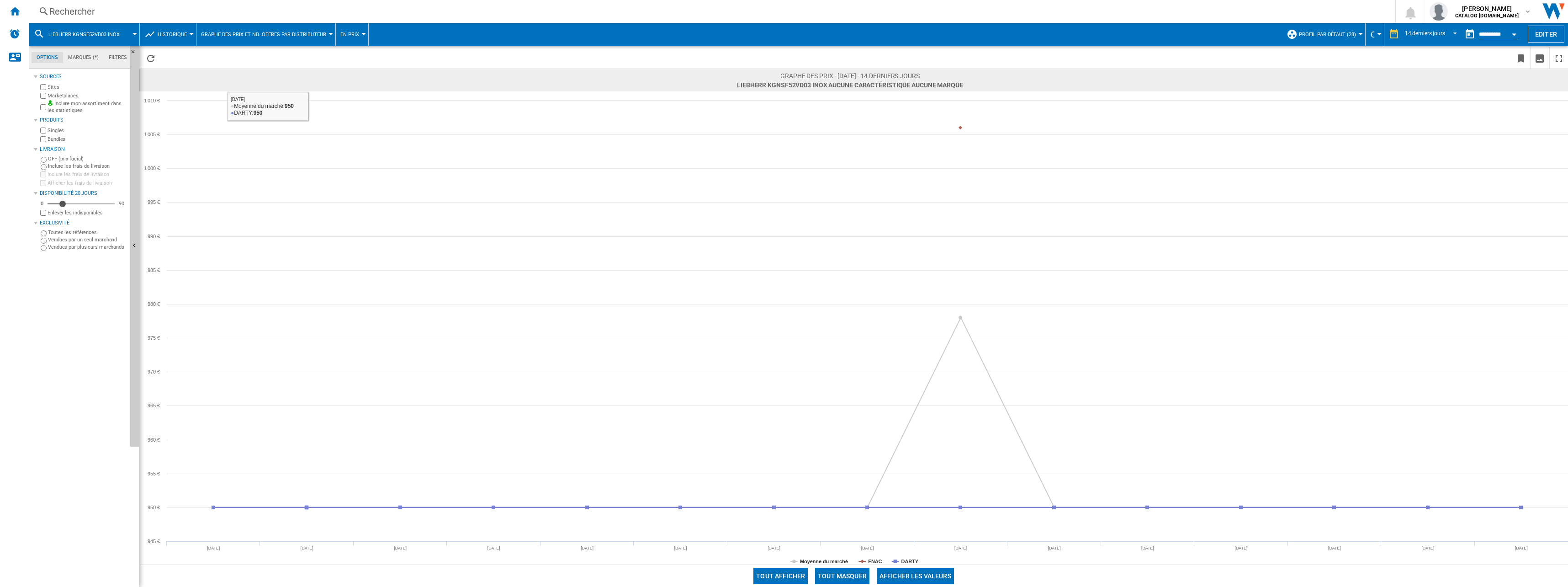
click at [101, 21] on div "Rechercher Rechercher 0 [PERSON_NAME] CATALOG [DOMAIN_NAME] CATALOG [DOMAIN_NAM…" at bounding box center [799, 12] width 1539 height 23
click at [100, 15] on div "Rechercher" at bounding box center [710, 11] width 1322 height 13
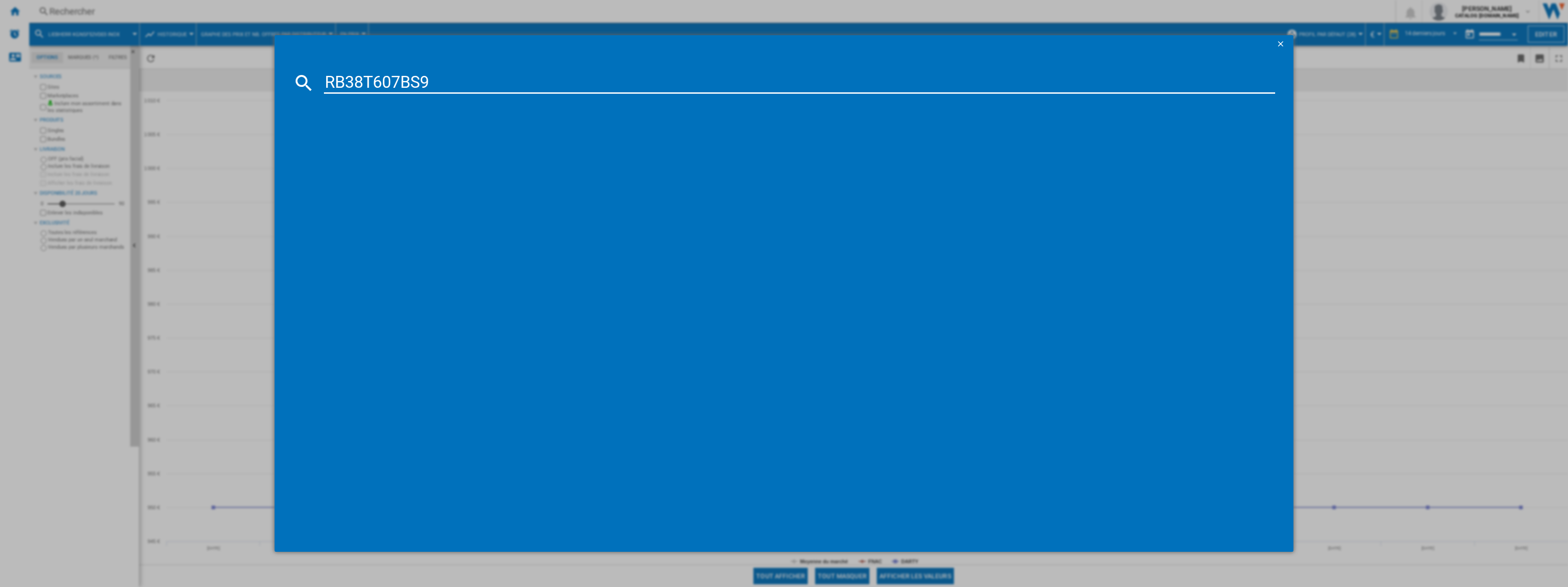
type input "RB38T607BS9"
click at [383, 138] on div "SAMSUNG RB38T607BS9 INOX" at bounding box center [791, 142] width 942 height 9
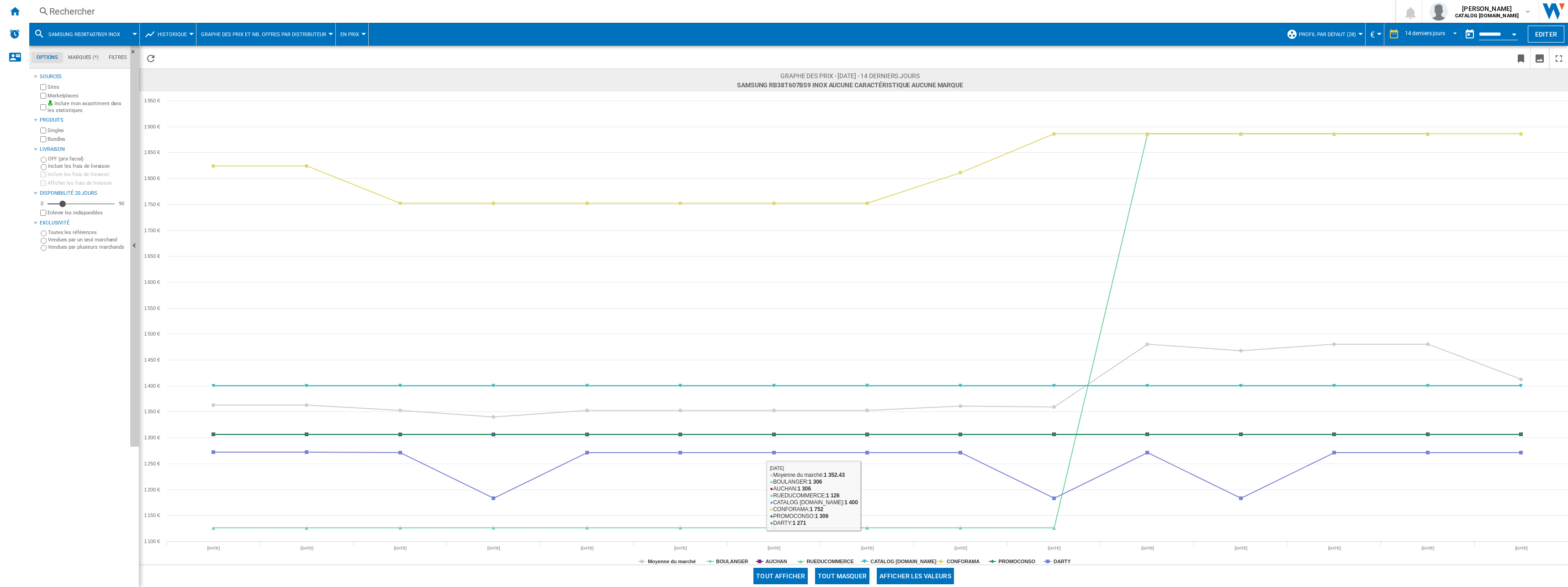
click at [858, 574] on button "Tout masquer" at bounding box center [842, 575] width 54 height 16
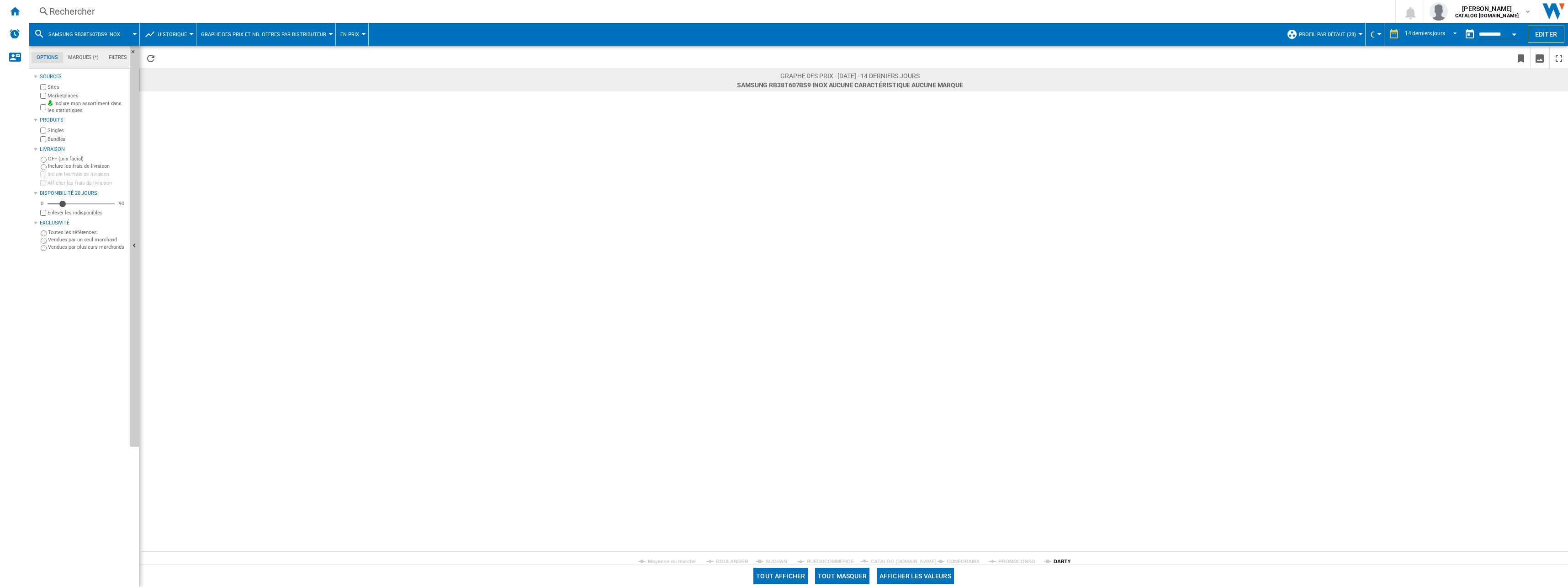
click at [1063, 562] on tspan "DARTY" at bounding box center [1062, 561] width 18 height 5
click at [70, 96] on label "Marketplaces" at bounding box center [87, 96] width 79 height 7
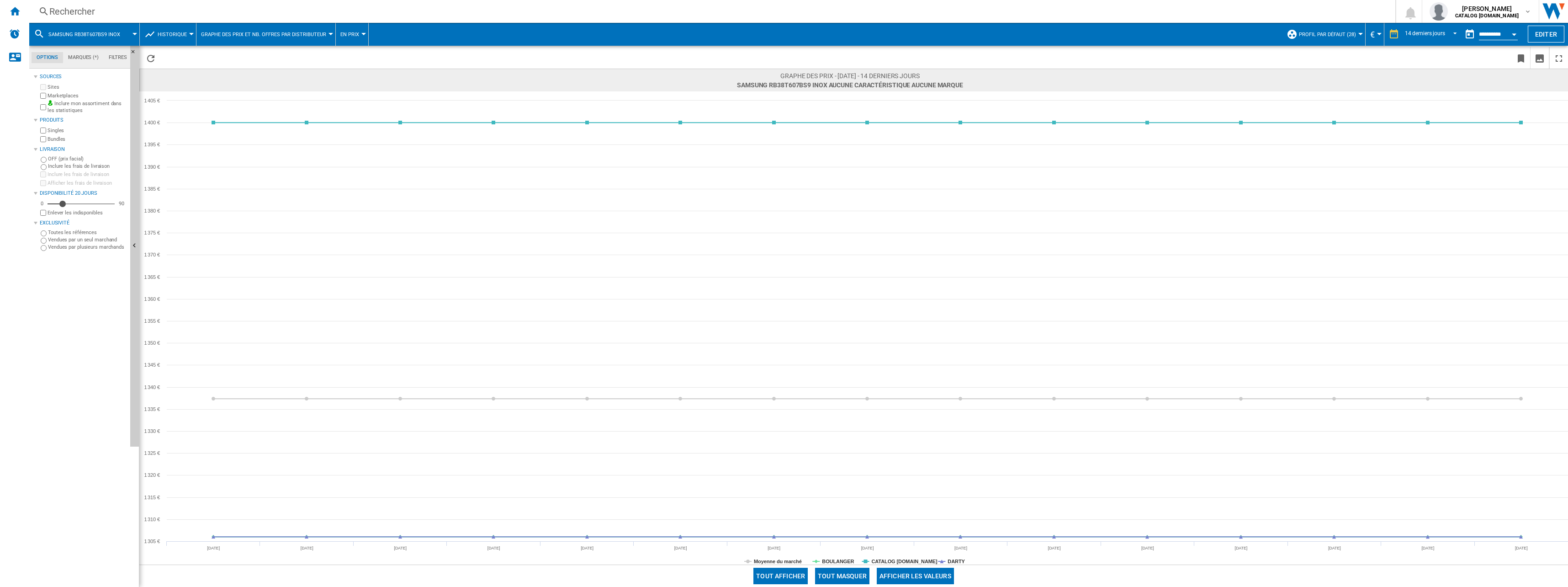
click at [853, 571] on button "Tout masquer" at bounding box center [842, 575] width 54 height 16
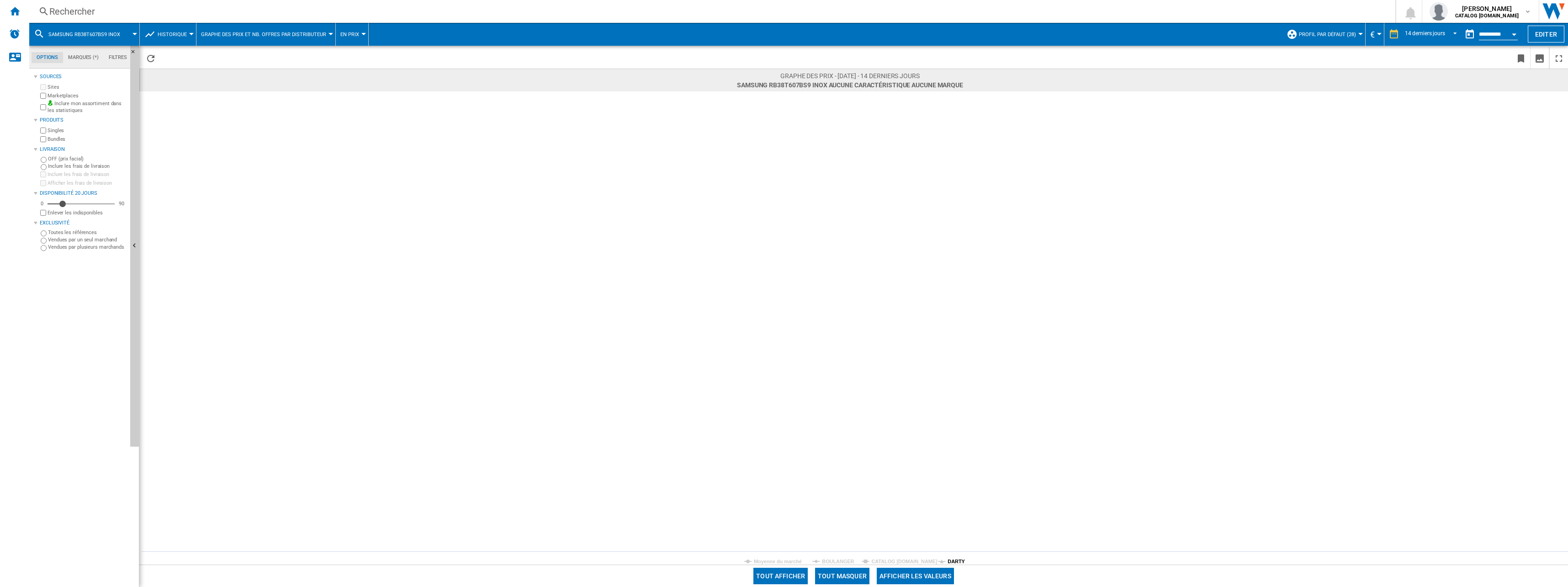
click at [962, 561] on tspan "DARTY" at bounding box center [956, 561] width 18 height 5
click at [110, 8] on div "Rechercher" at bounding box center [710, 11] width 1322 height 13
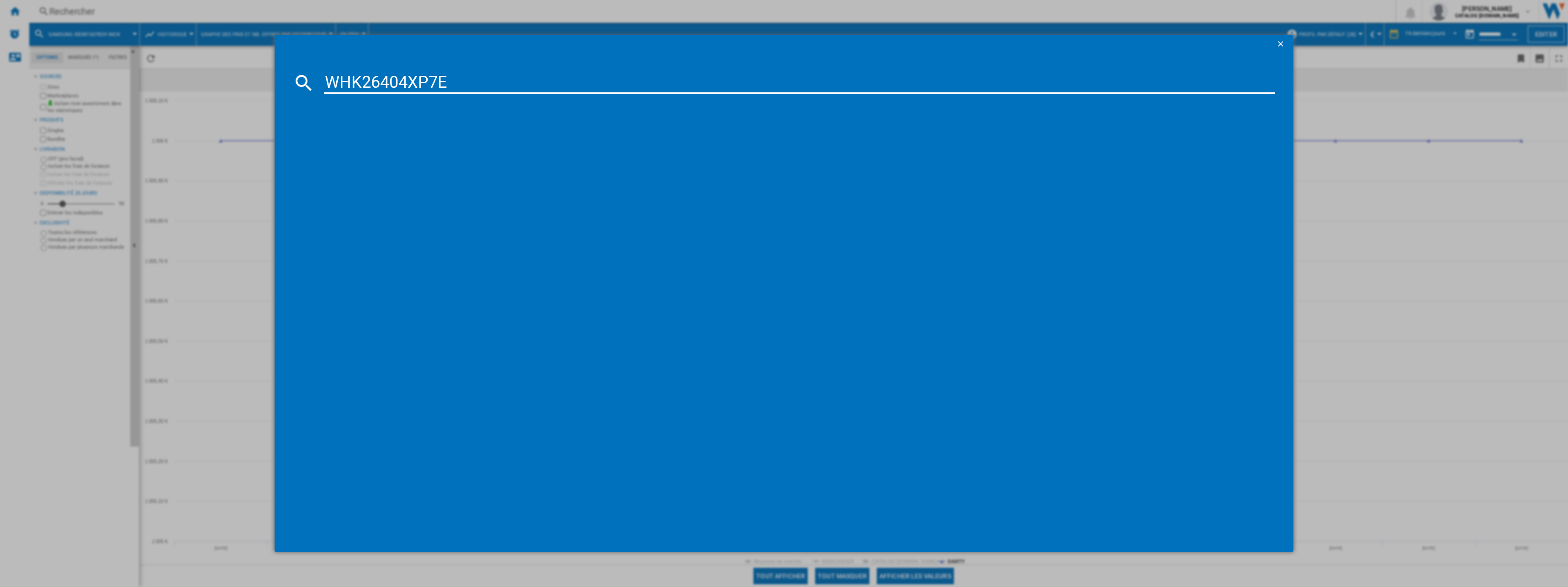
type input "WHK26404XP7E"
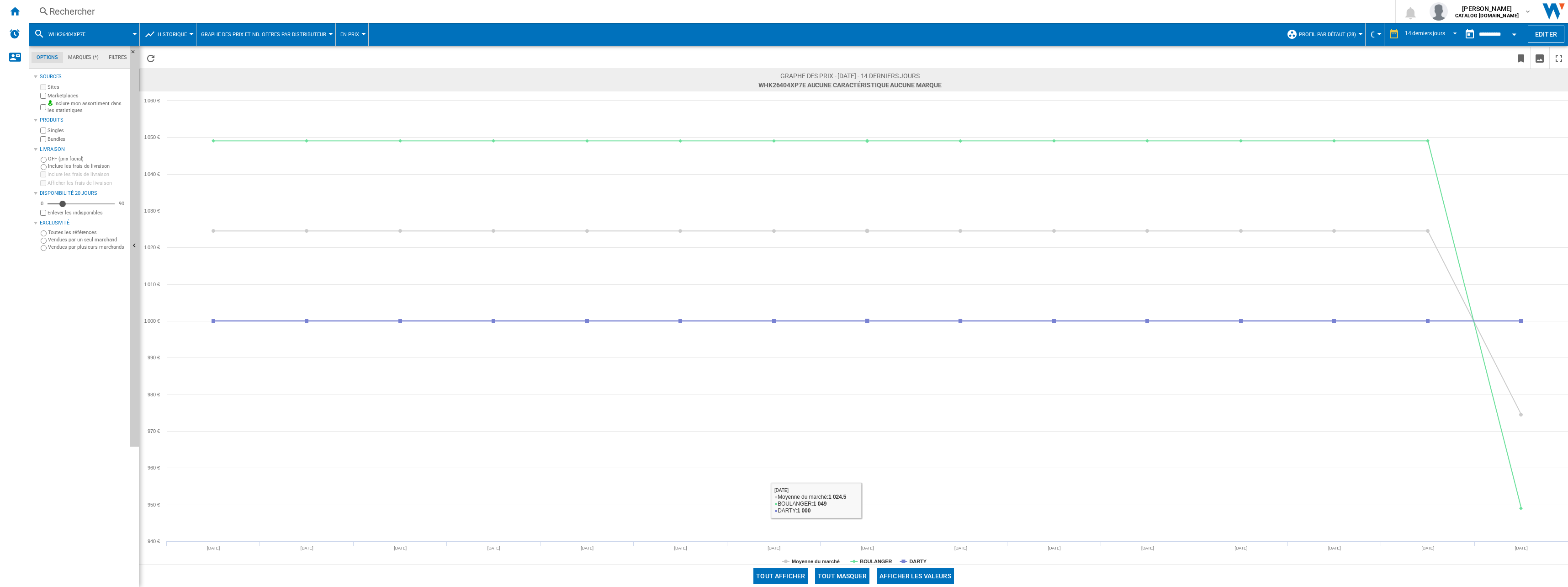
click at [850, 577] on button "Tout masquer" at bounding box center [842, 575] width 54 height 16
click at [910, 557] on rect at bounding box center [853, 328] width 1429 height 473
click at [911, 558] on tspan "DARTY" at bounding box center [918, 561] width 18 height 5
click at [63, 10] on div "Rechercher" at bounding box center [710, 11] width 1322 height 13
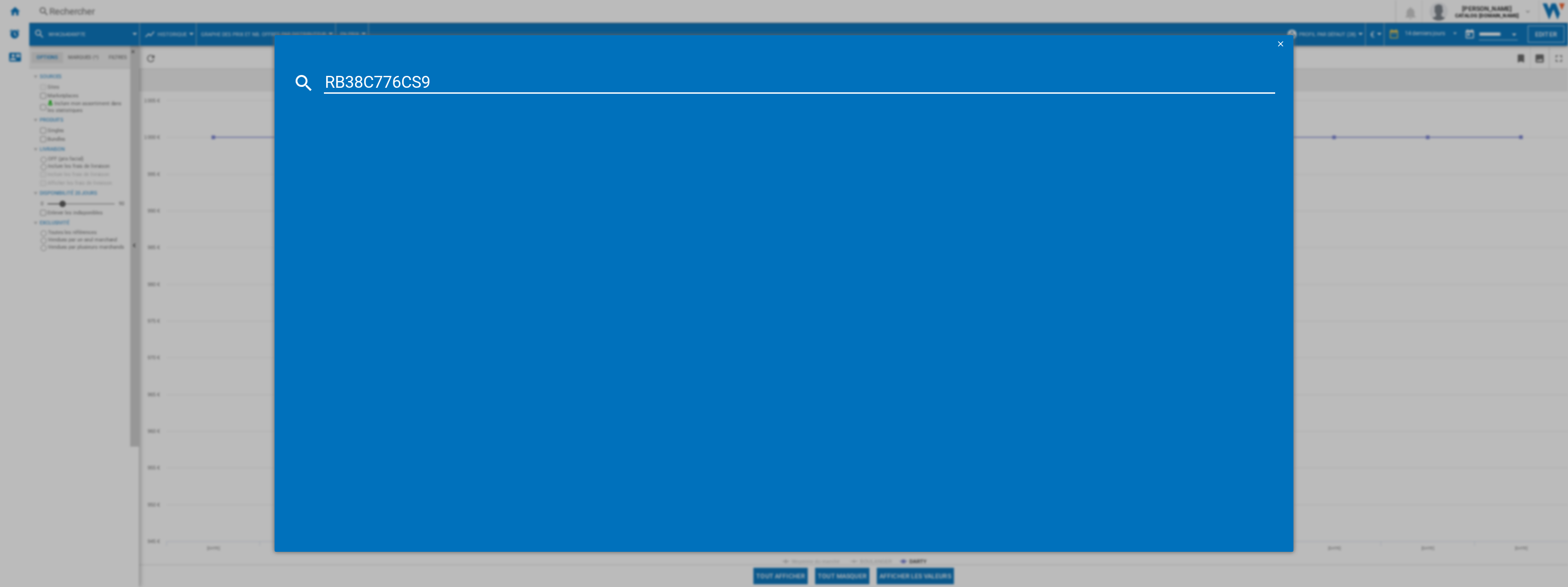
type input "RB38C776CS9"
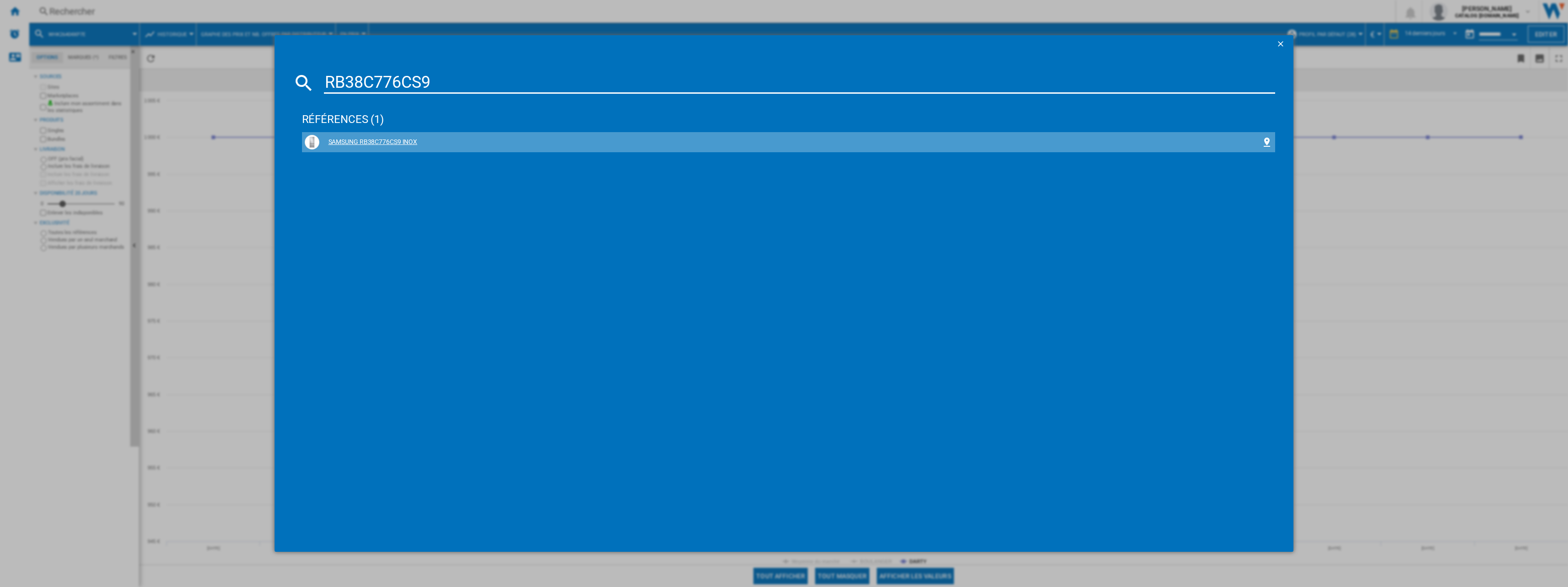
click at [363, 135] on div "SAMSUNG RB38C776CS9 INOX" at bounding box center [789, 142] width 968 height 15
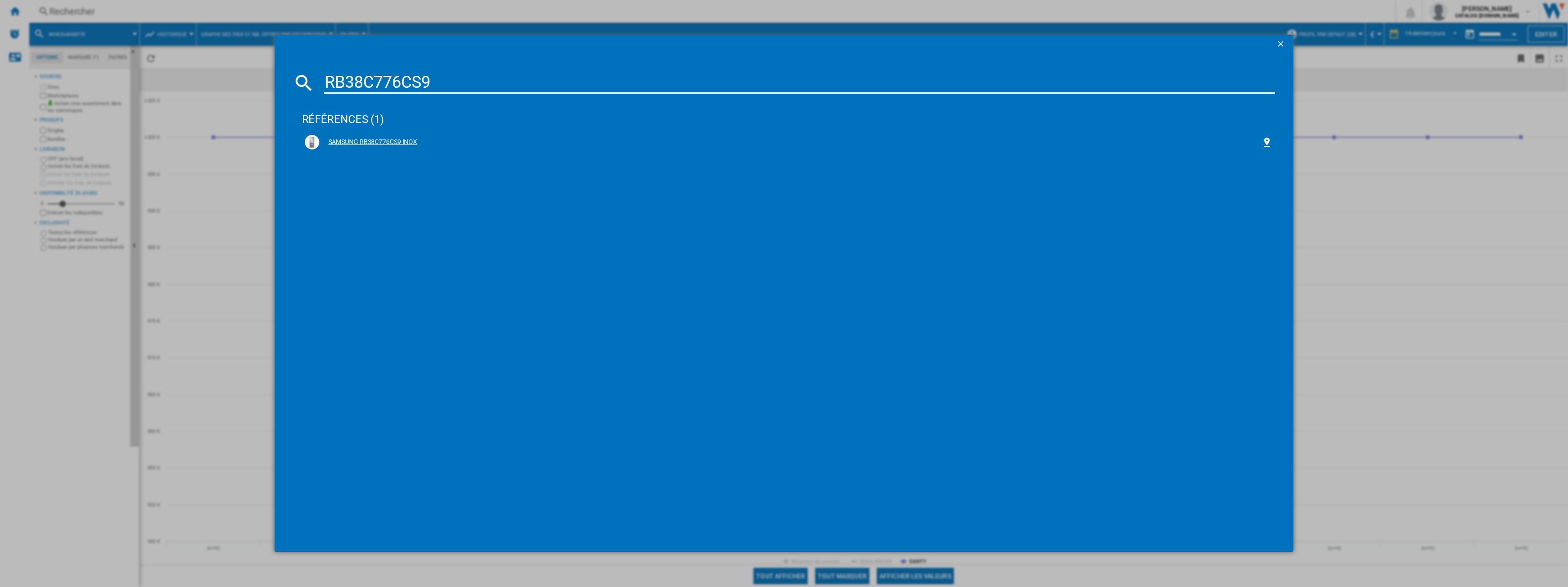
click at [385, 146] on div "SAMSUNG RB38C776CS9 INOX" at bounding box center [791, 142] width 942 height 9
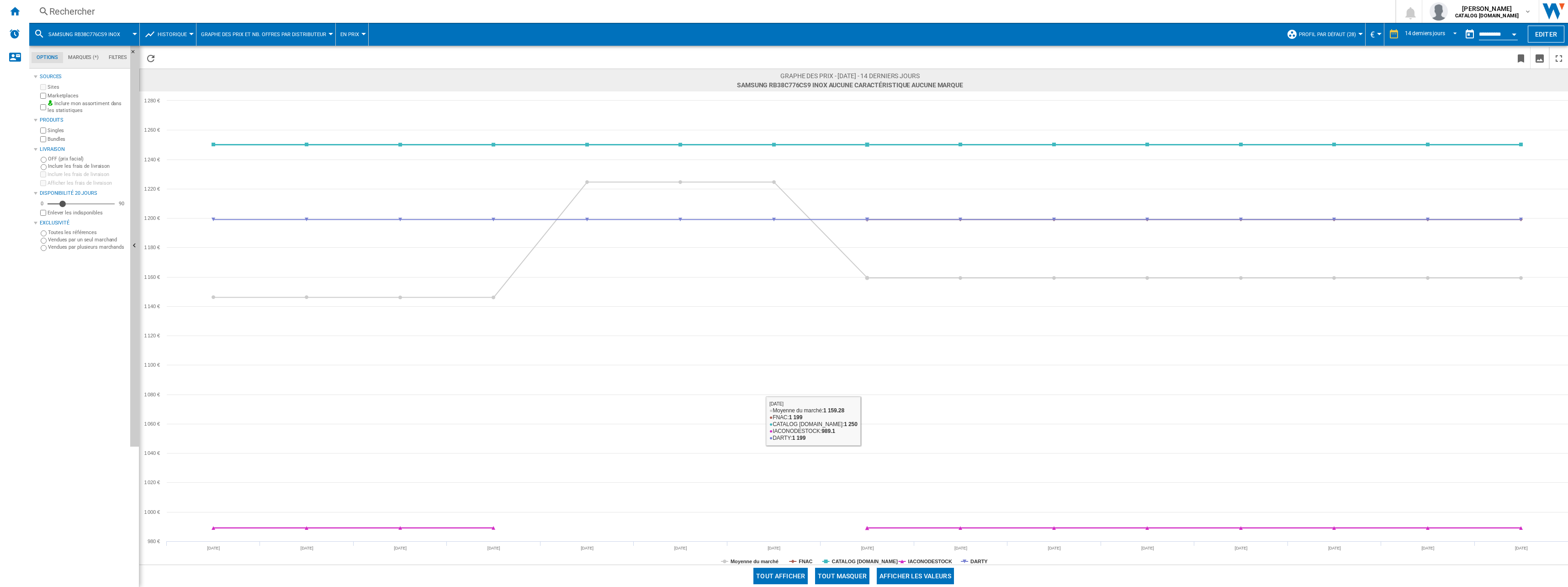
drag, startPoint x: 849, startPoint y: 572, endPoint x: 856, endPoint y: 571, distance: 7.1
click at [849, 572] on button "Tout masquer" at bounding box center [842, 575] width 54 height 16
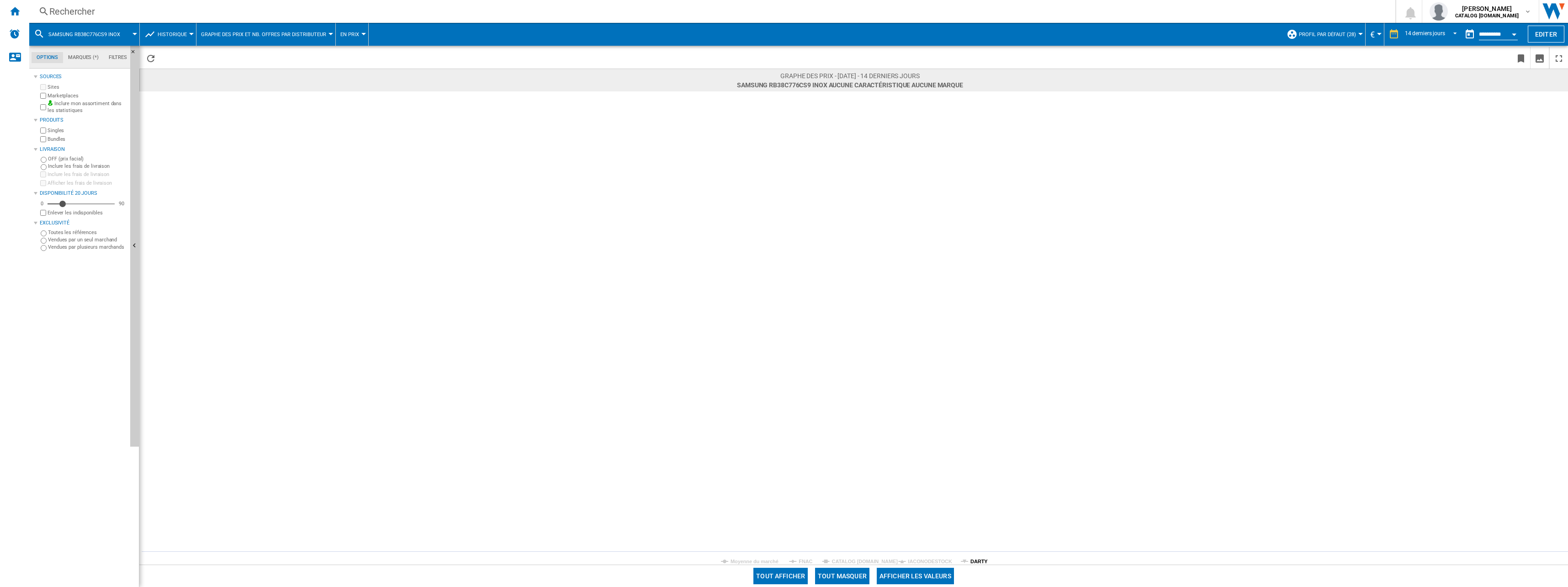
click at [975, 558] on tspan "DARTY" at bounding box center [979, 561] width 18 height 5
click at [118, 12] on div "Rechercher" at bounding box center [710, 11] width 1322 height 13
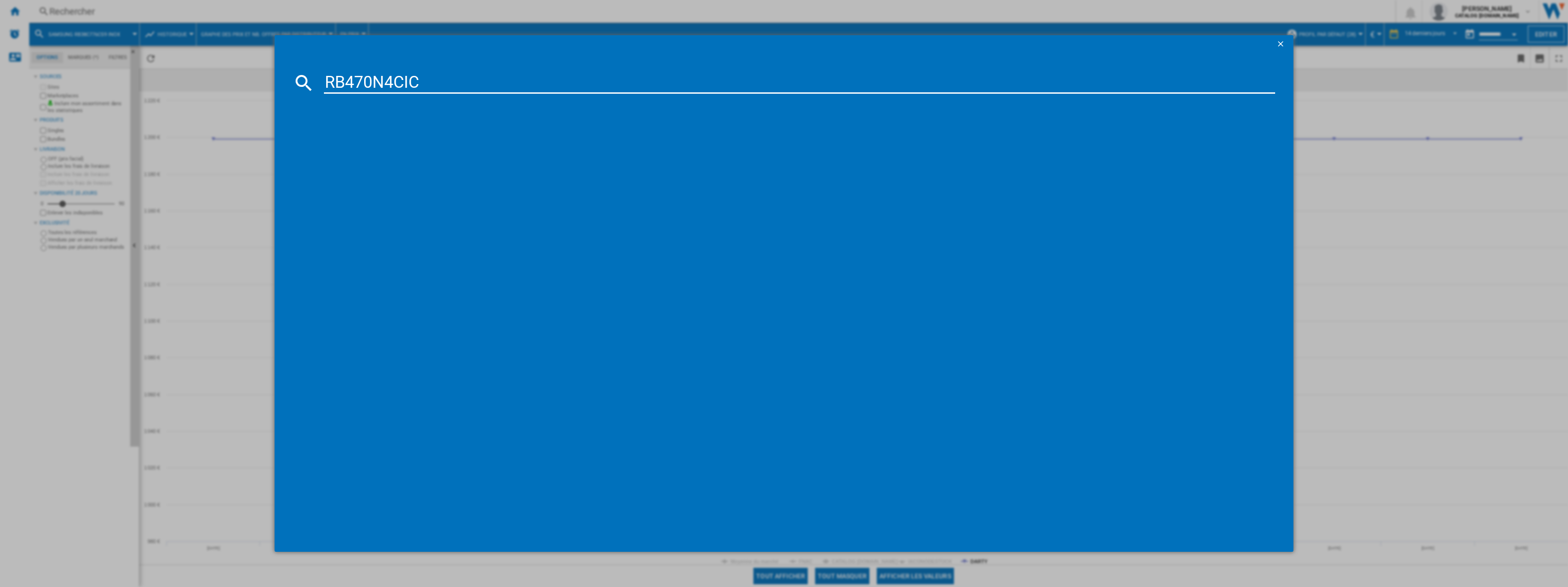
type input "RB470N4CIC"
click at [384, 136] on div "HISENSE RB470N4CIC INOX" at bounding box center [789, 142] width 968 height 15
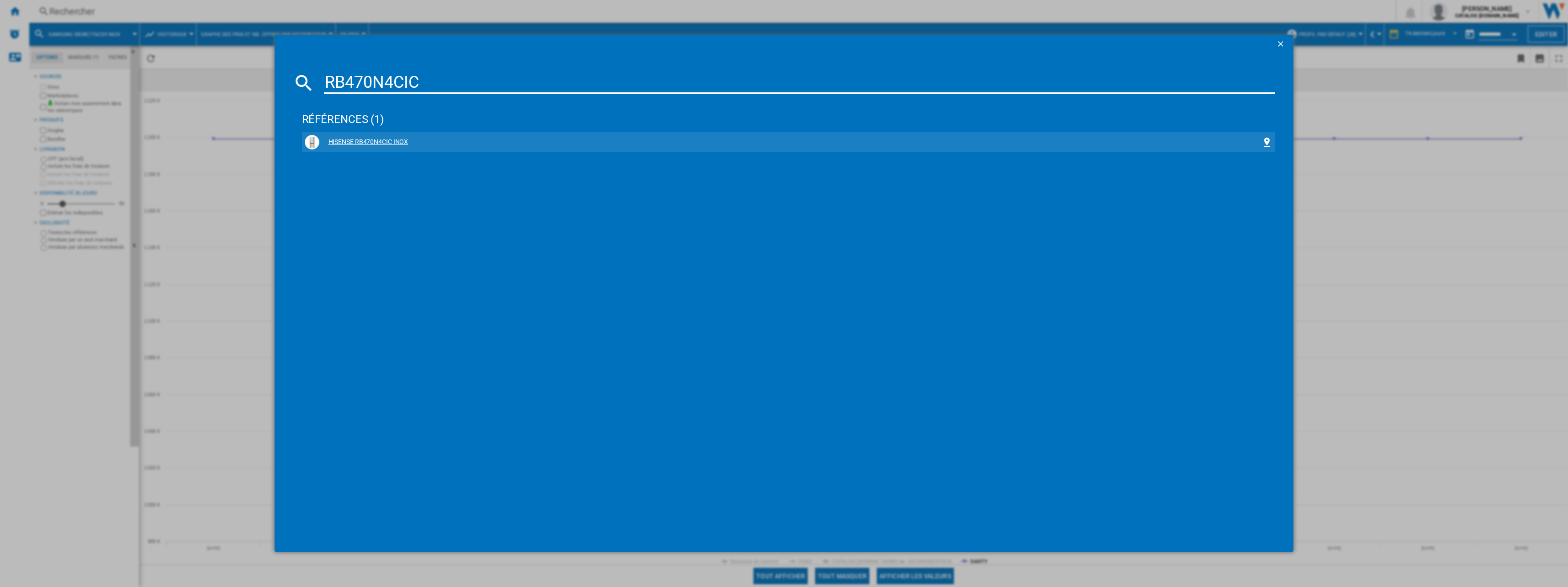
click at [387, 140] on div "HISENSE RB470N4CIC INOX" at bounding box center [791, 142] width 942 height 9
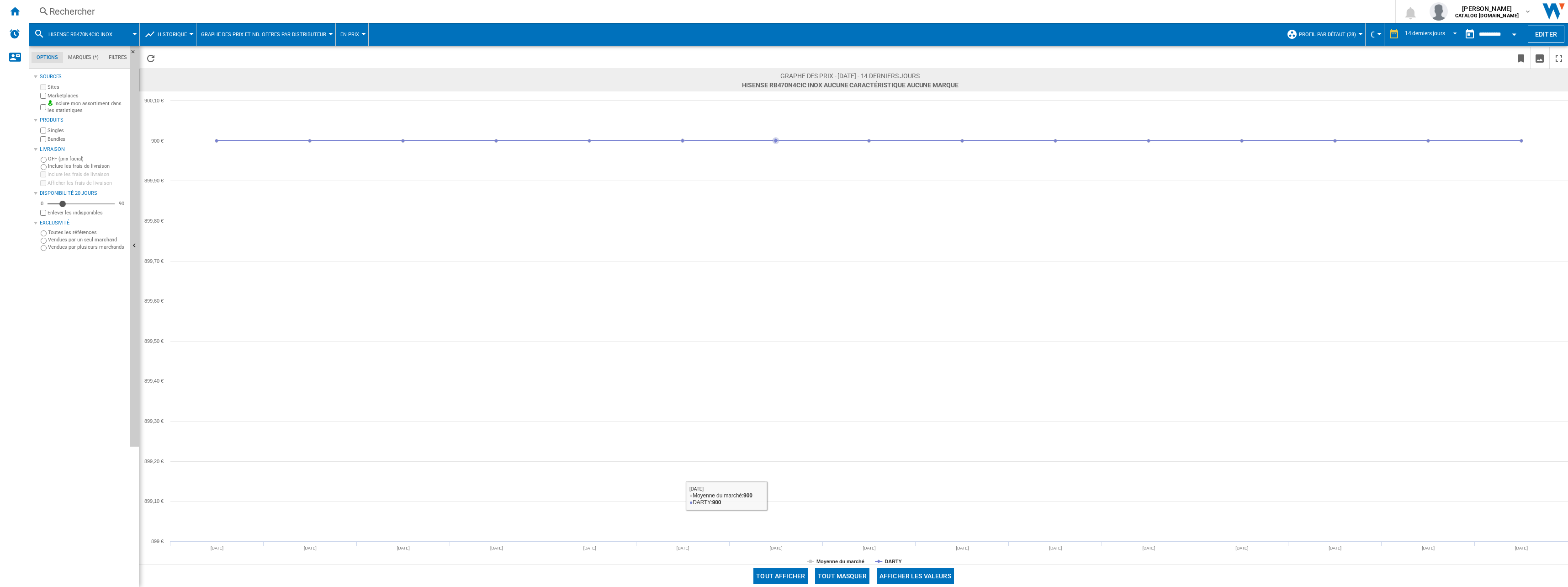
click at [842, 568] on button "Tout masquer" at bounding box center [842, 575] width 54 height 16
click at [891, 561] on tspan "DARTY" at bounding box center [893, 561] width 18 height 5
click at [184, 16] on div "Rechercher" at bounding box center [710, 11] width 1322 height 13
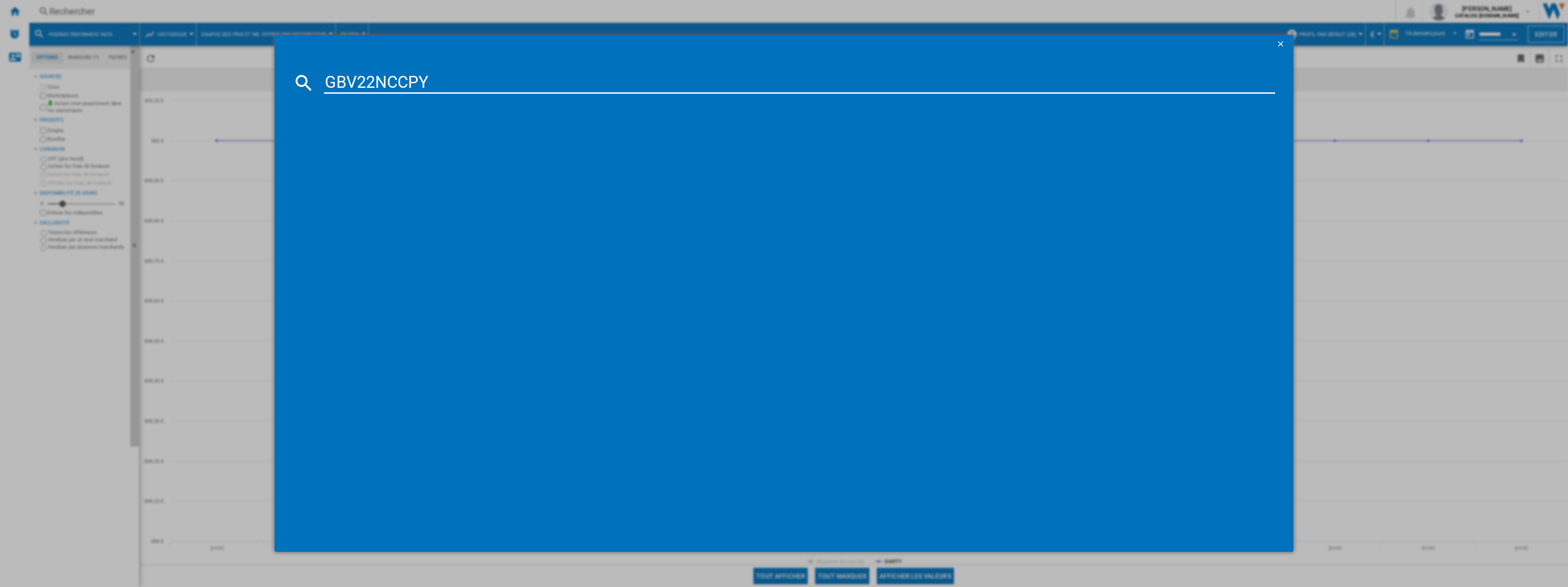
type input "GBV22NCCPY"
click at [360, 136] on div "LG GBV22NCCPY INOX" at bounding box center [789, 142] width 968 height 15
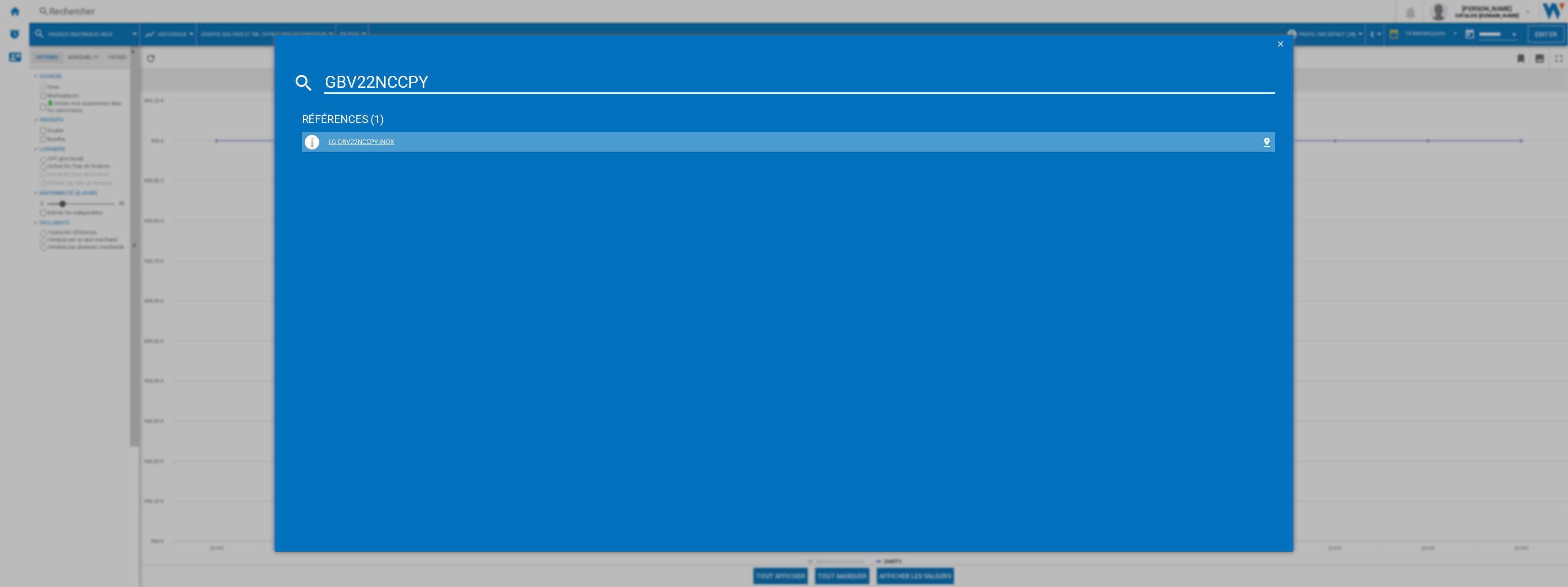
click at [368, 142] on div "LG GBV22NCCPY INOX" at bounding box center [791, 142] width 942 height 9
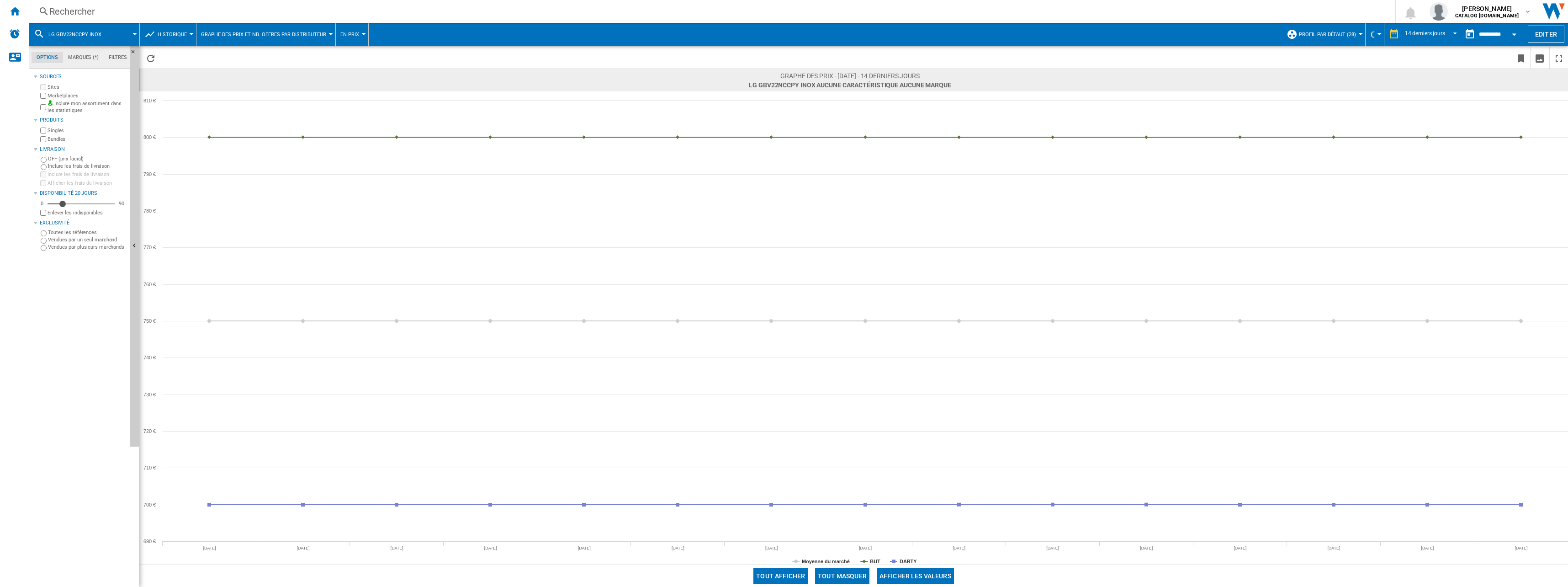
drag, startPoint x: 836, startPoint y: 571, endPoint x: 843, endPoint y: 569, distance: 7.3
click at [837, 571] on button "Tout masquer" at bounding box center [842, 575] width 54 height 16
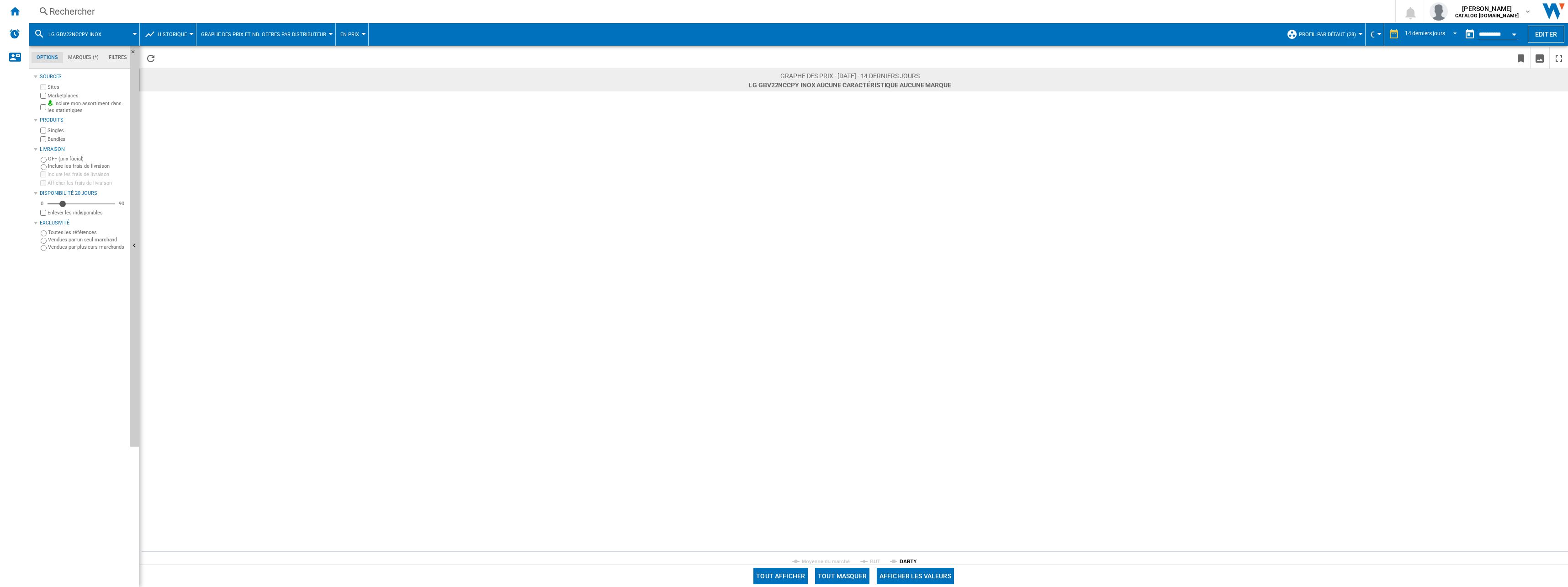
click at [908, 561] on tspan "DARTY" at bounding box center [908, 561] width 18 height 5
click at [178, 18] on div "Rechercher" at bounding box center [710, 11] width 1322 height 13
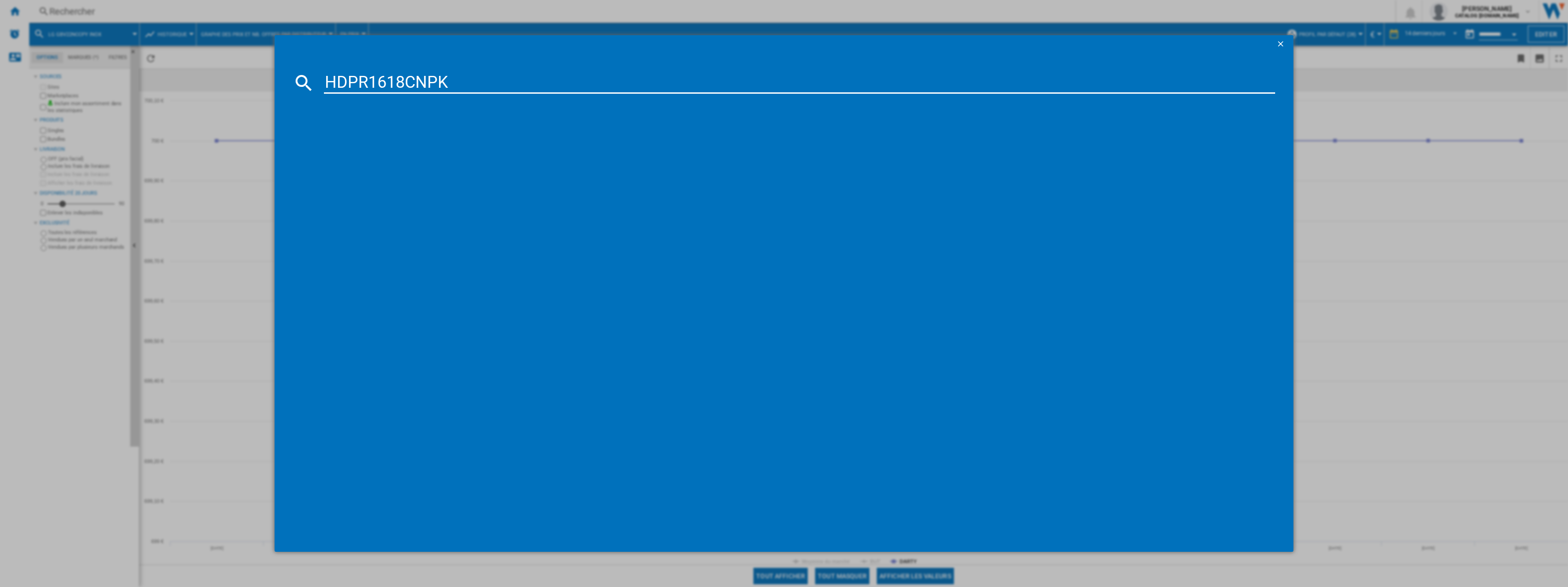
type input "HDPR1618CNPK"
click at [363, 136] on div "HAIER HDPR1618CNPK INOX" at bounding box center [789, 142] width 968 height 15
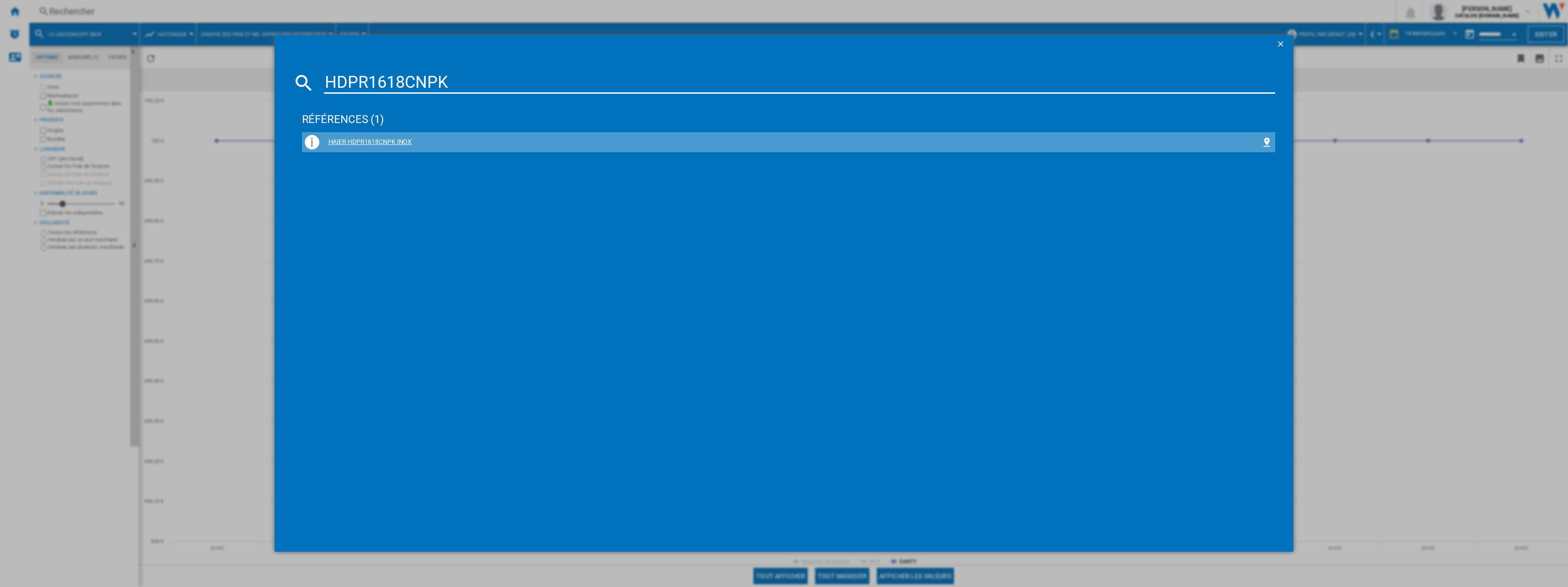
click at [363, 136] on div "HAIER HDPR1618CNPK INOX" at bounding box center [789, 142] width 968 height 15
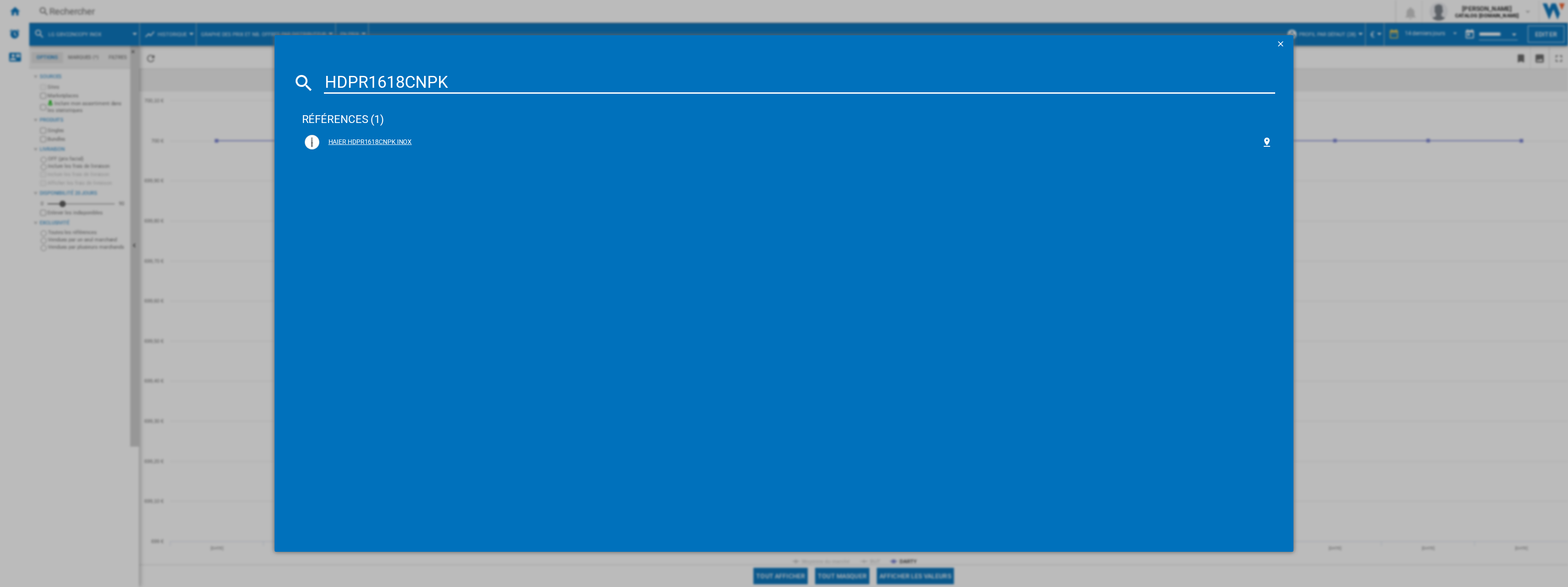
click at [379, 141] on div "HAIER HDPR1618CNPK INOX" at bounding box center [791, 142] width 942 height 9
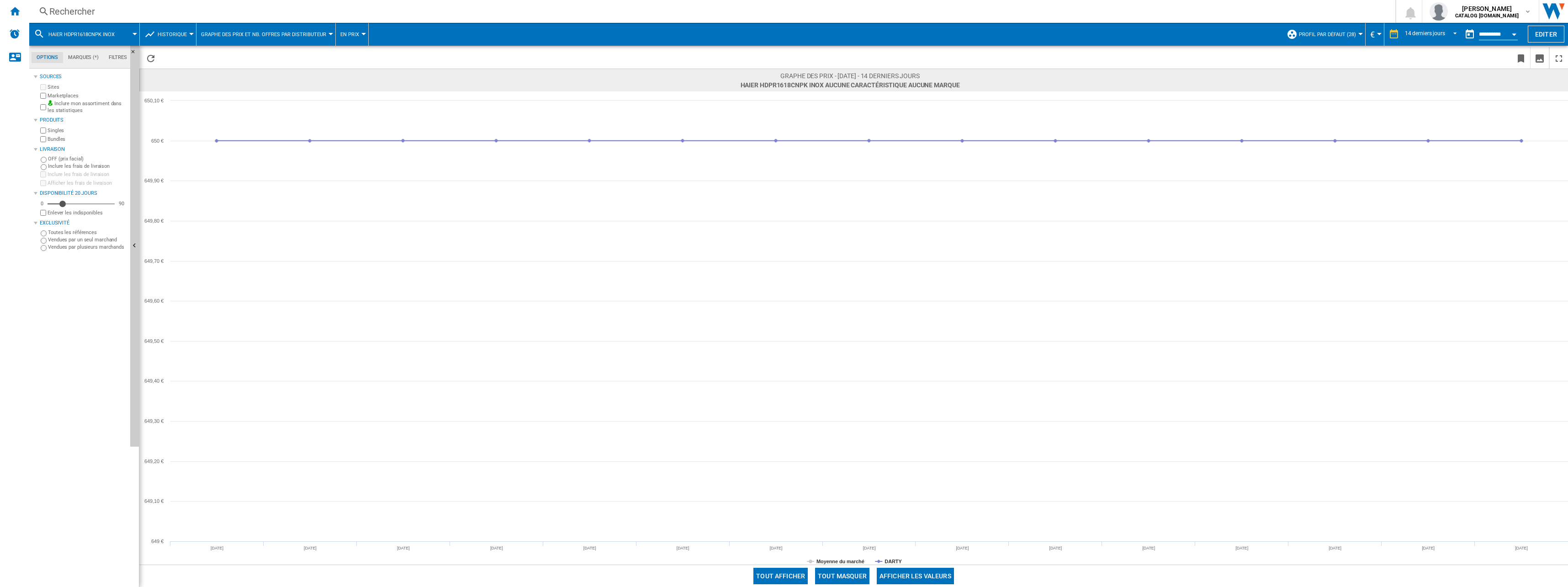
click at [254, 13] on div "Rechercher" at bounding box center [710, 11] width 1322 height 13
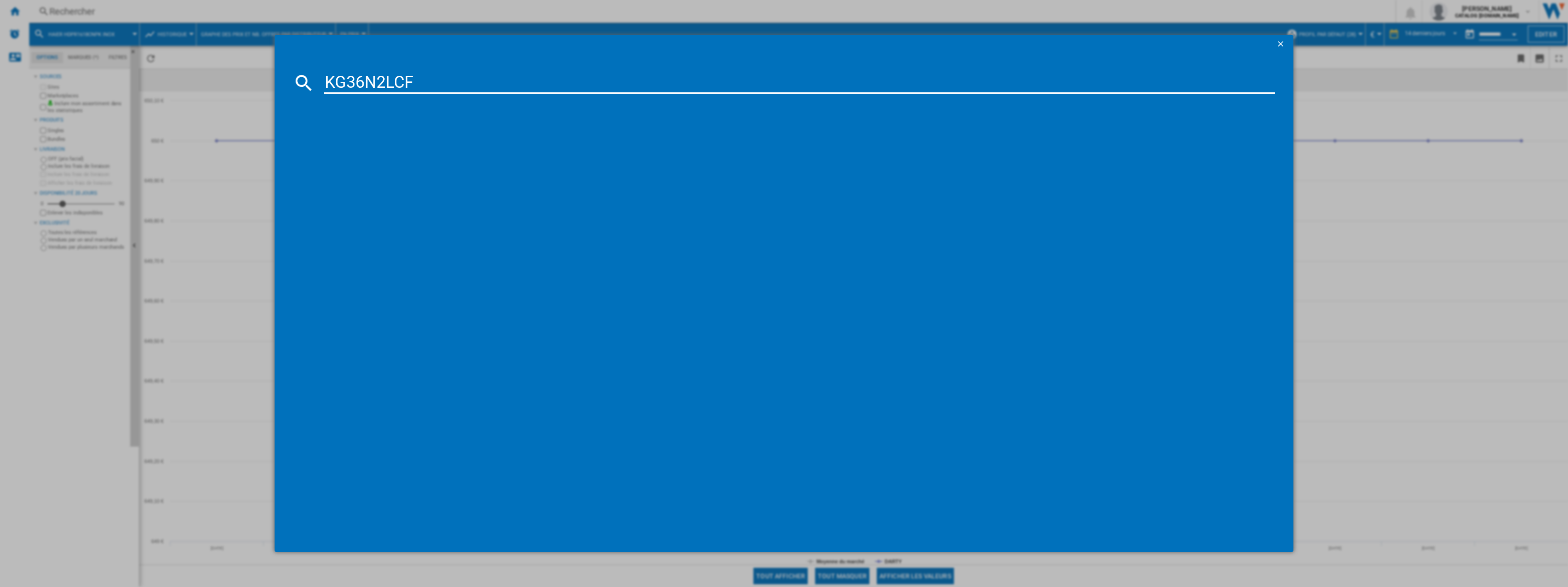
type input "KG36N2LCF"
click at [360, 138] on div "SIEMENS IQ300 KG36N2LCF INOX" at bounding box center [791, 142] width 942 height 9
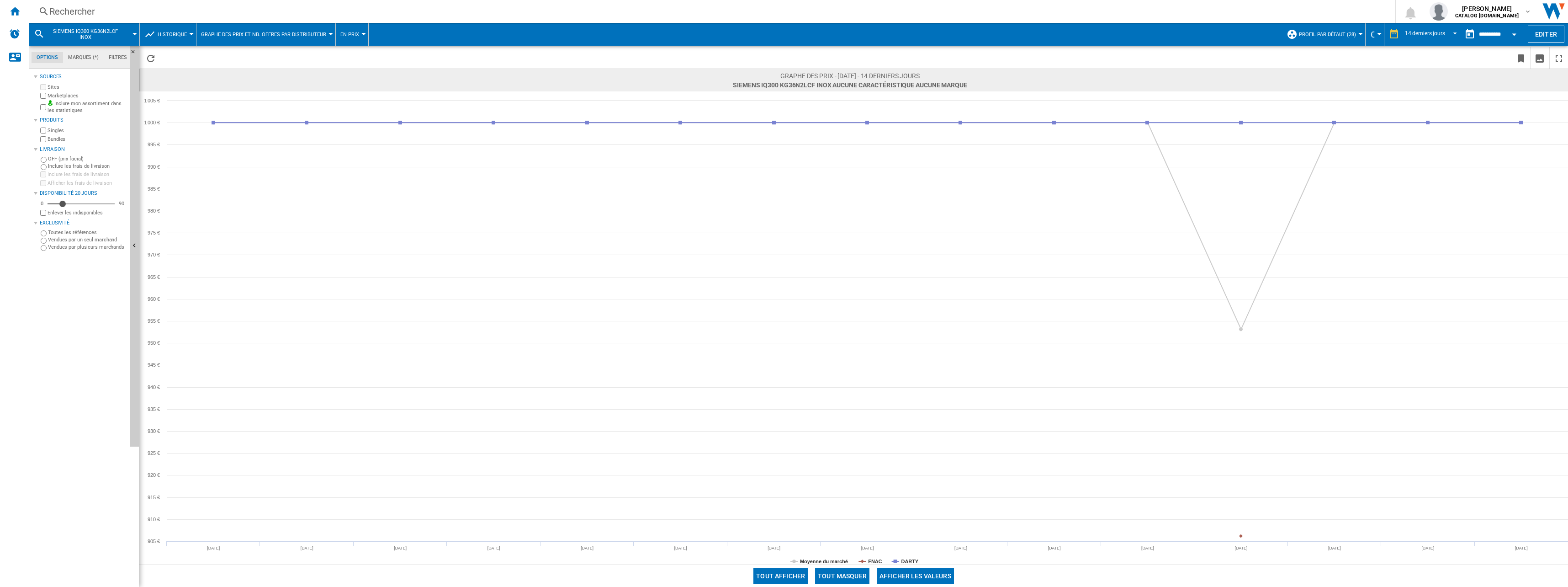
click at [146, 5] on div "Rechercher Rechercher 0 [PERSON_NAME] CATALOG [DOMAIN_NAME] CATALOG [DOMAIN_NAM…" at bounding box center [799, 12] width 1539 height 23
click at [83, 12] on div "Rechercher" at bounding box center [710, 11] width 1322 height 13
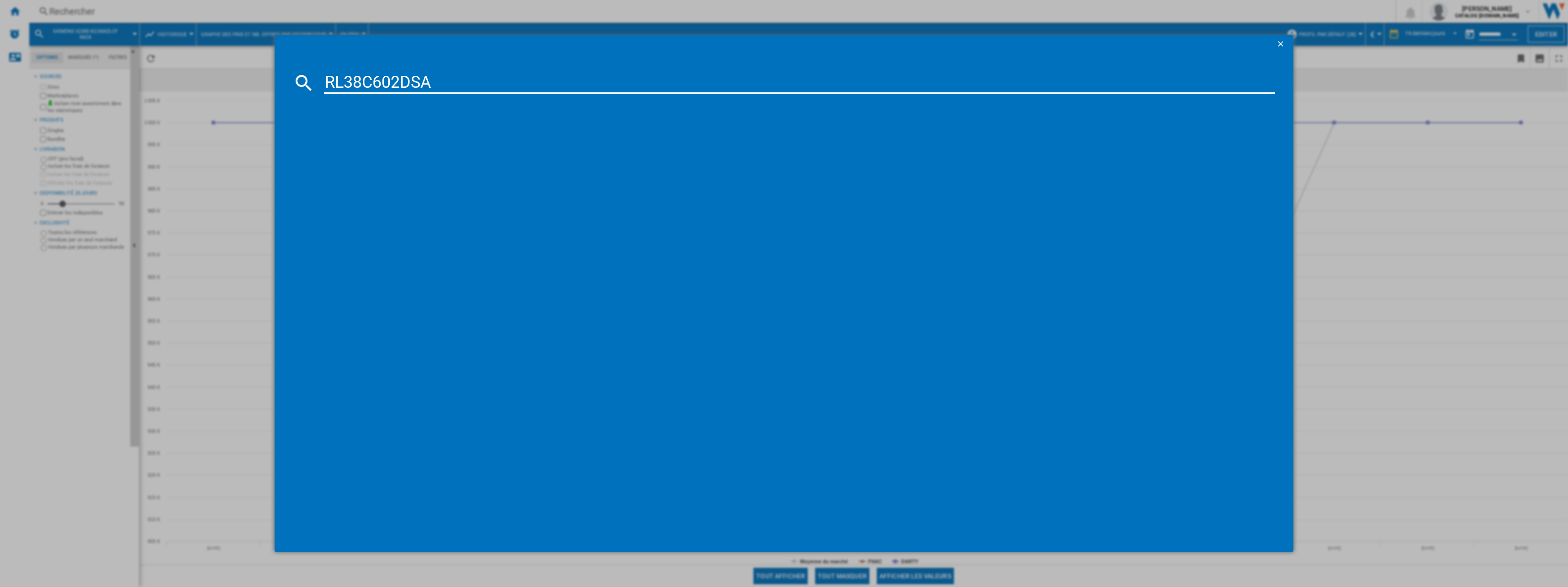
type input "RL38C602DSA"
click at [390, 133] on div "SAMSUNG RL38C602DSA INOX" at bounding box center [788, 142] width 973 height 20
click at [406, 144] on div "SAMSUNG RL38C602DSA INOX" at bounding box center [791, 142] width 942 height 9
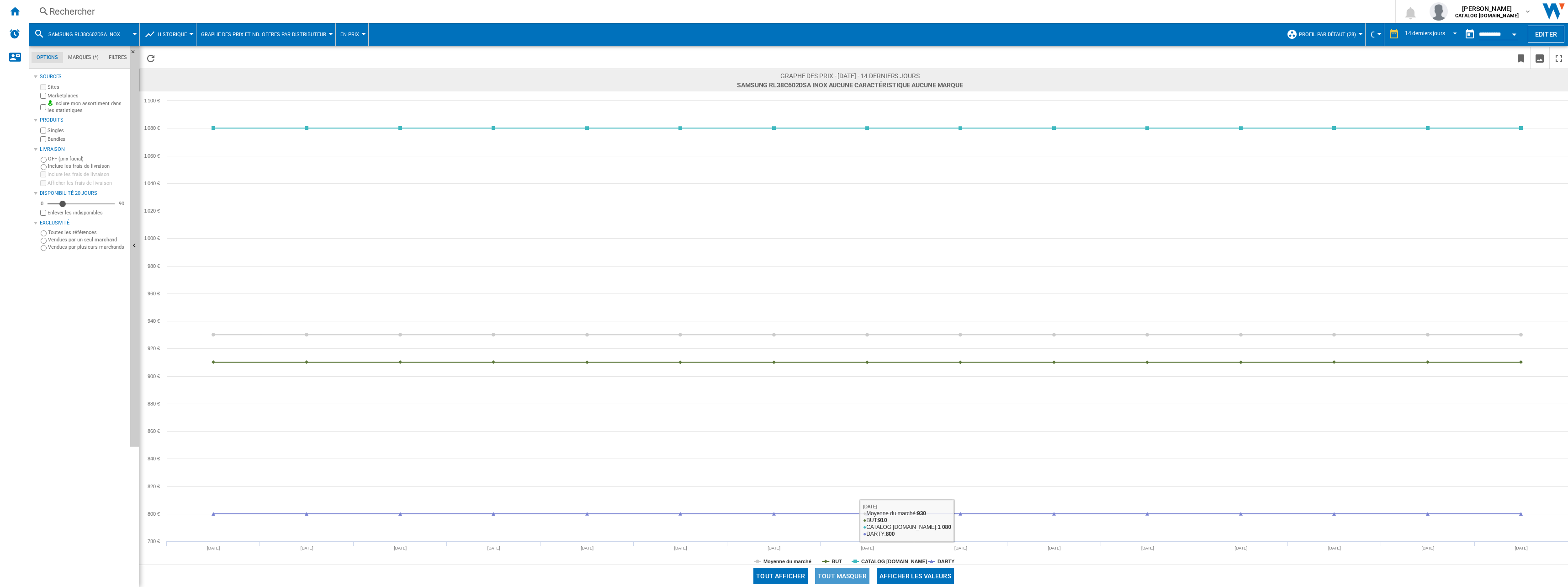
click at [866, 575] on button "Tout masquer" at bounding box center [842, 575] width 54 height 16
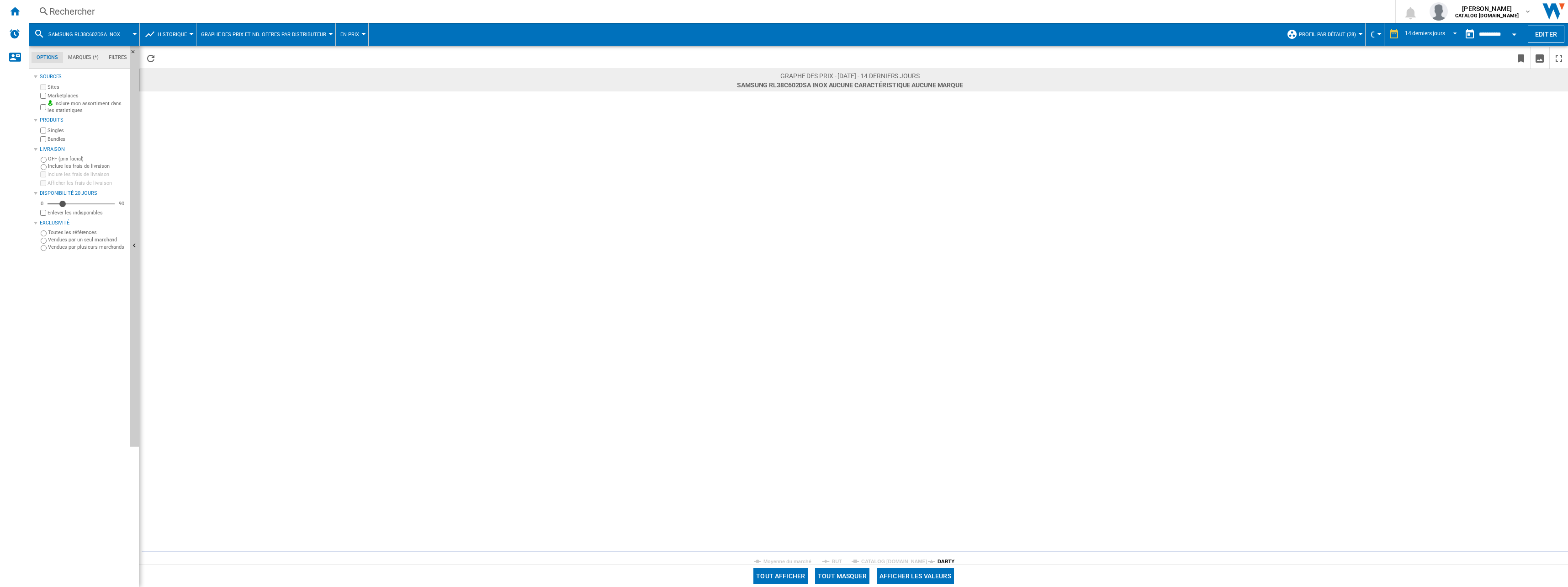
click at [937, 560] on tspan "DARTY" at bounding box center [946, 561] width 18 height 5
click at [65, 7] on div "Rechercher" at bounding box center [710, 11] width 1322 height 13
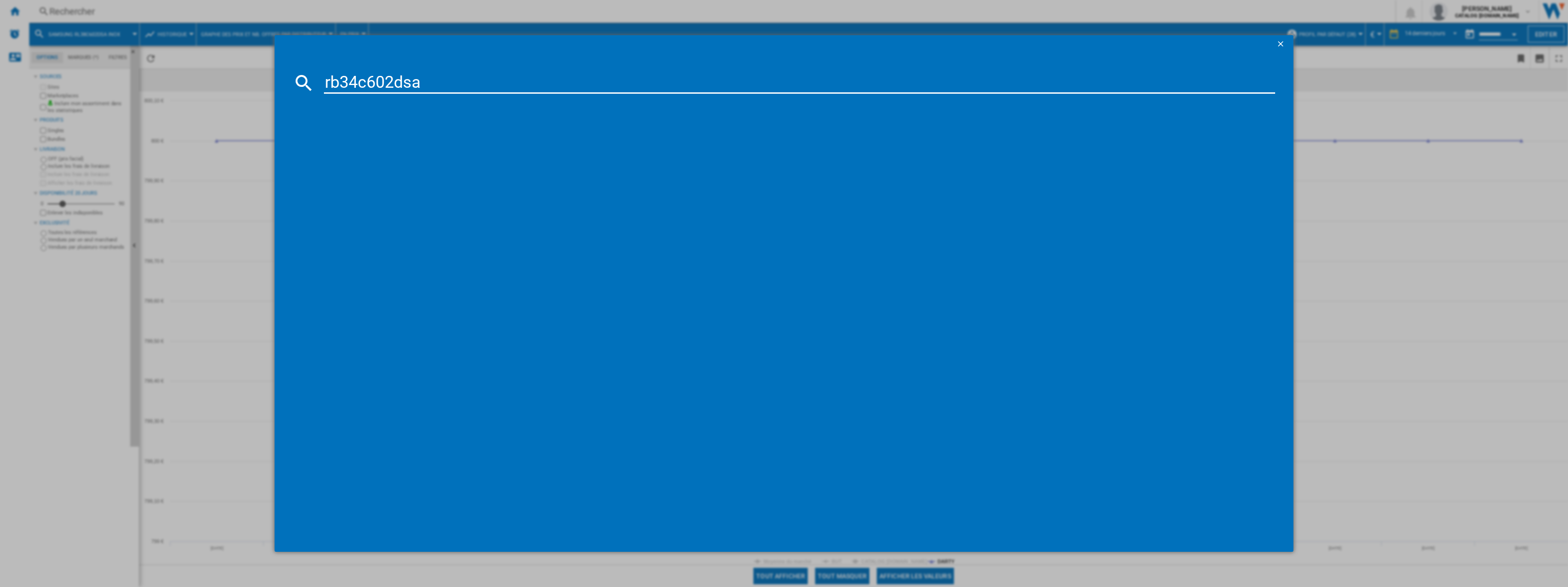
type input "rb34c602dsa"
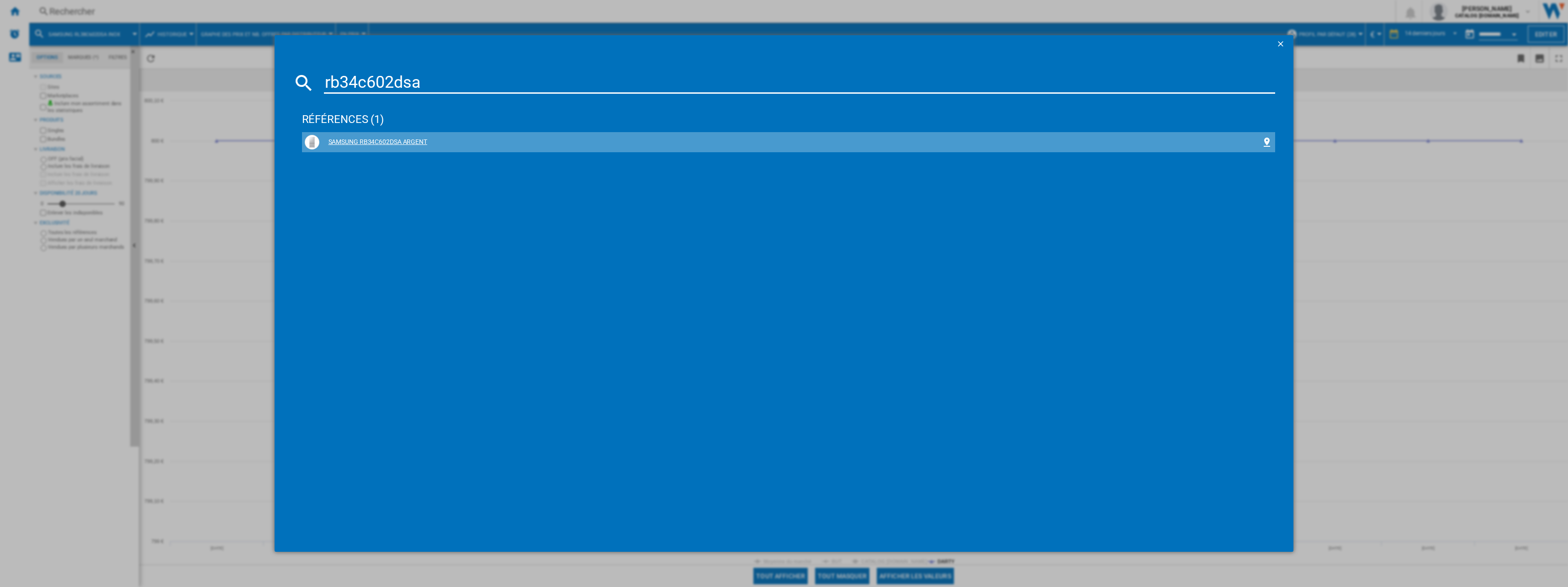
click at [371, 138] on div "SAMSUNG RB34C602DSA ARGENT" at bounding box center [791, 142] width 942 height 9
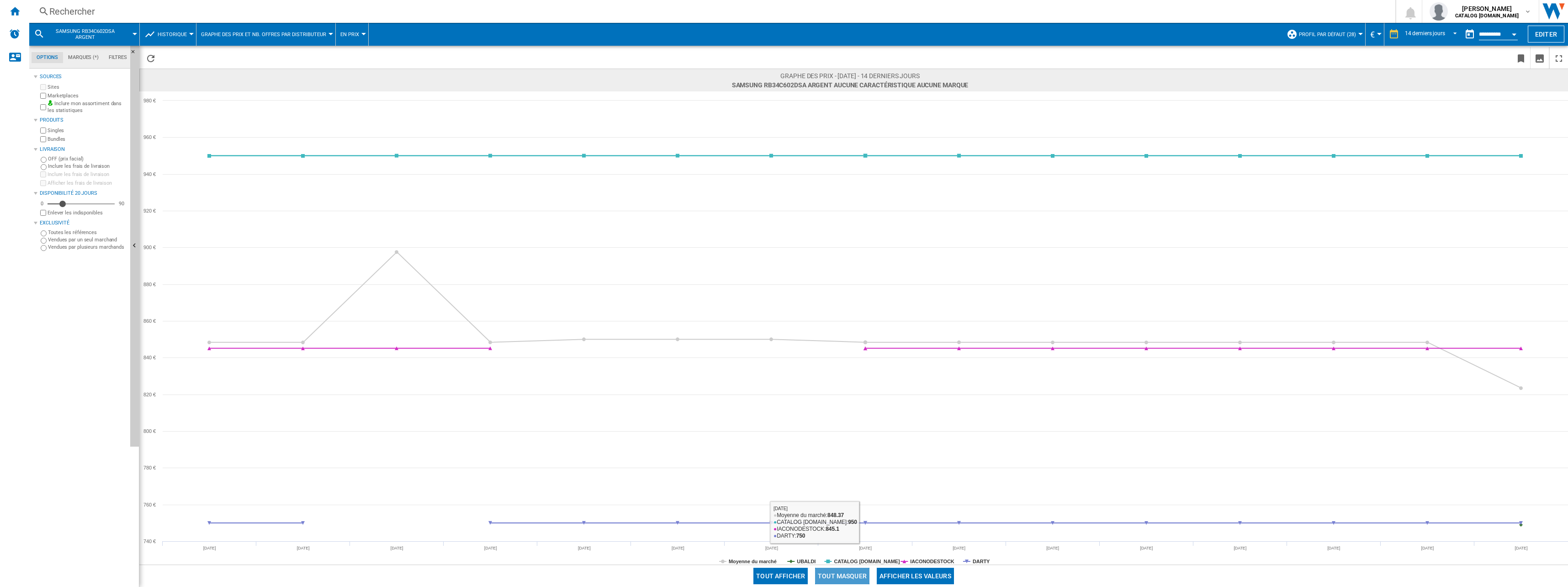
drag, startPoint x: 845, startPoint y: 574, endPoint x: 901, endPoint y: 565, distance: 56.7
click at [846, 574] on button "Tout masquer" at bounding box center [842, 575] width 54 height 16
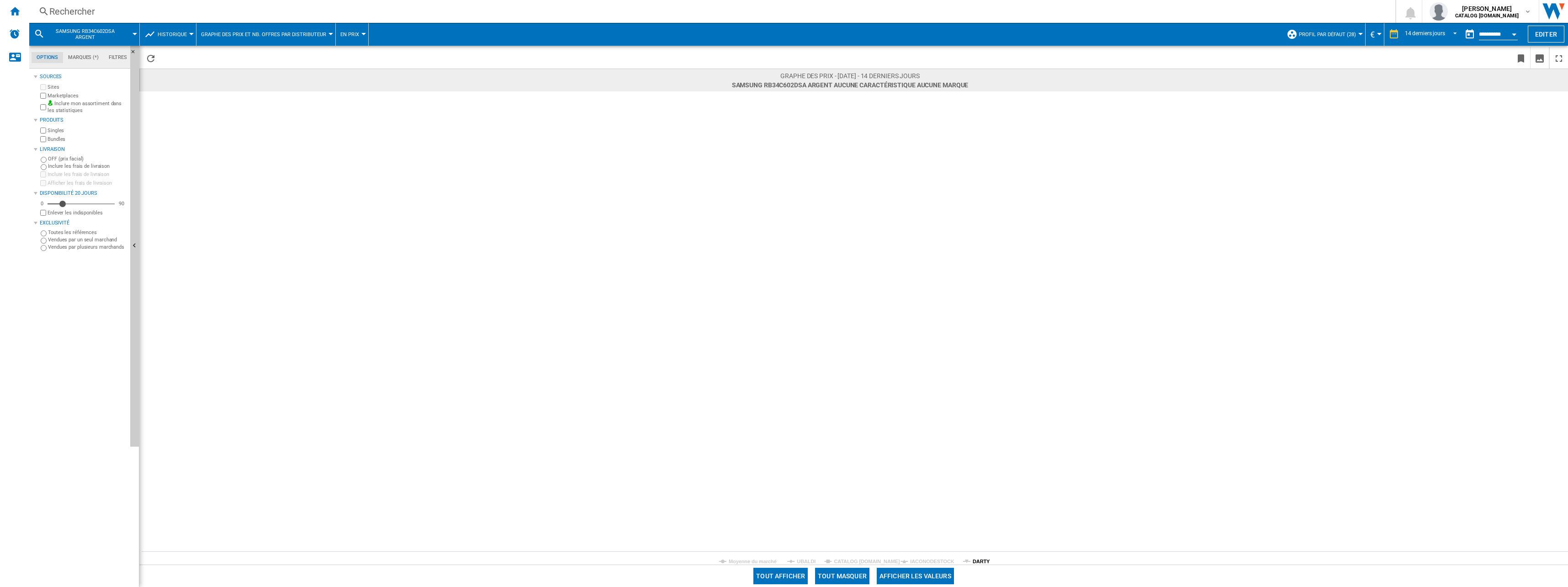
click at [989, 561] on tspan "DARTY" at bounding box center [981, 561] width 18 height 5
click at [132, 19] on div "Rechercher Rechercher 0 [PERSON_NAME] CATALOG [DOMAIN_NAME] CATALOG [DOMAIN_NAM…" at bounding box center [799, 12] width 1539 height 23
click at [131, 16] on div "Rechercher" at bounding box center [710, 11] width 1322 height 13
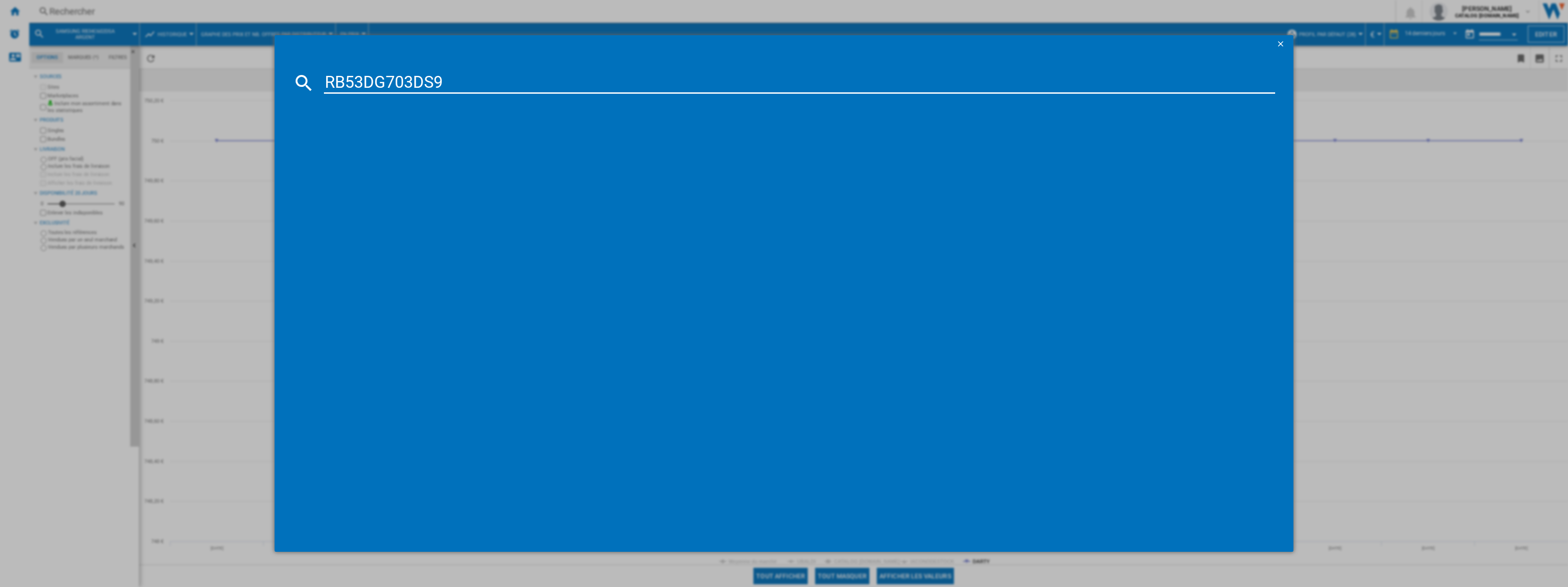
type input "RB53DG703DS9"
click at [427, 82] on input "RB53DG703DS9" at bounding box center [799, 83] width 951 height 22
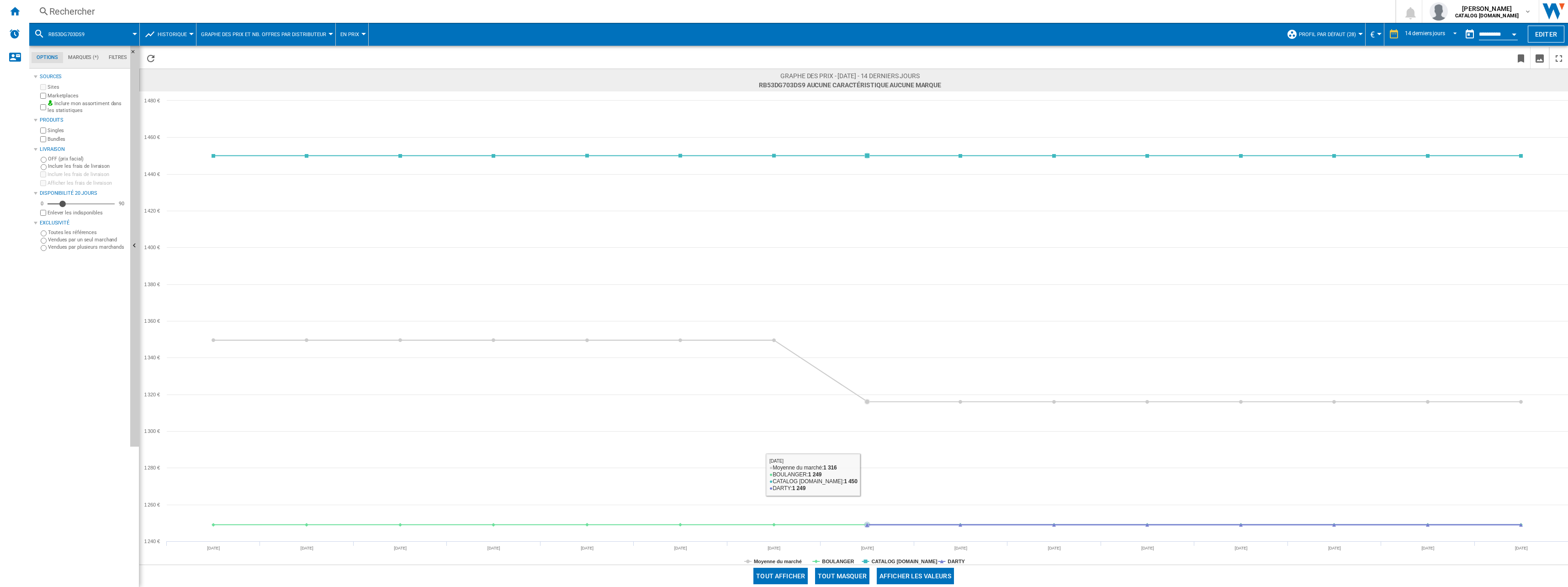
click at [854, 572] on button "Tout masquer" at bounding box center [842, 575] width 54 height 16
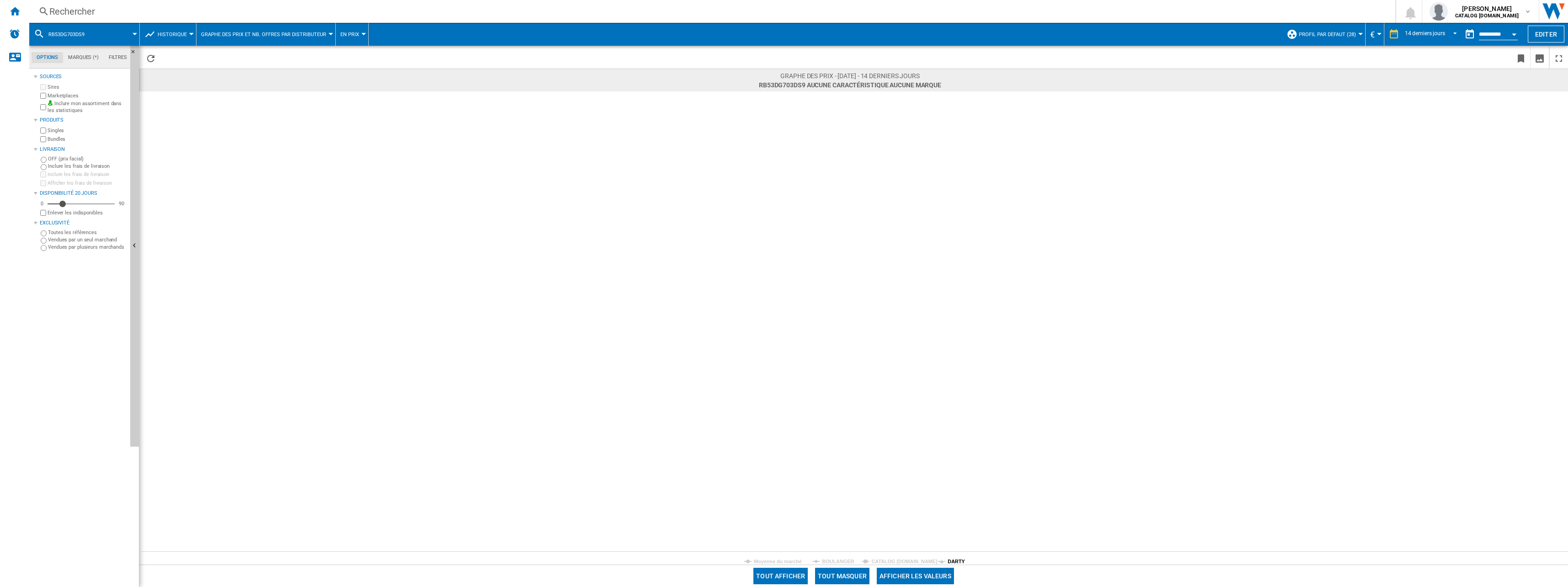
click at [953, 558] on tspan "DARTY" at bounding box center [956, 561] width 18 height 5
click at [83, 2] on div "Rechercher Rechercher 0 [PERSON_NAME] CATALOG [DOMAIN_NAME] CATALOG [DOMAIN_NAM…" at bounding box center [799, 12] width 1539 height 23
click at [83, 10] on div "Rechercher" at bounding box center [710, 11] width 1322 height 13
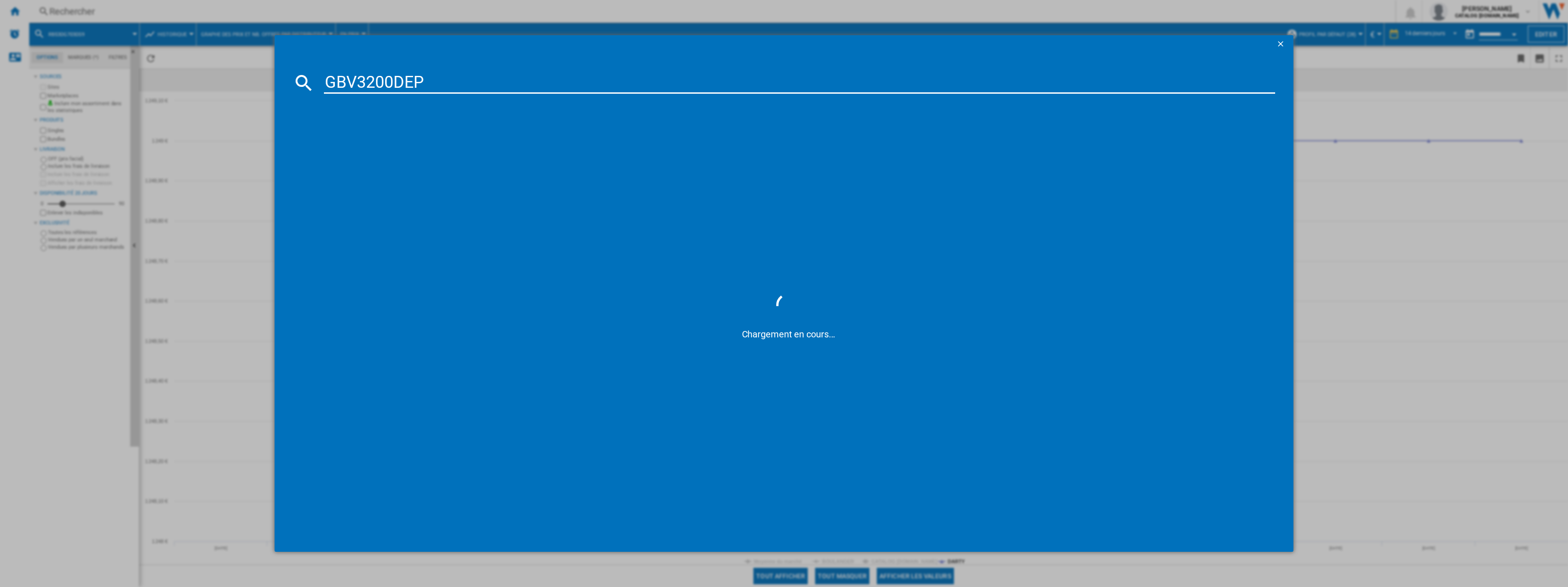
type input "GBV3200DEP"
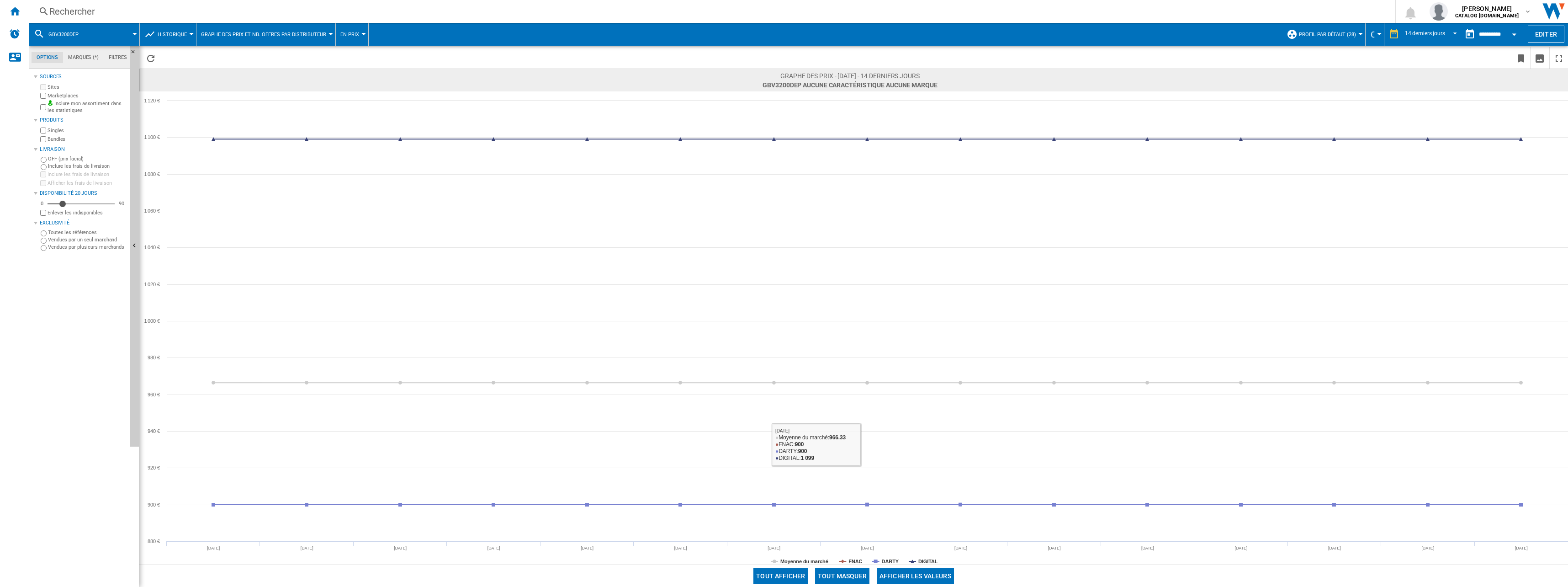
click at [856, 584] on div "Tout afficher Tout masquer Afficher les valeurs" at bounding box center [853, 575] width 1429 height 23
click at [856, 581] on button "Tout masquer" at bounding box center [842, 575] width 54 height 16
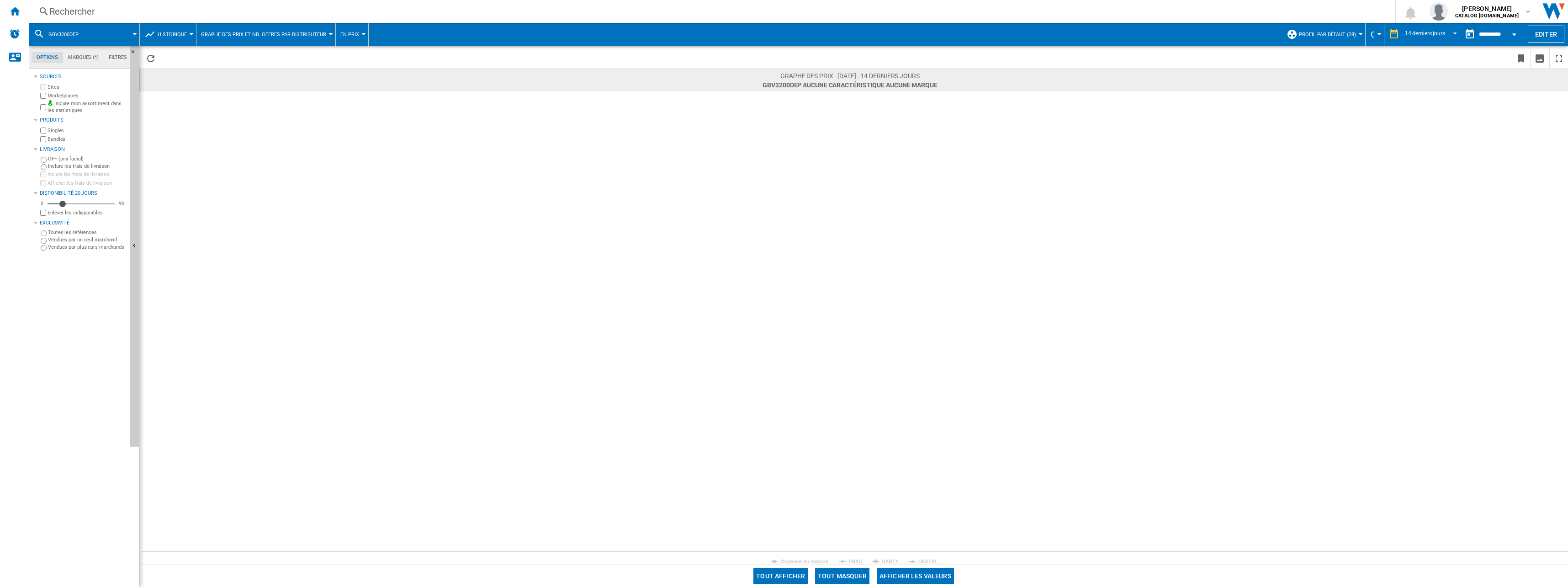
click at [886, 564] on div "Tout afficher Tout masquer Afficher les valeurs" at bounding box center [853, 575] width 1429 height 23
click at [887, 560] on tspan "DARTY" at bounding box center [891, 561] width 18 height 5
click at [75, 7] on div "Rechercher" at bounding box center [710, 11] width 1322 height 13
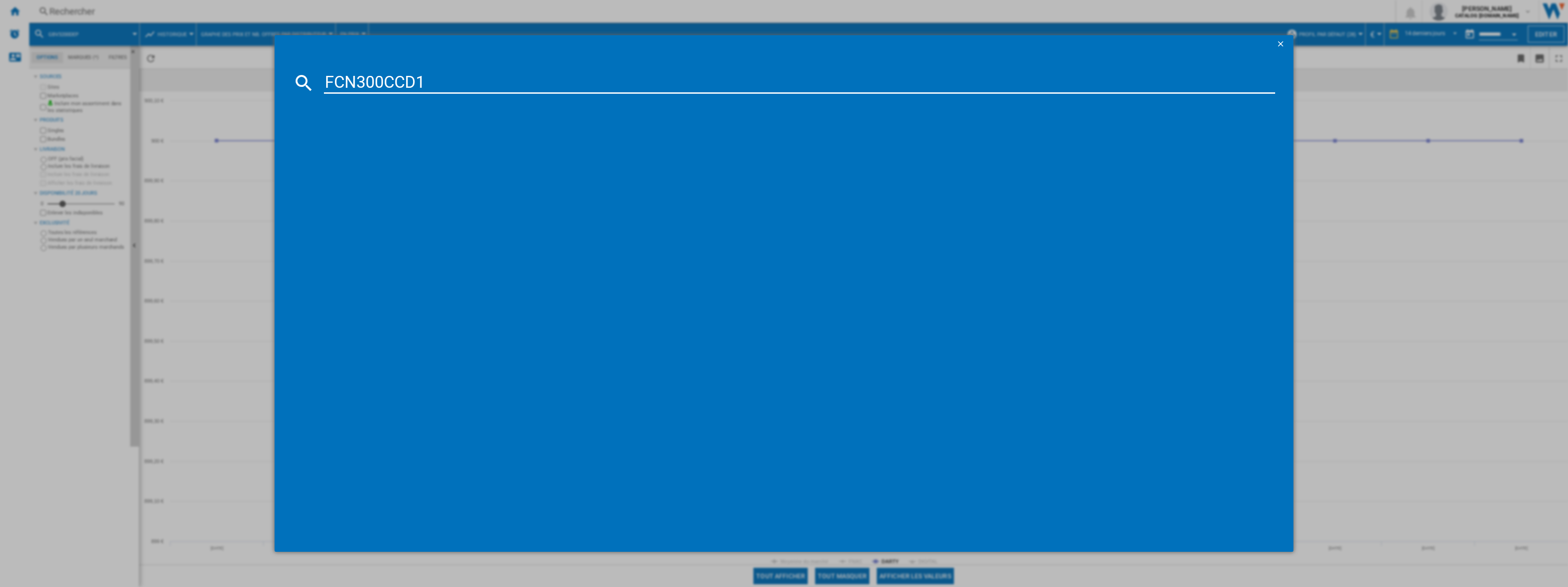
type input "FCN300CCD1"
click at [381, 136] on div "HISENSE FCN300CCD1 INOX" at bounding box center [789, 142] width 968 height 15
click at [363, 139] on div "HISENSE FCN300CCD1 INOX" at bounding box center [791, 142] width 942 height 9
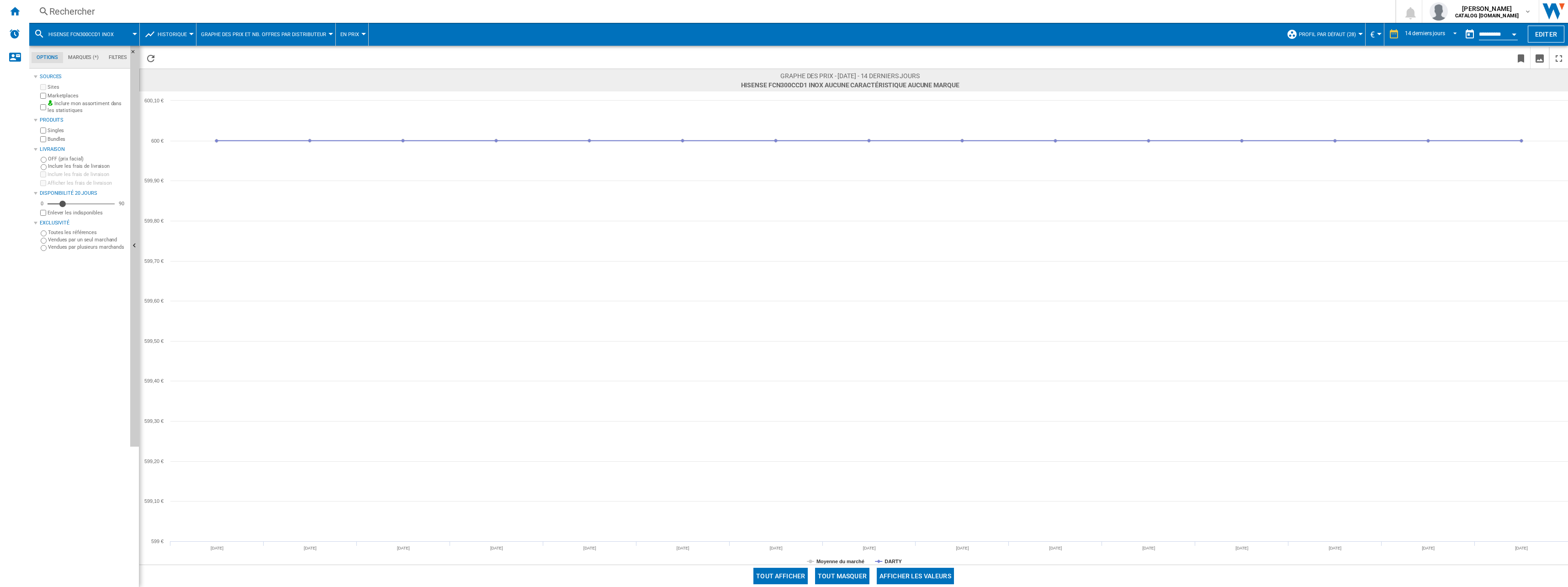
click at [177, 2] on div "Rechercher Rechercher 0 [PERSON_NAME] CATALOG [DOMAIN_NAME] CATALOG [DOMAIN_NAM…" at bounding box center [799, 12] width 1539 height 23
click at [65, 9] on div "Rechercher" at bounding box center [710, 11] width 1322 height 13
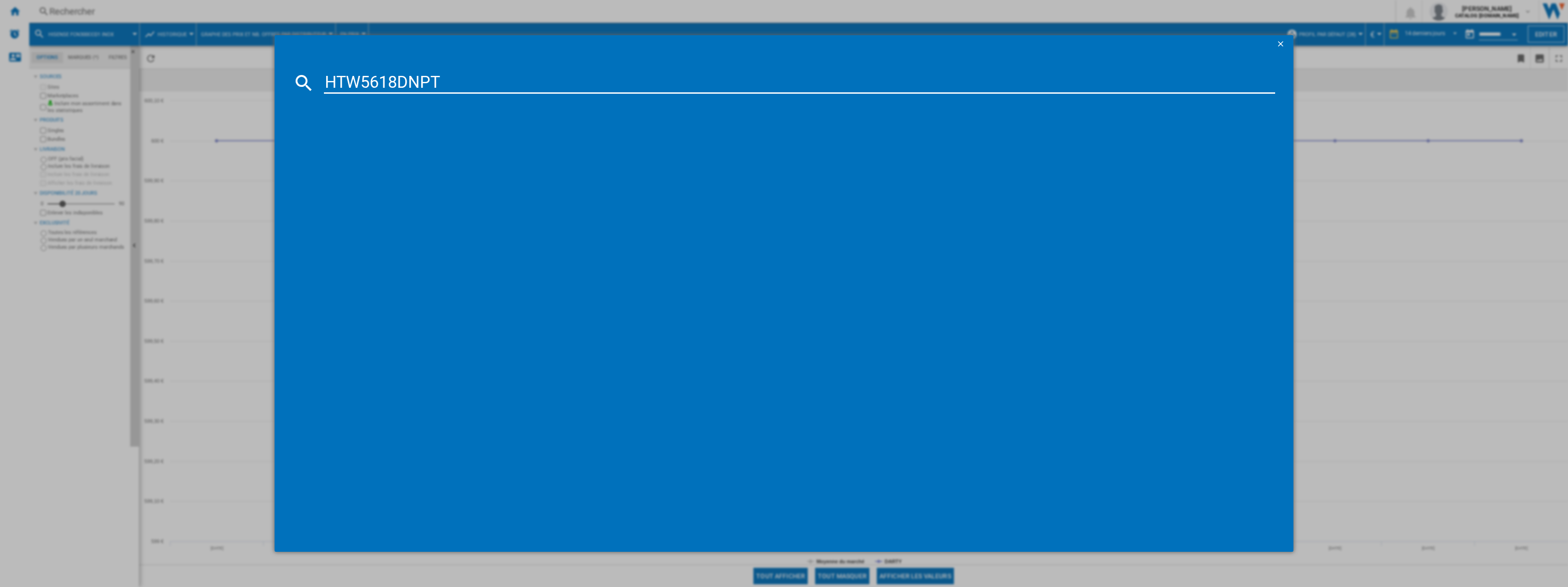
type input "HTW5618DNPT"
click at [439, 136] on div "HAIER 3D60 SERIES5 HTW5618DNPT NOIR" at bounding box center [789, 142] width 968 height 15
click at [424, 142] on div "HAIER 3D60 SERIES5 HTW5618DNPT NOIR" at bounding box center [791, 142] width 942 height 9
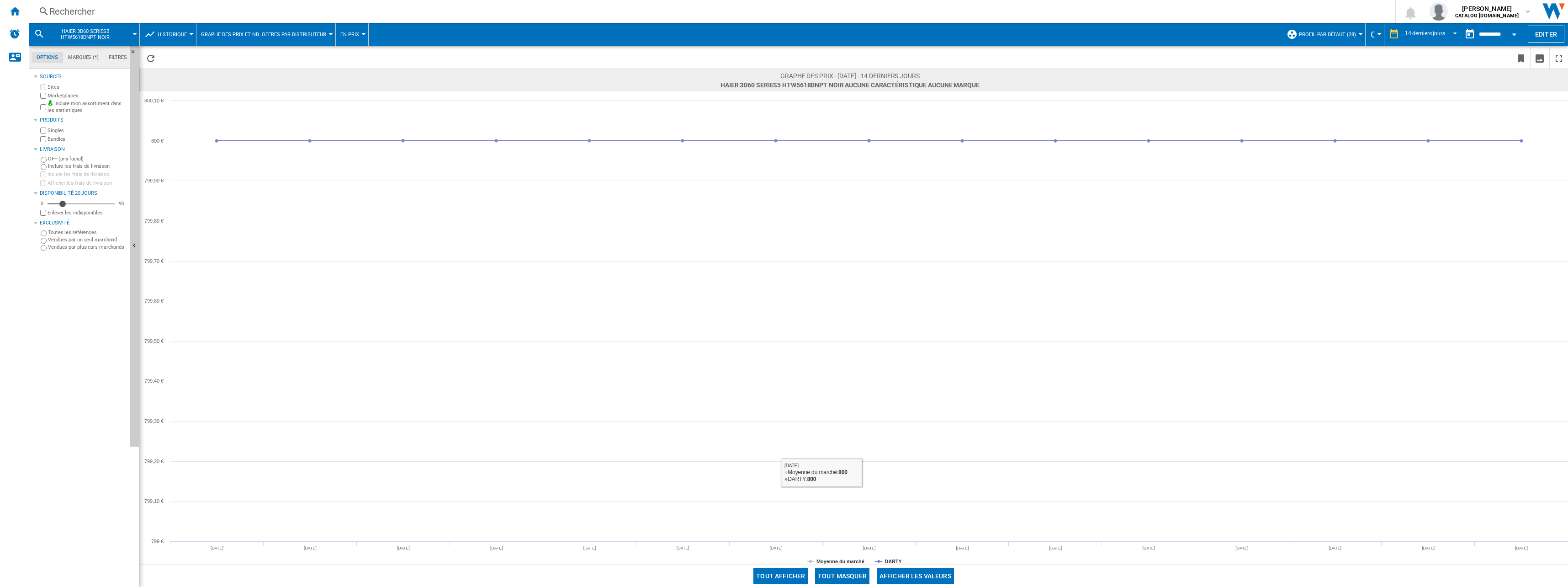
click at [844, 580] on button "Tout masquer" at bounding box center [842, 575] width 54 height 16
click at [901, 556] on rect at bounding box center [853, 328] width 1429 height 473
click at [898, 561] on tspan "DARTY" at bounding box center [893, 561] width 18 height 5
click at [113, 18] on div "Rechercher" at bounding box center [710, 11] width 1322 height 13
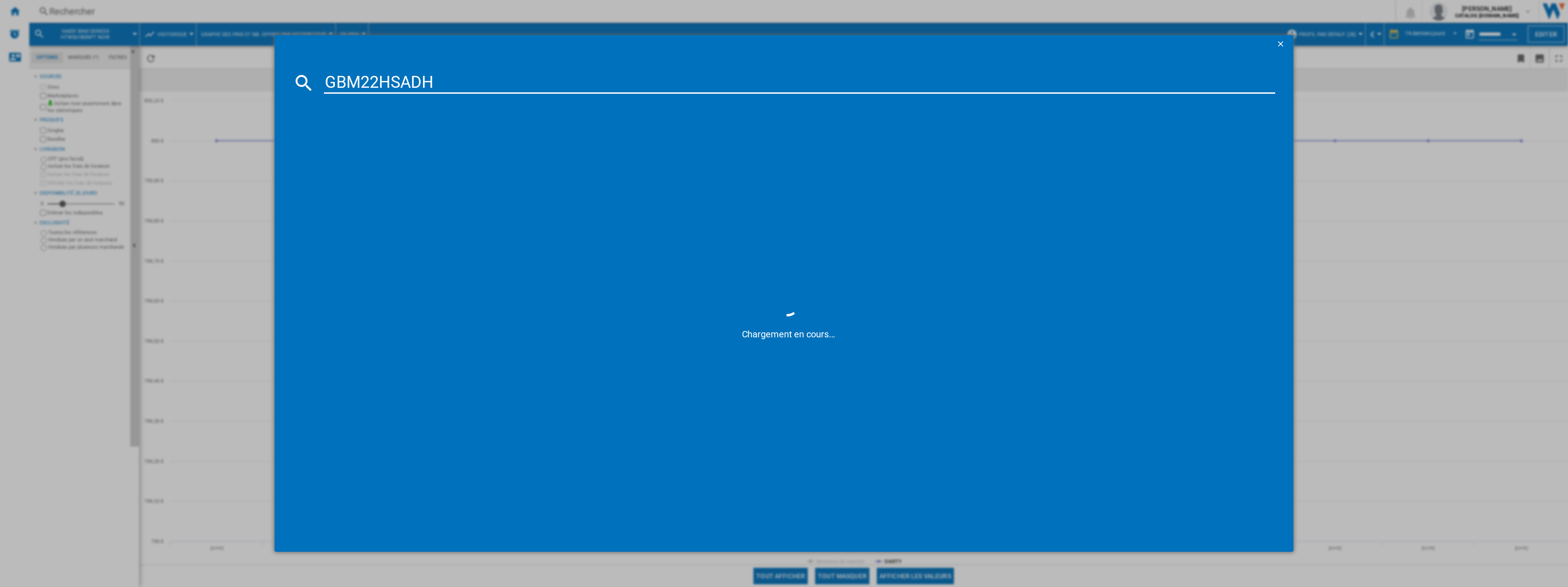
type input "GBM22HSADH"
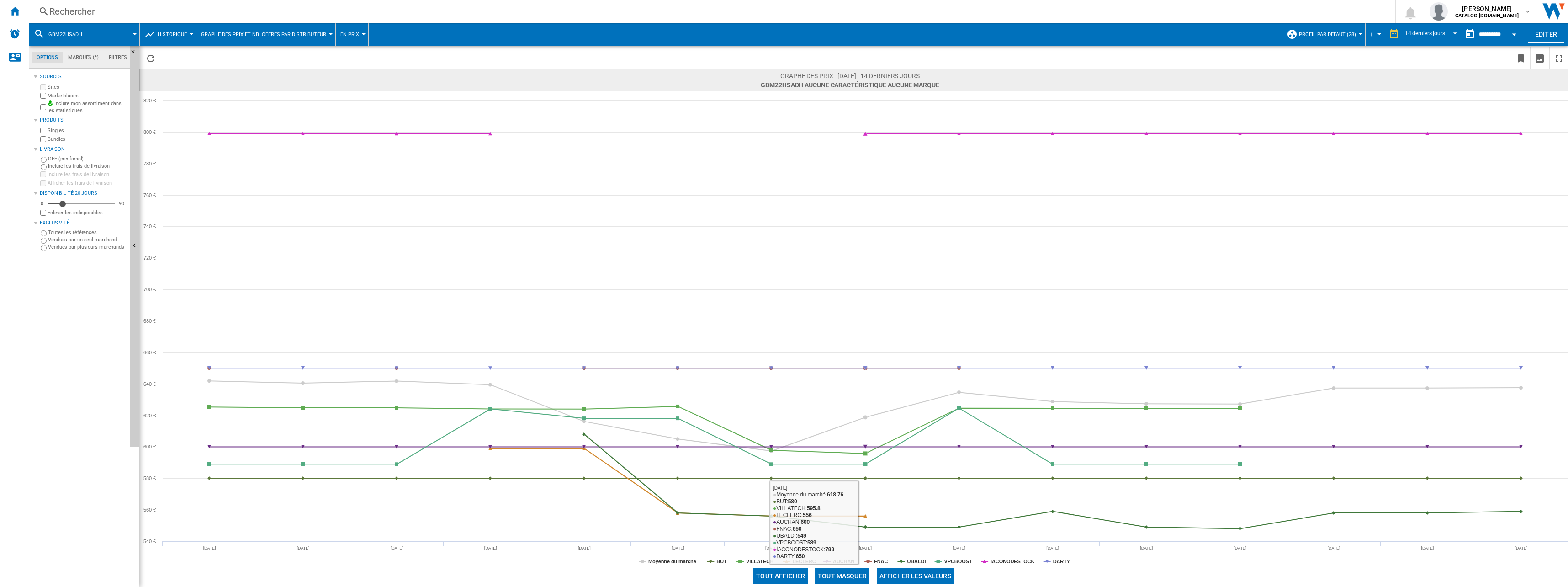
drag, startPoint x: 847, startPoint y: 582, endPoint x: 857, endPoint y: 574, distance: 12.8
click at [849, 582] on button "Tout masquer" at bounding box center [842, 575] width 54 height 16
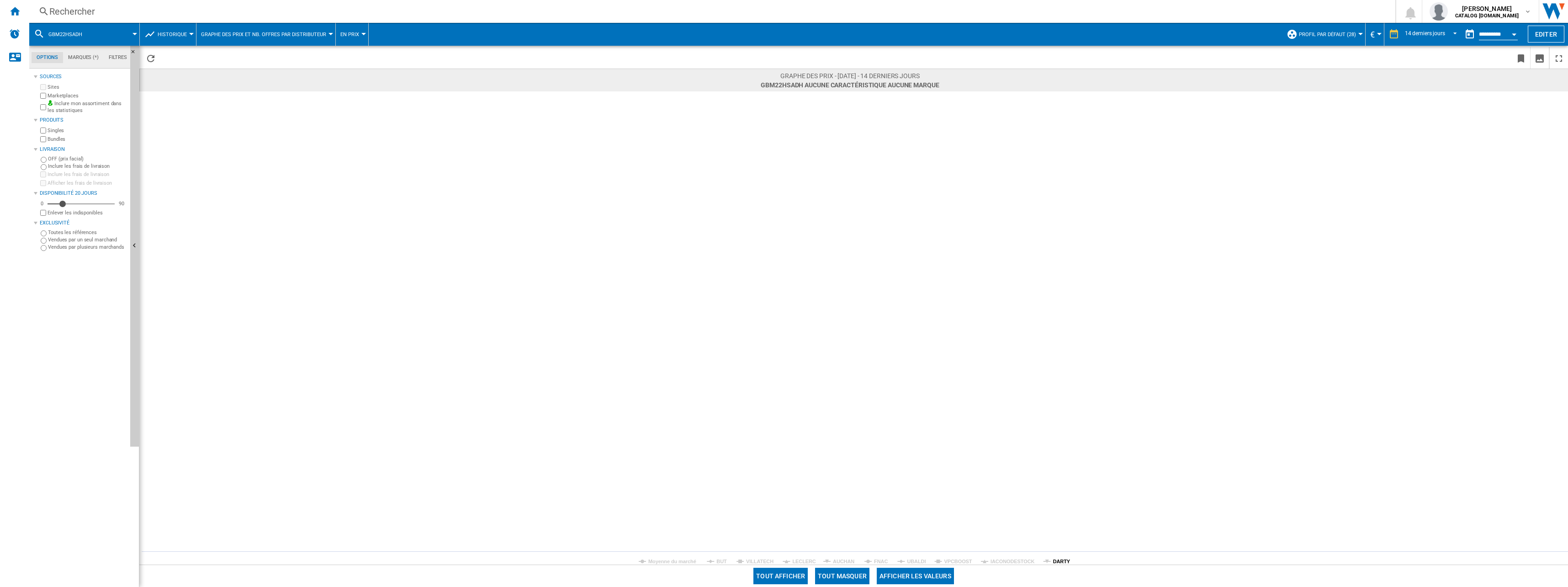
click at [1053, 558] on tspan "DARTY" at bounding box center [1062, 561] width 18 height 5
click at [85, 7] on div "Rechercher" at bounding box center [710, 11] width 1322 height 13
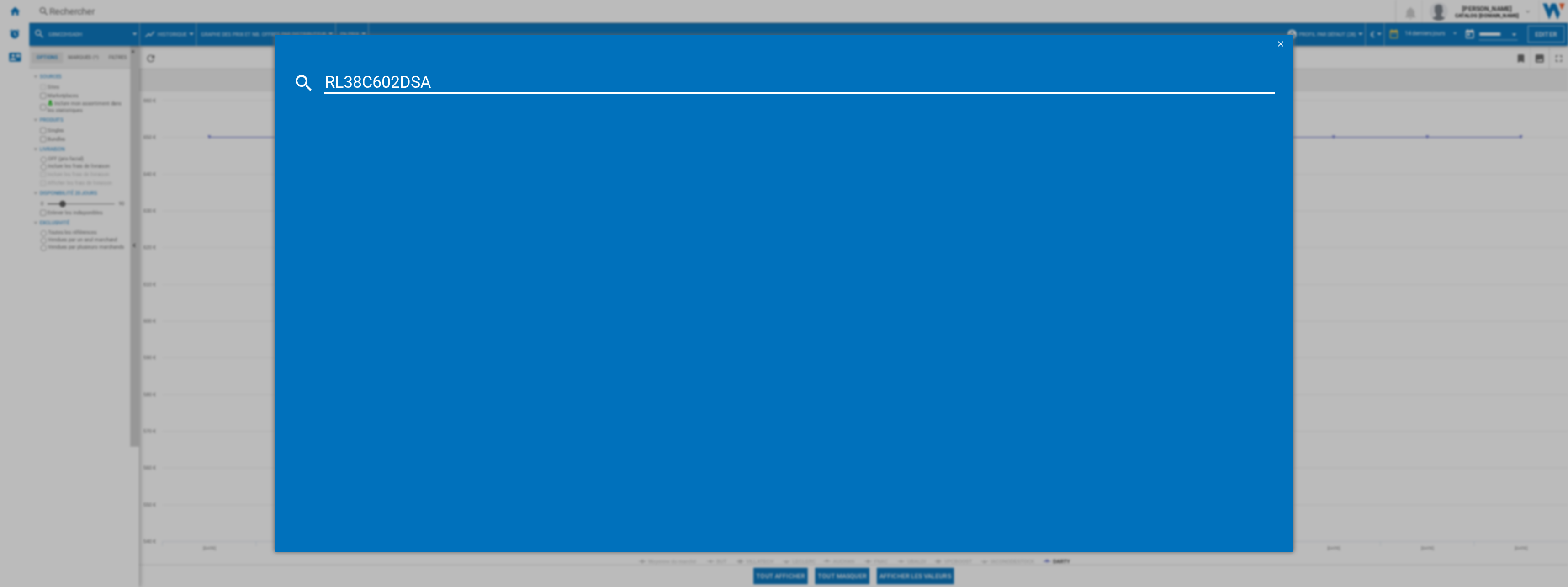
type input "RL38C602DSA"
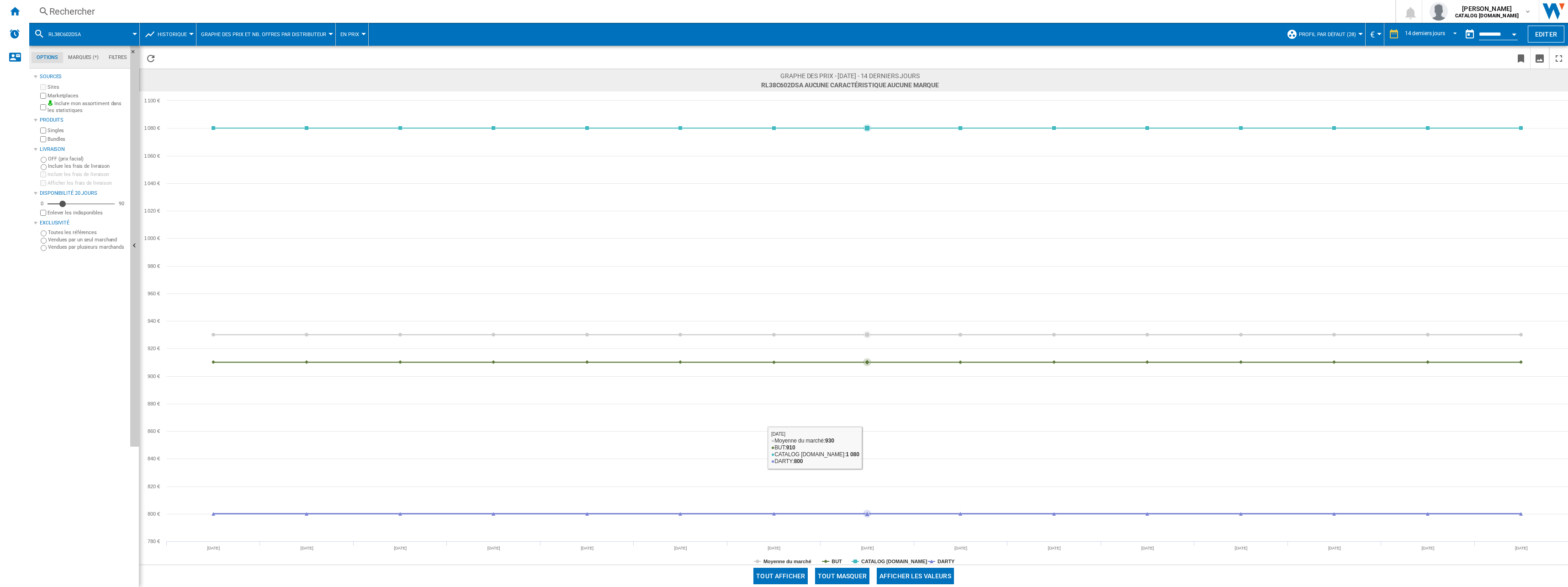
click at [847, 576] on button "Tout masquer" at bounding box center [842, 575] width 54 height 16
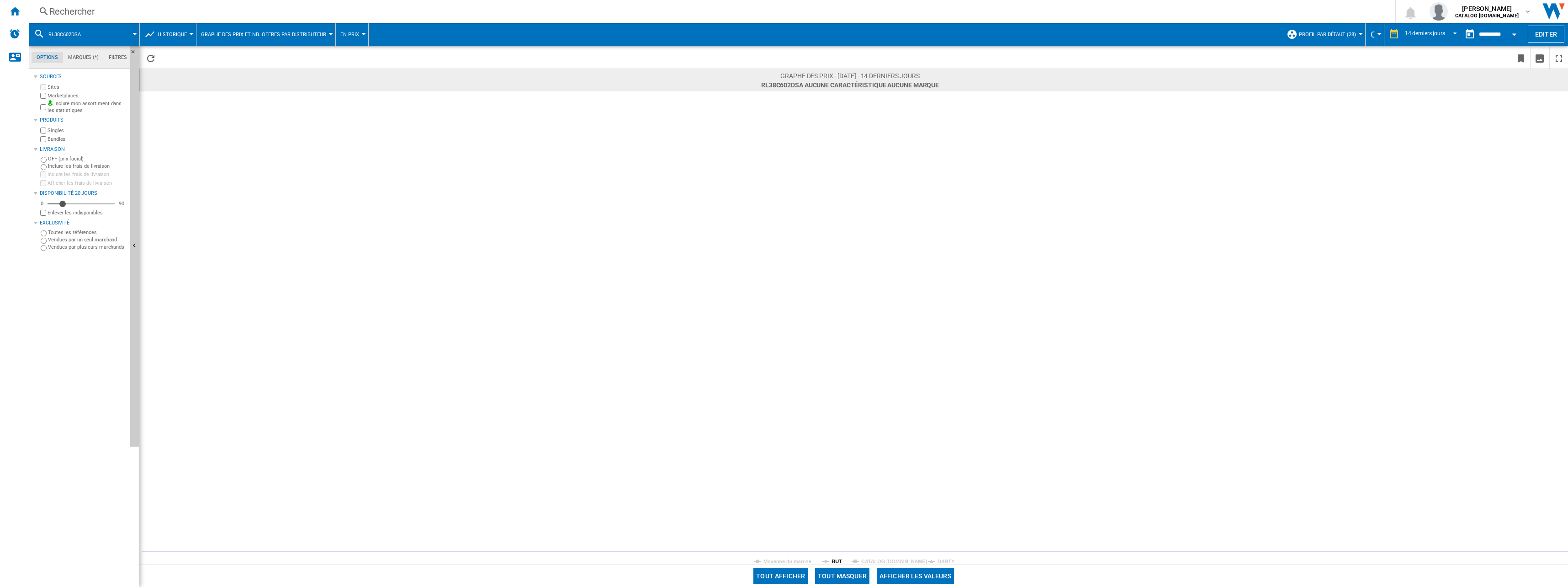
click at [835, 558] on tspan "BUT" at bounding box center [836, 561] width 10 height 5
